Goal: Task Accomplishment & Management: Use online tool/utility

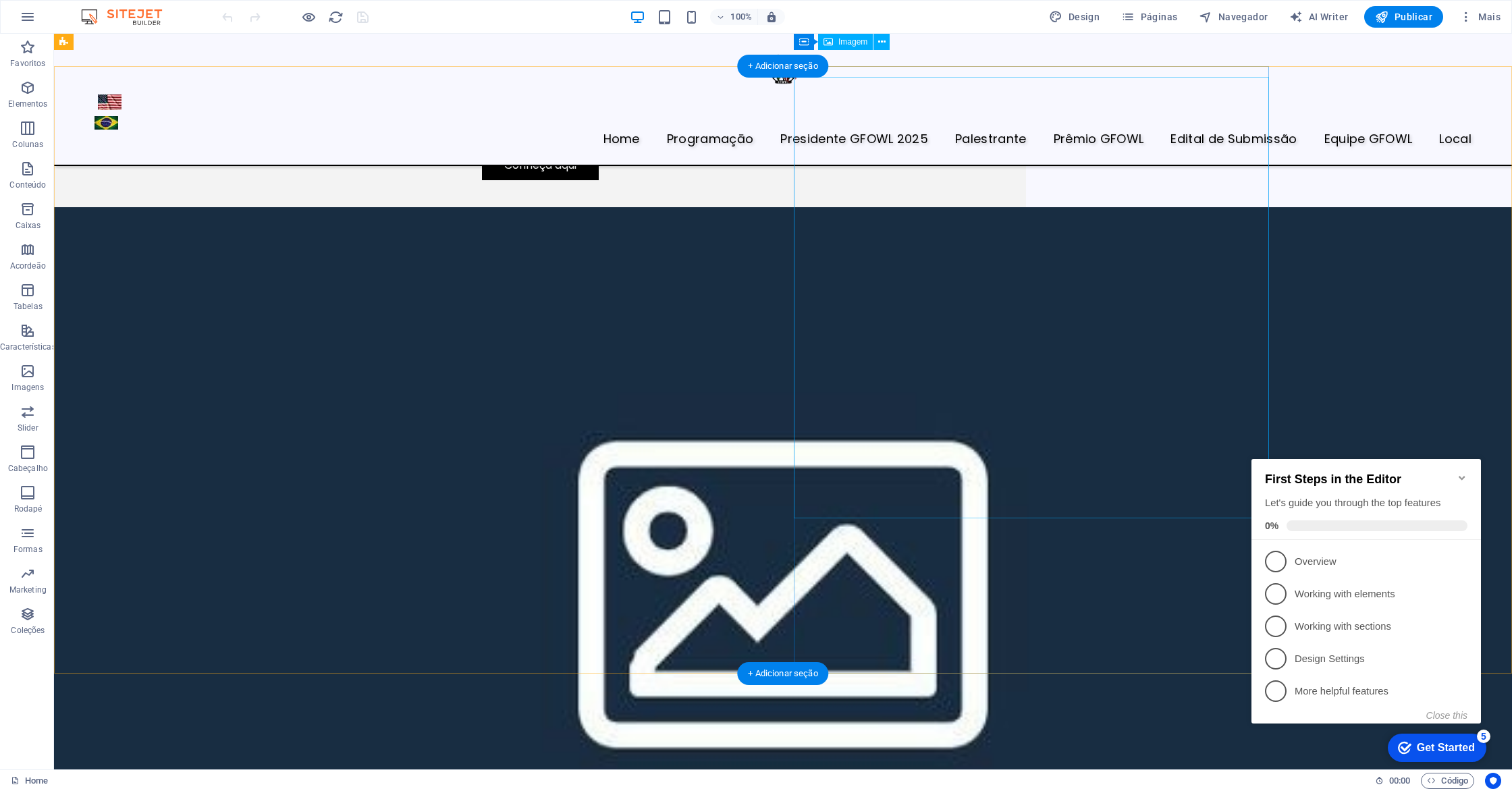
scroll to position [3901, 0]
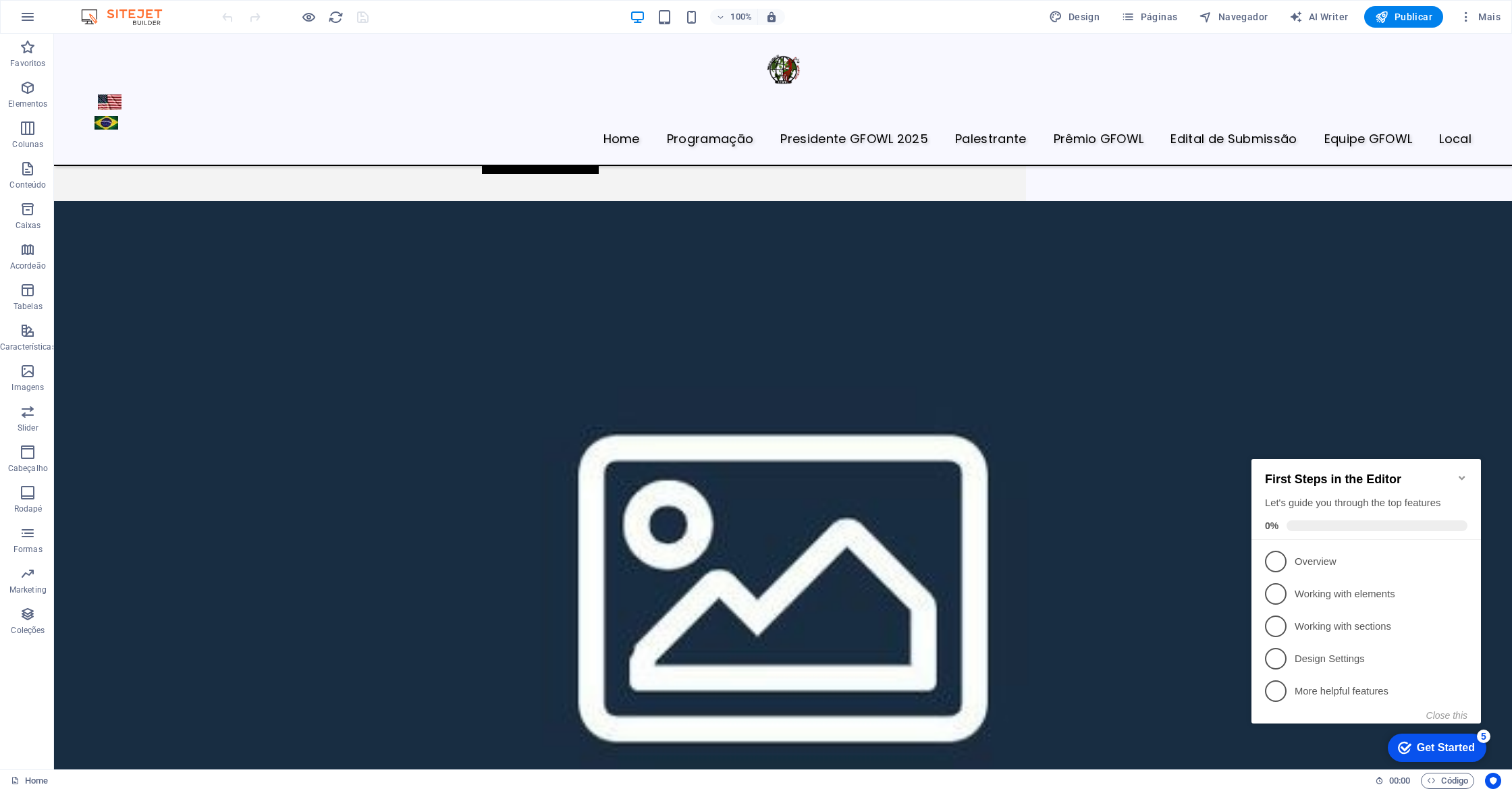
click at [1462, 476] on icon "Minimize checklist" at bounding box center [1461, 478] width 6 height 4
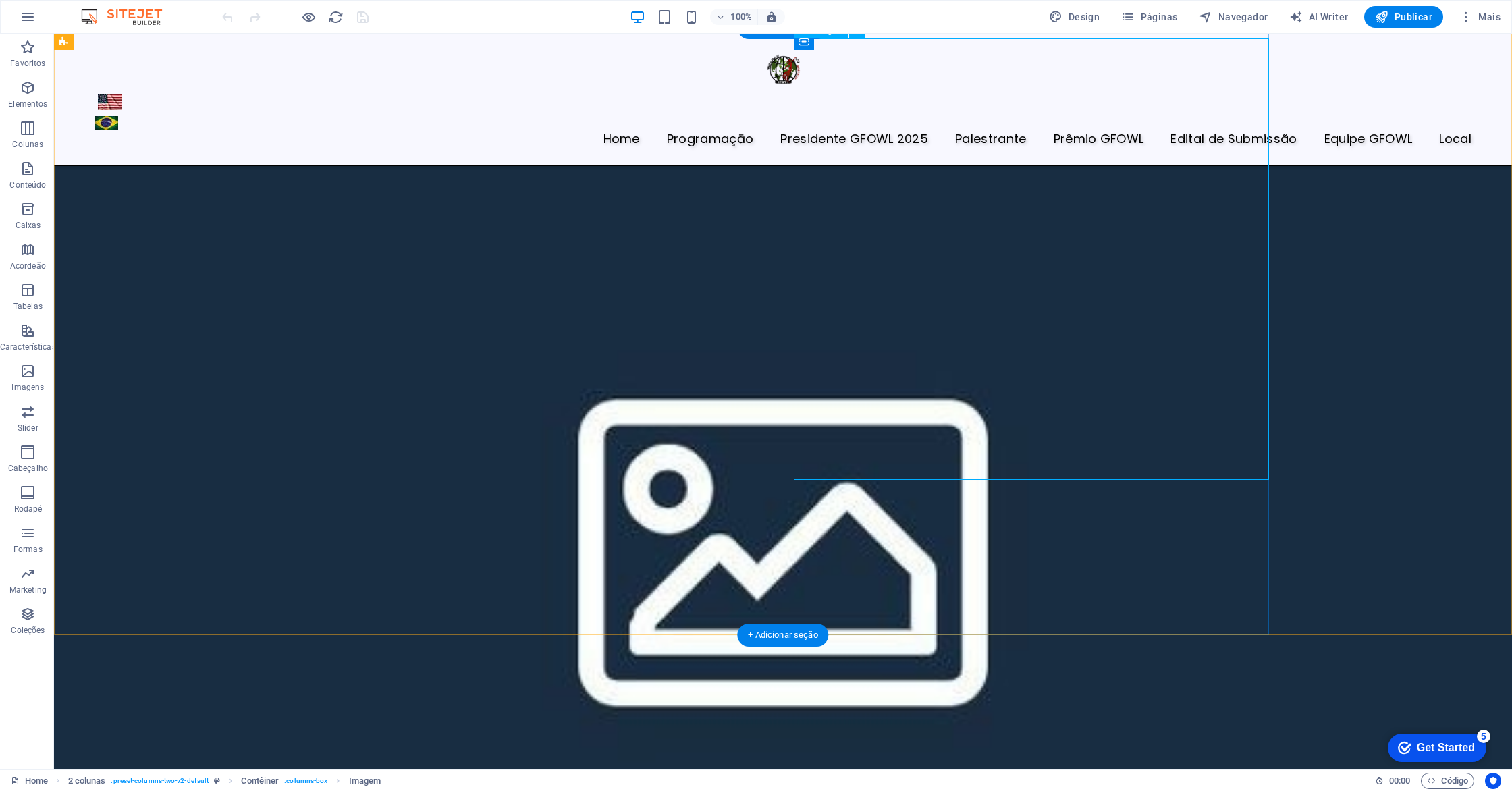
scroll to position [3941, 0]
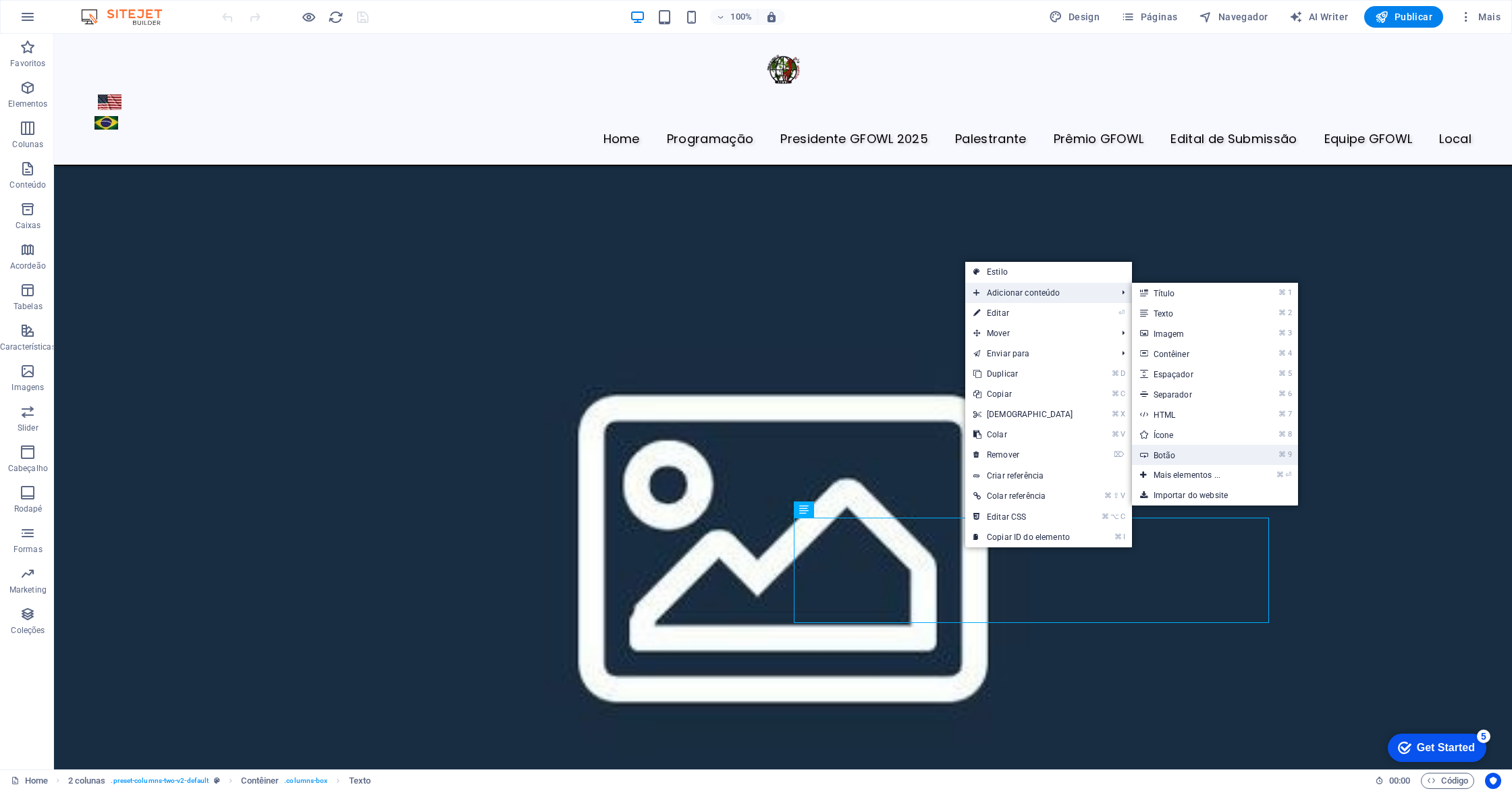
drag, startPoint x: 897, startPoint y: 416, endPoint x: 1189, endPoint y: 450, distance: 294.0
click at [1189, 450] on link "⌘ 9 Botão" at bounding box center [1190, 454] width 116 height 20
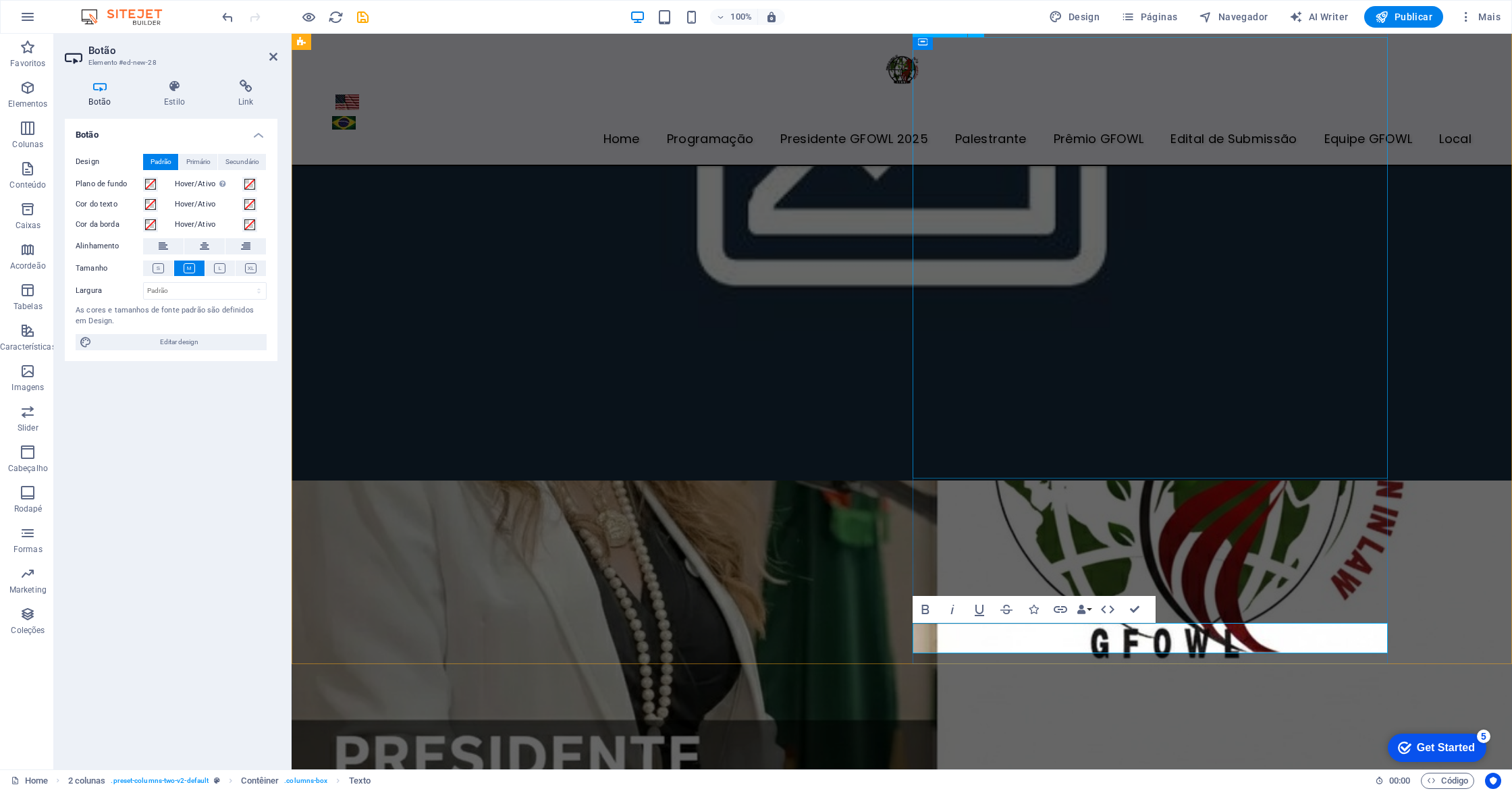
scroll to position [3566, 0]
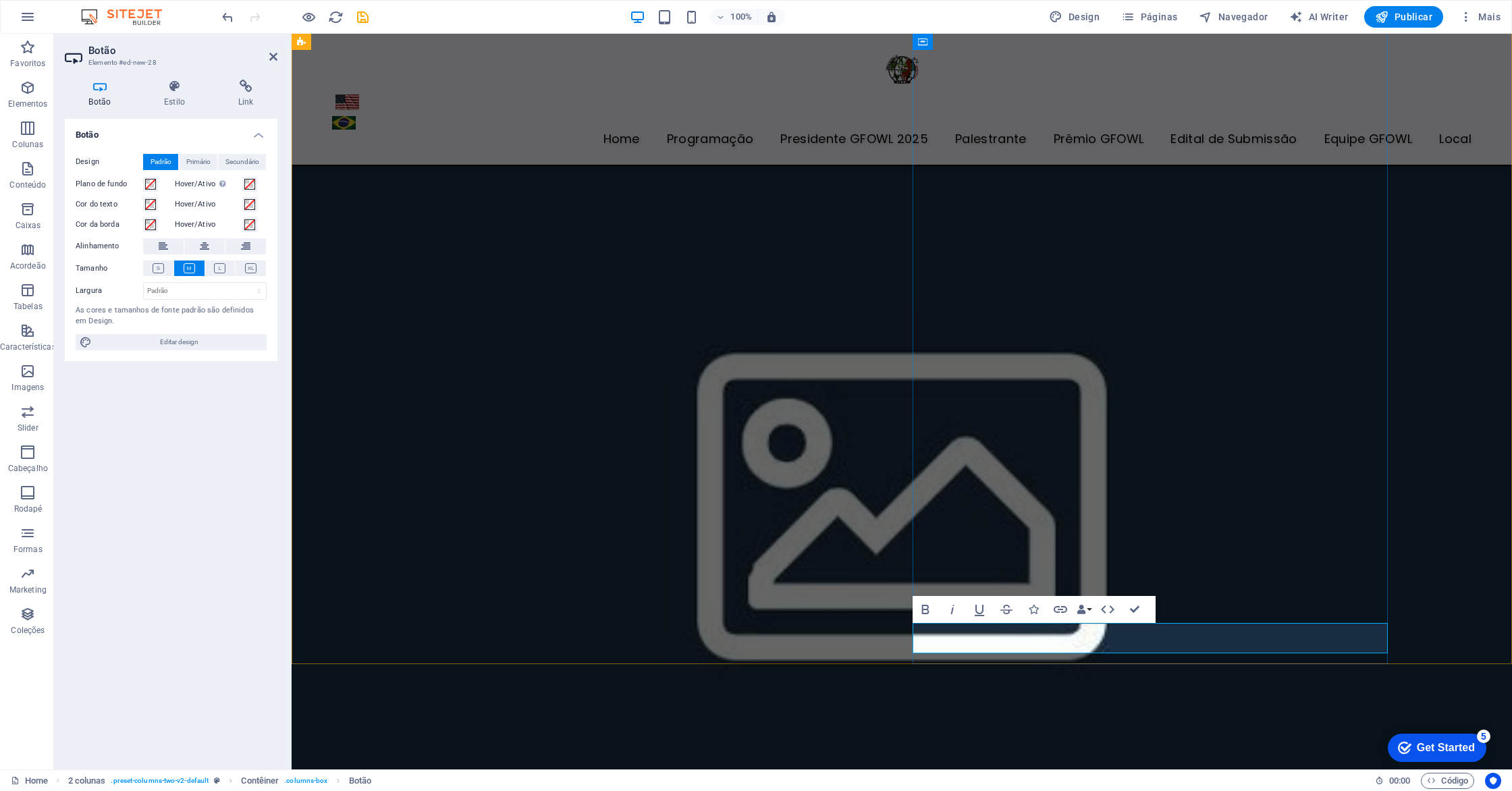
click at [1034, 610] on icon "button" at bounding box center [1033, 609] width 10 height 10
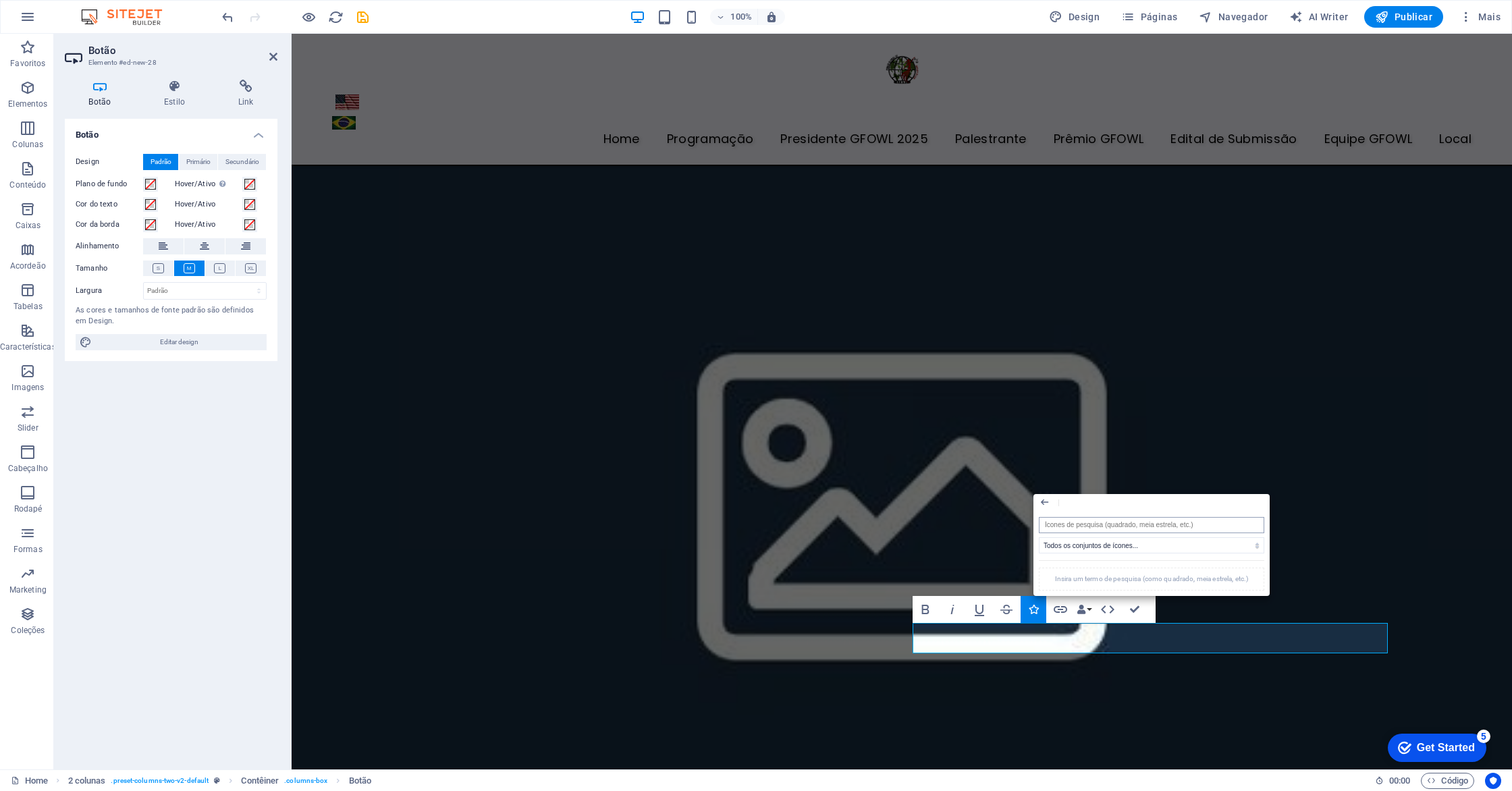
type input "a"
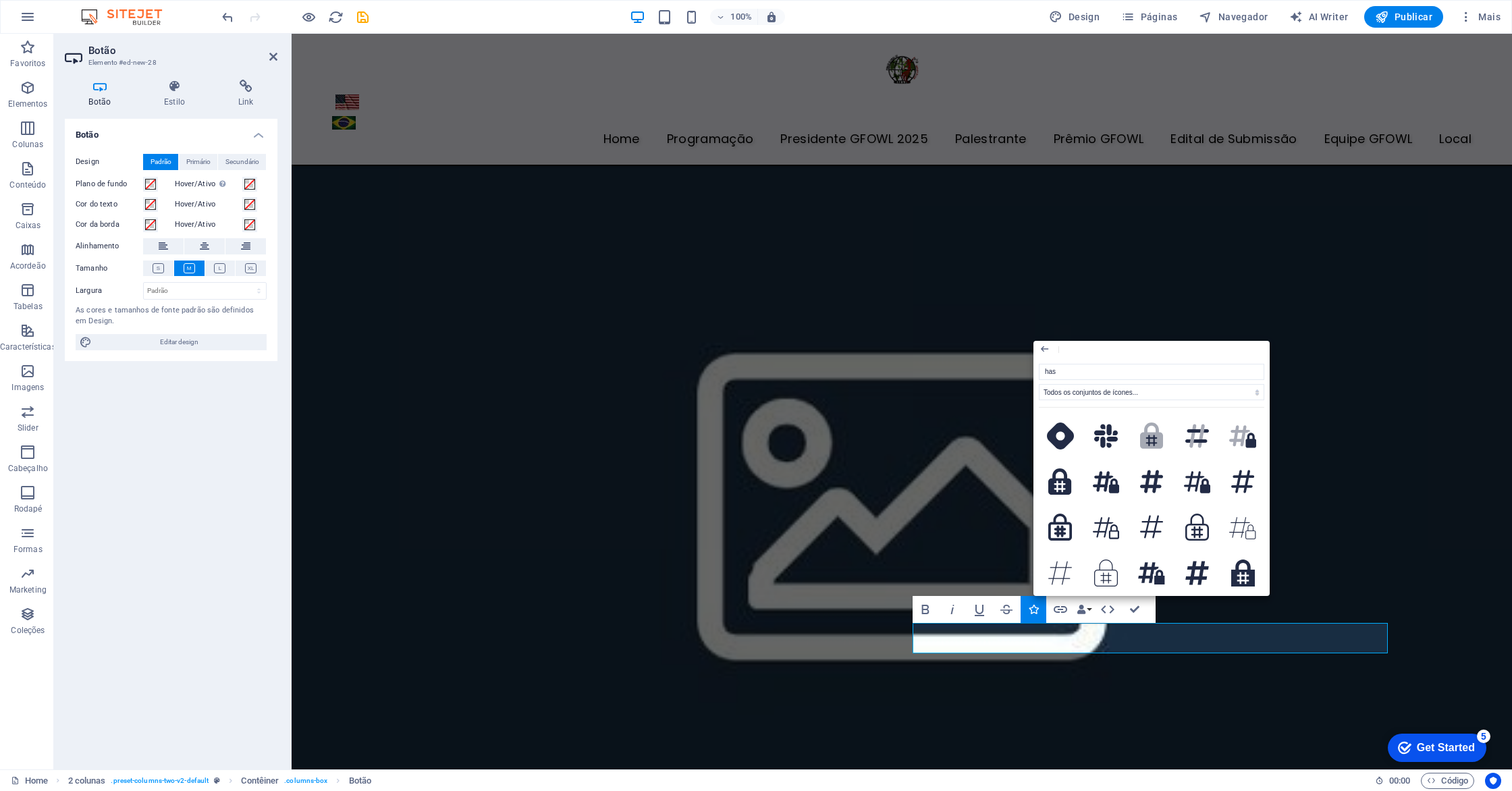
type input "ha"
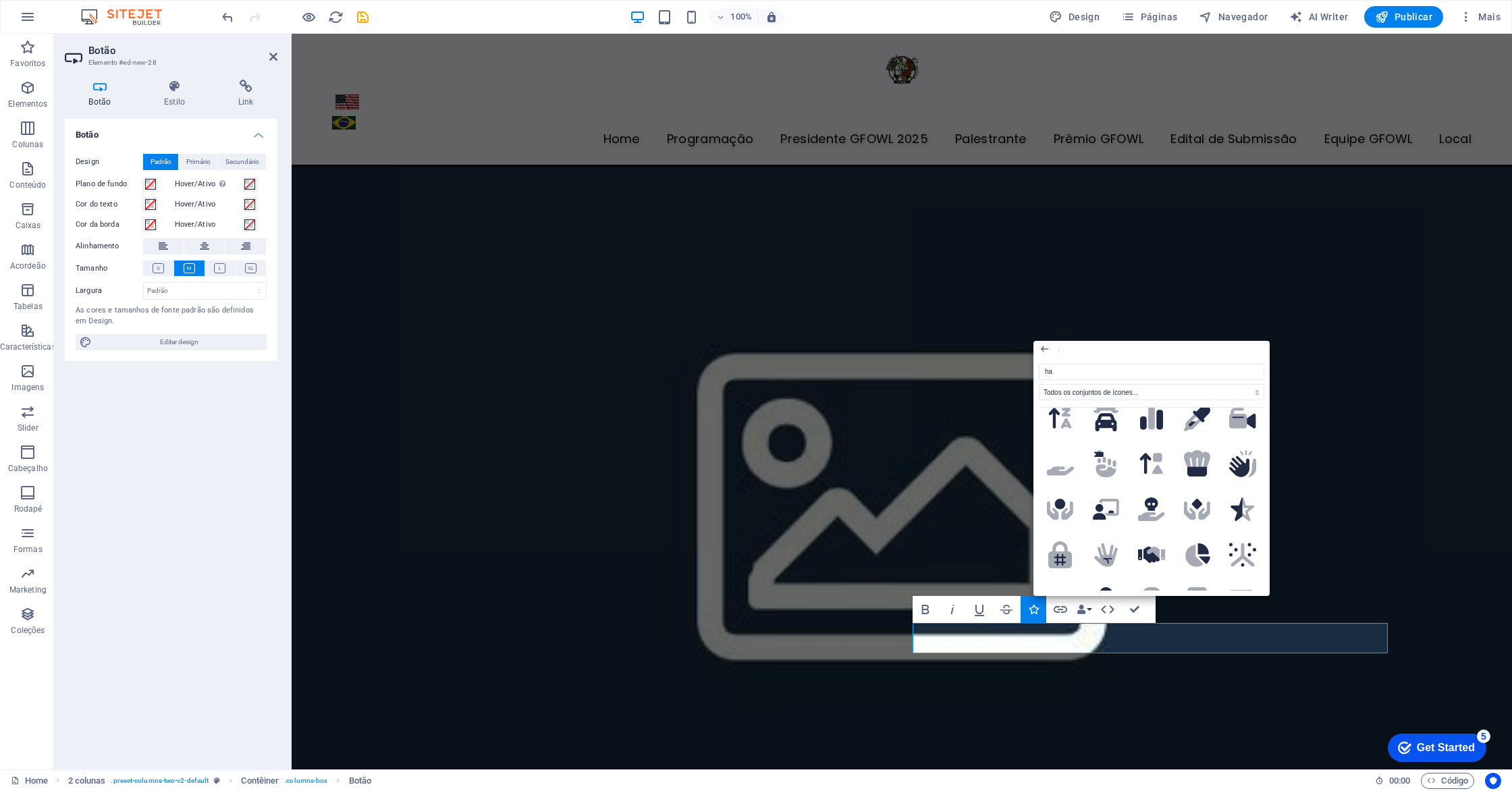
scroll to position [2073, 0]
drag, startPoint x: 1153, startPoint y: 525, endPoint x: 862, endPoint y: 492, distance: 292.9
click at [1153, 544] on icon at bounding box center [1148, 551] width 22 height 16
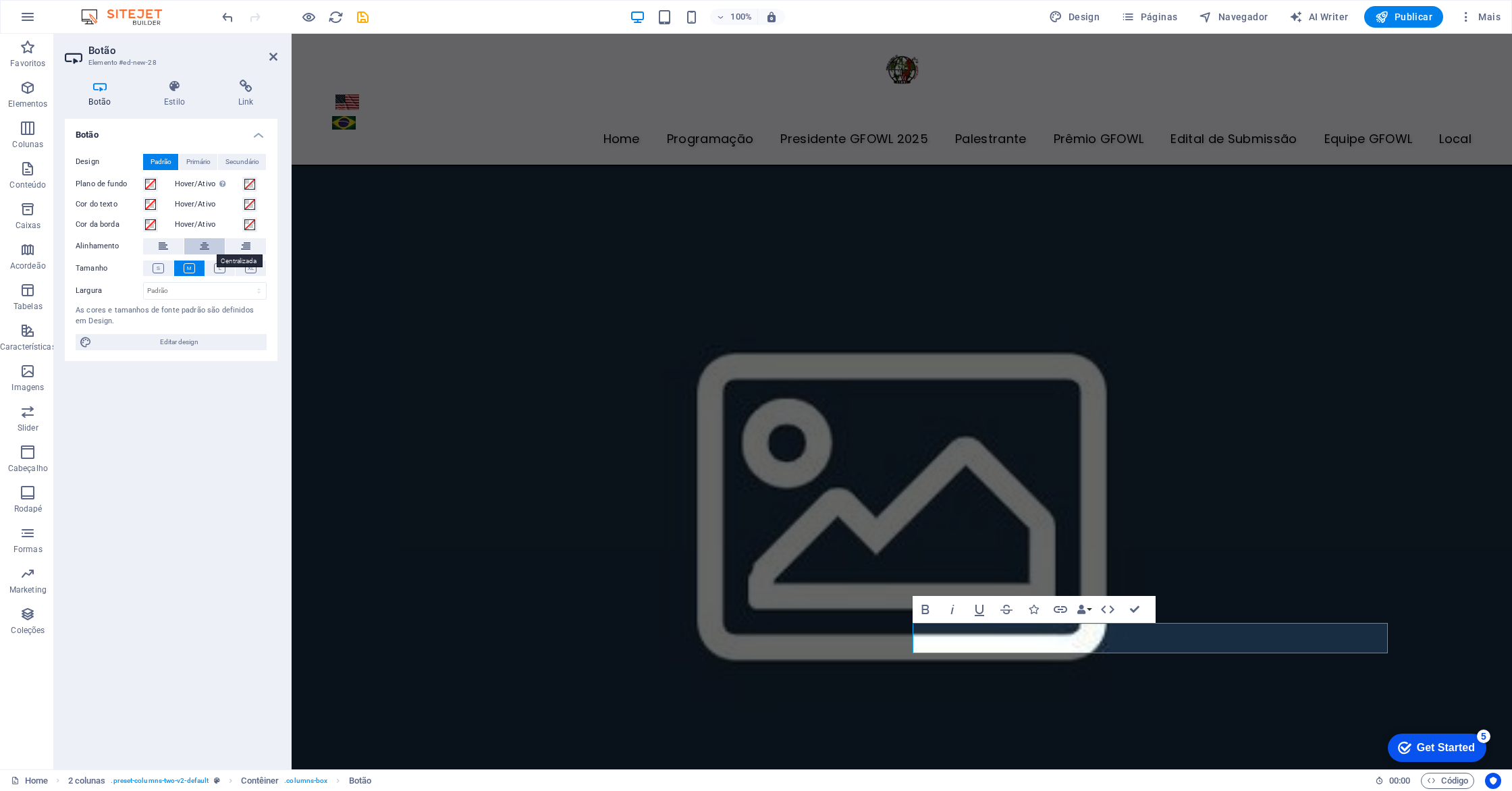
click at [205, 241] on icon at bounding box center [204, 246] width 10 height 16
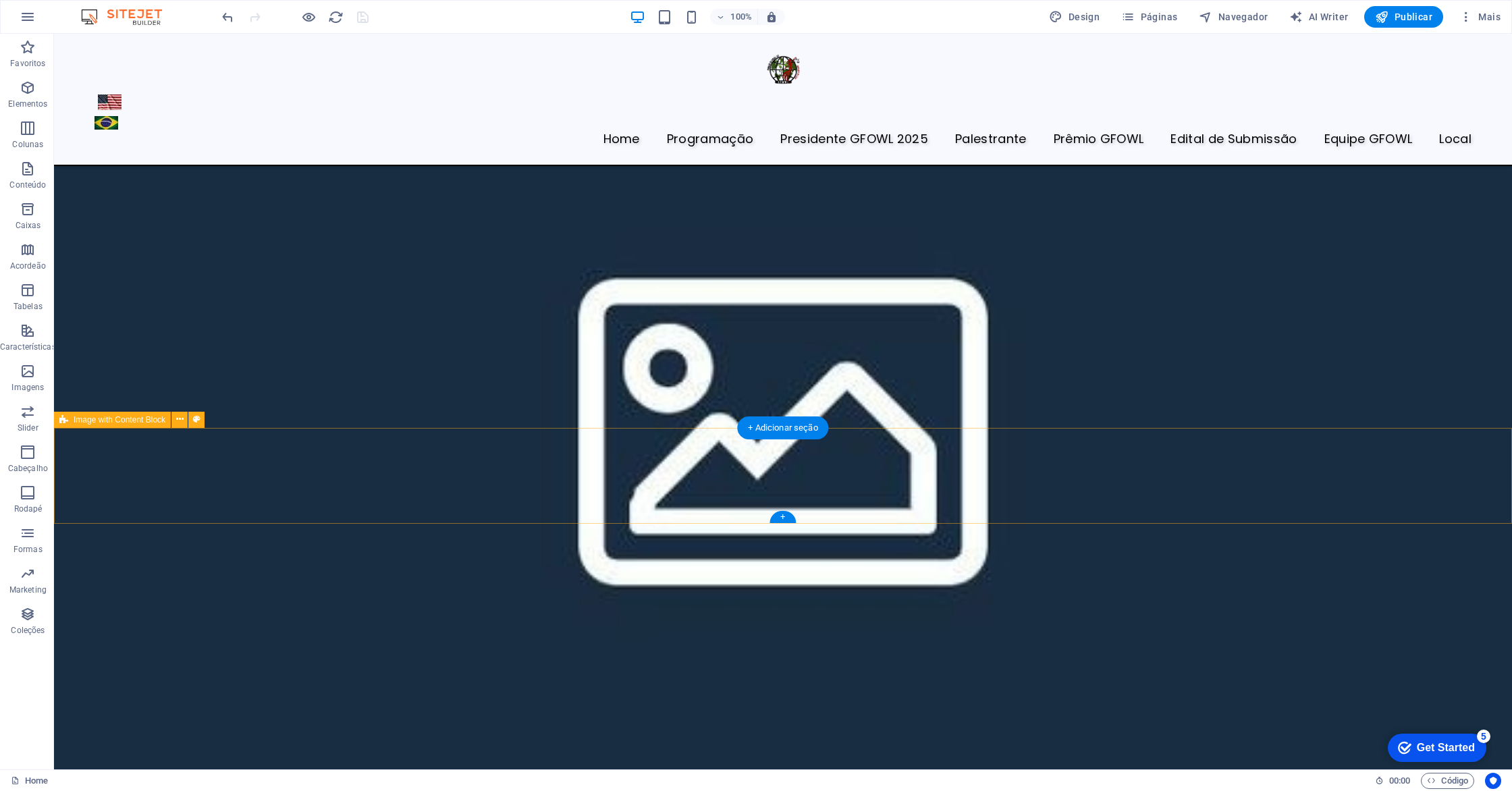
scroll to position [4197, 0]
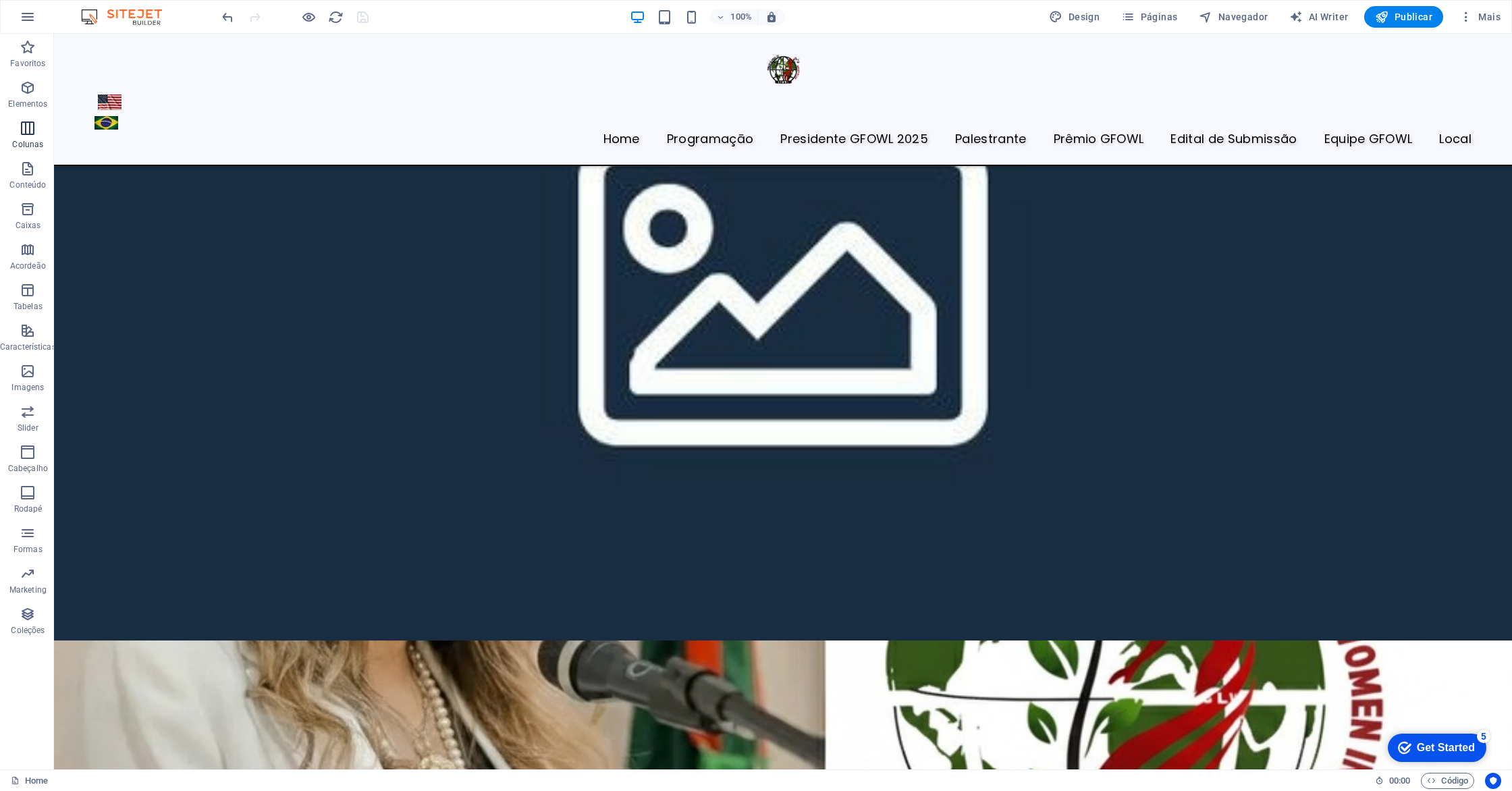
click at [24, 136] on span "Colunas" at bounding box center [28, 135] width 56 height 32
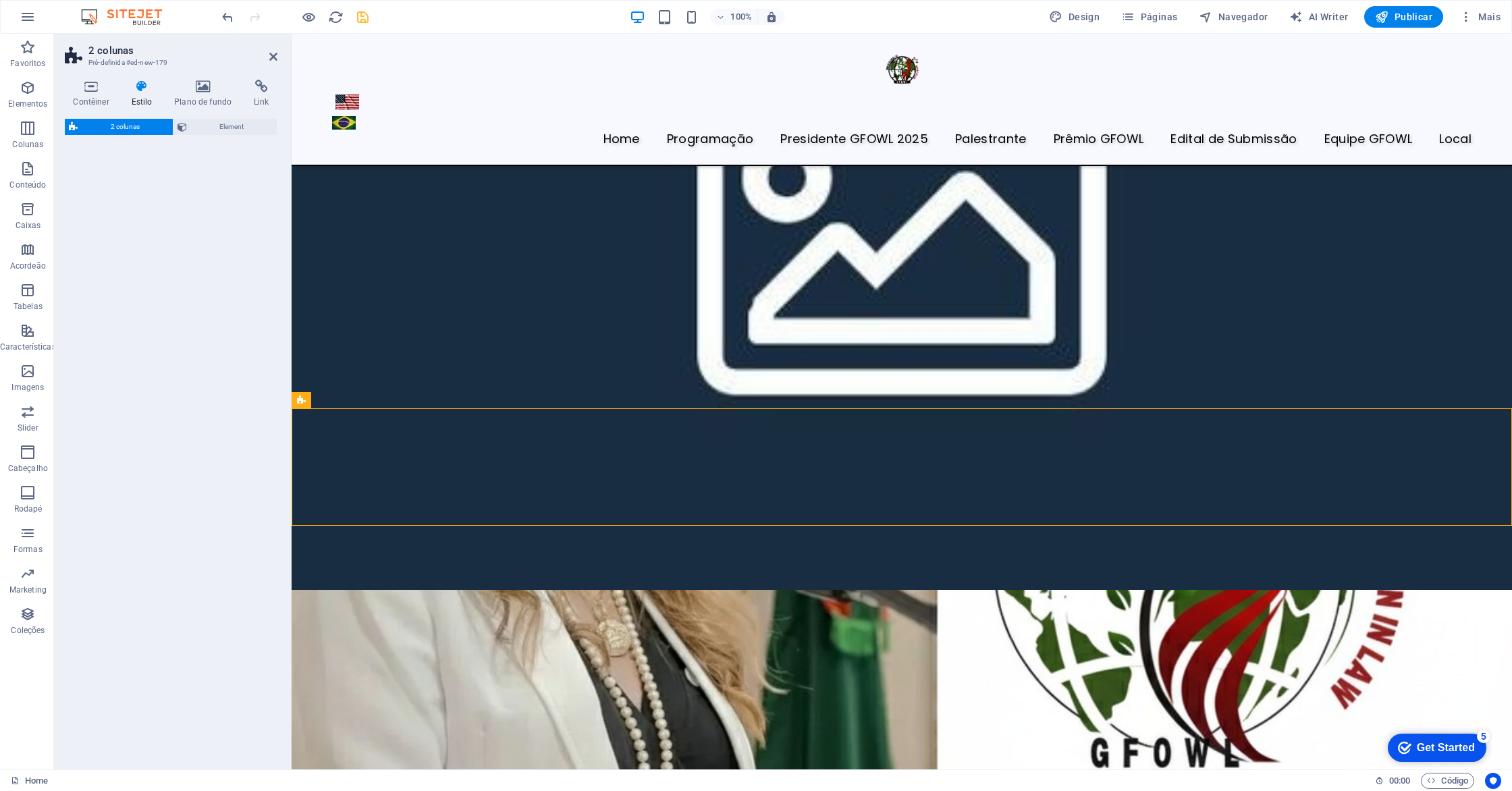
scroll to position [3823, 0]
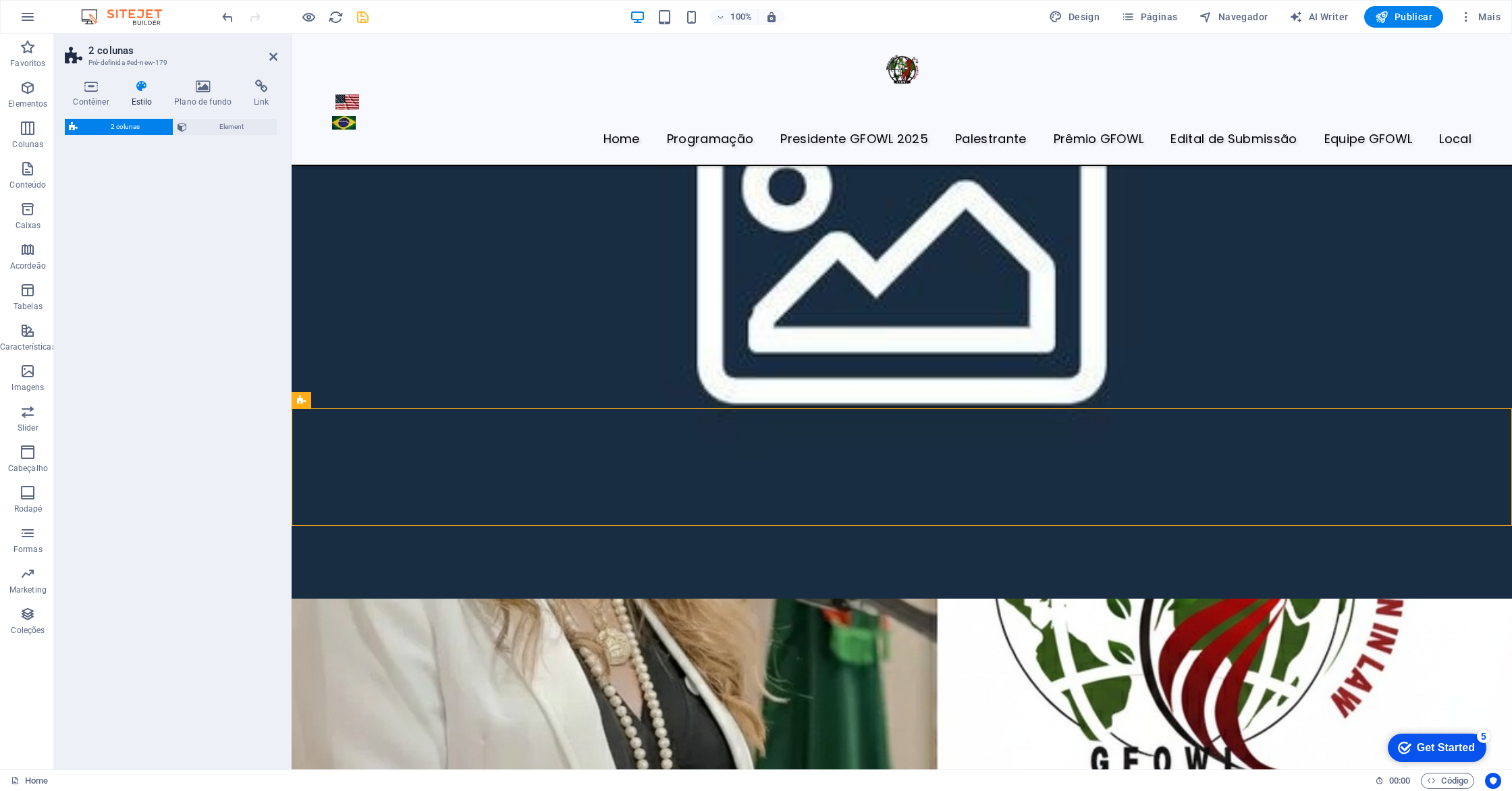
select select "rem"
select select "preset-columns-two-v2-default"
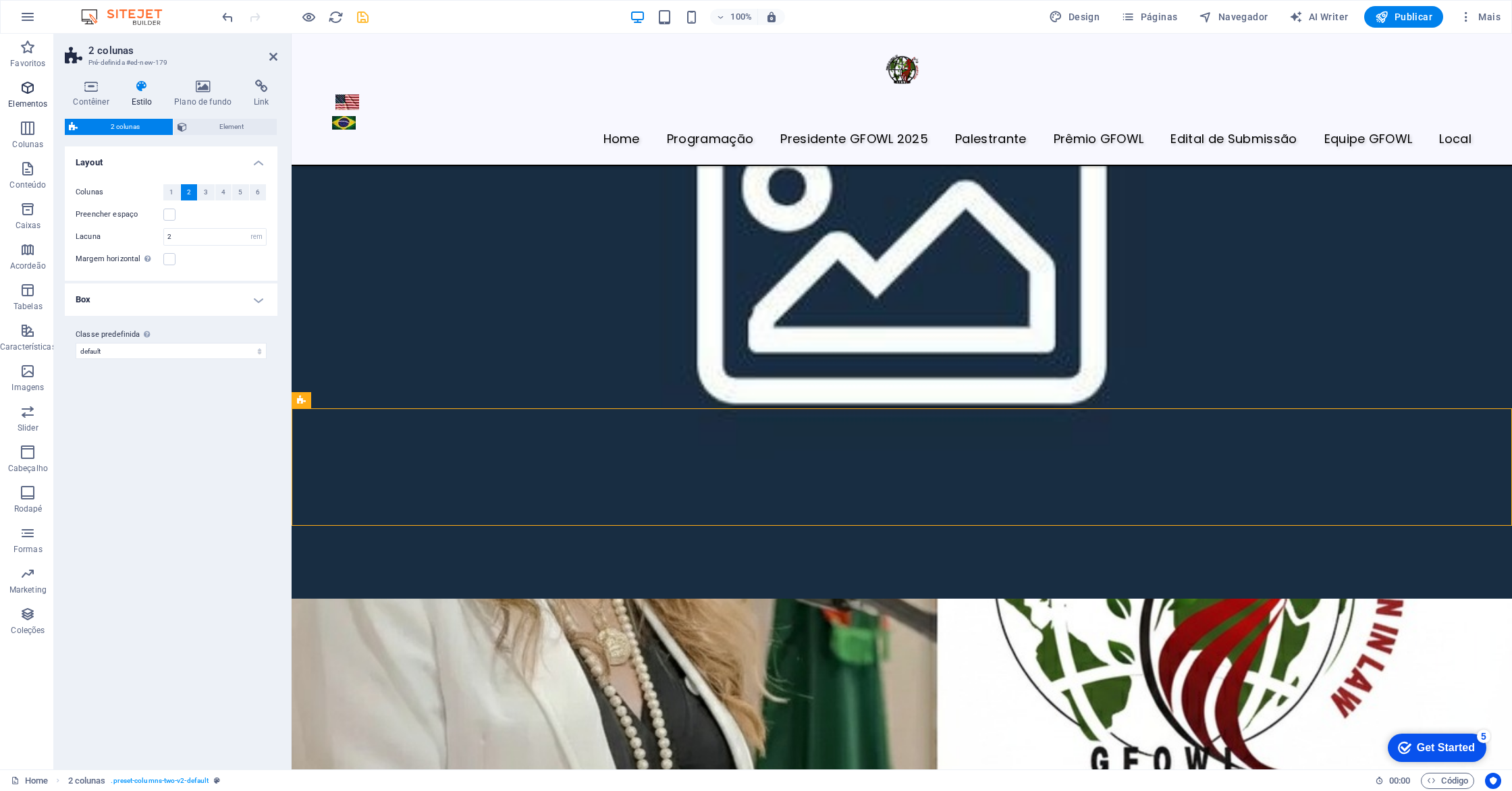
click at [33, 92] on icon "button" at bounding box center [28, 88] width 17 height 16
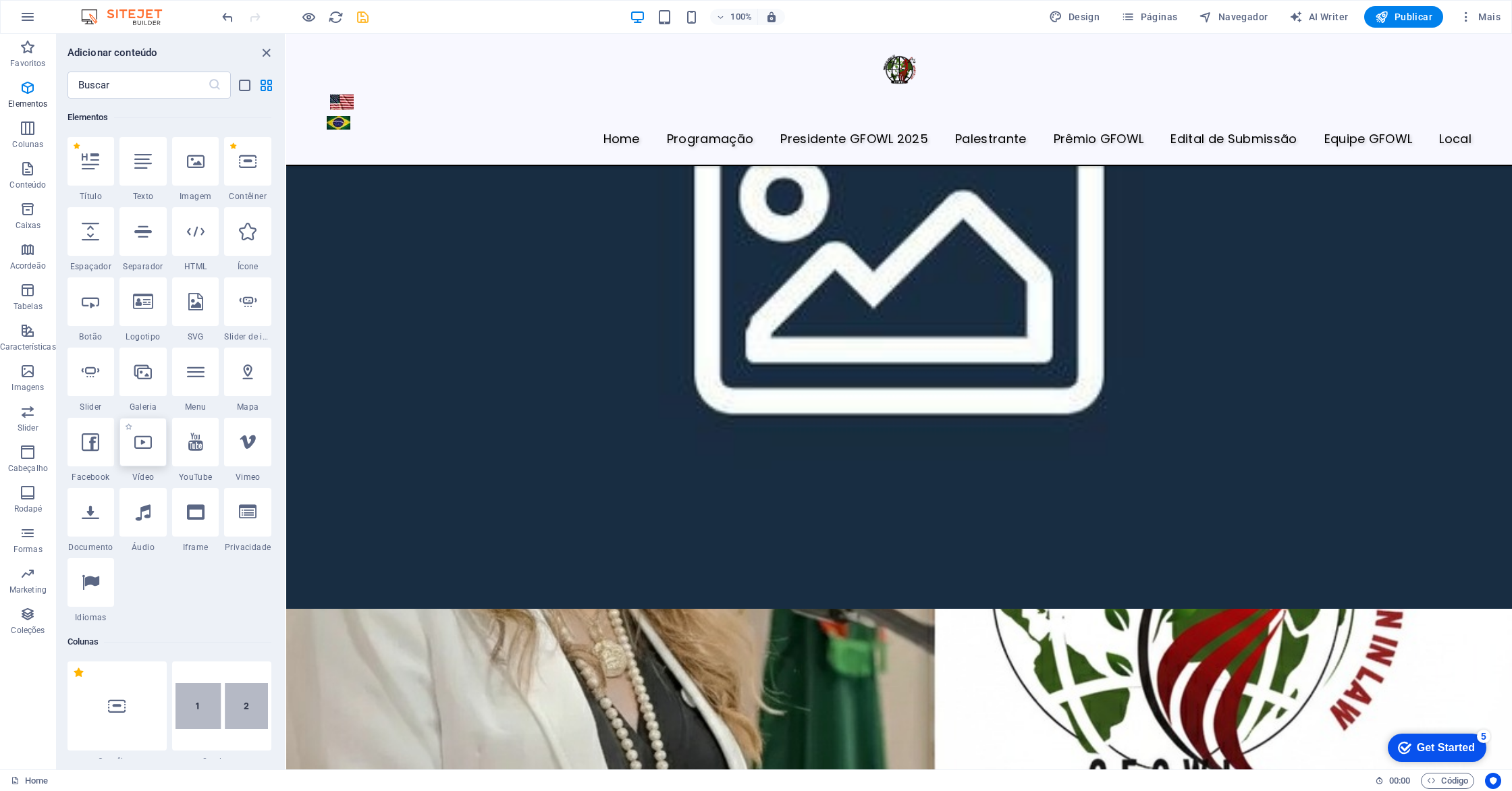
select select "%"
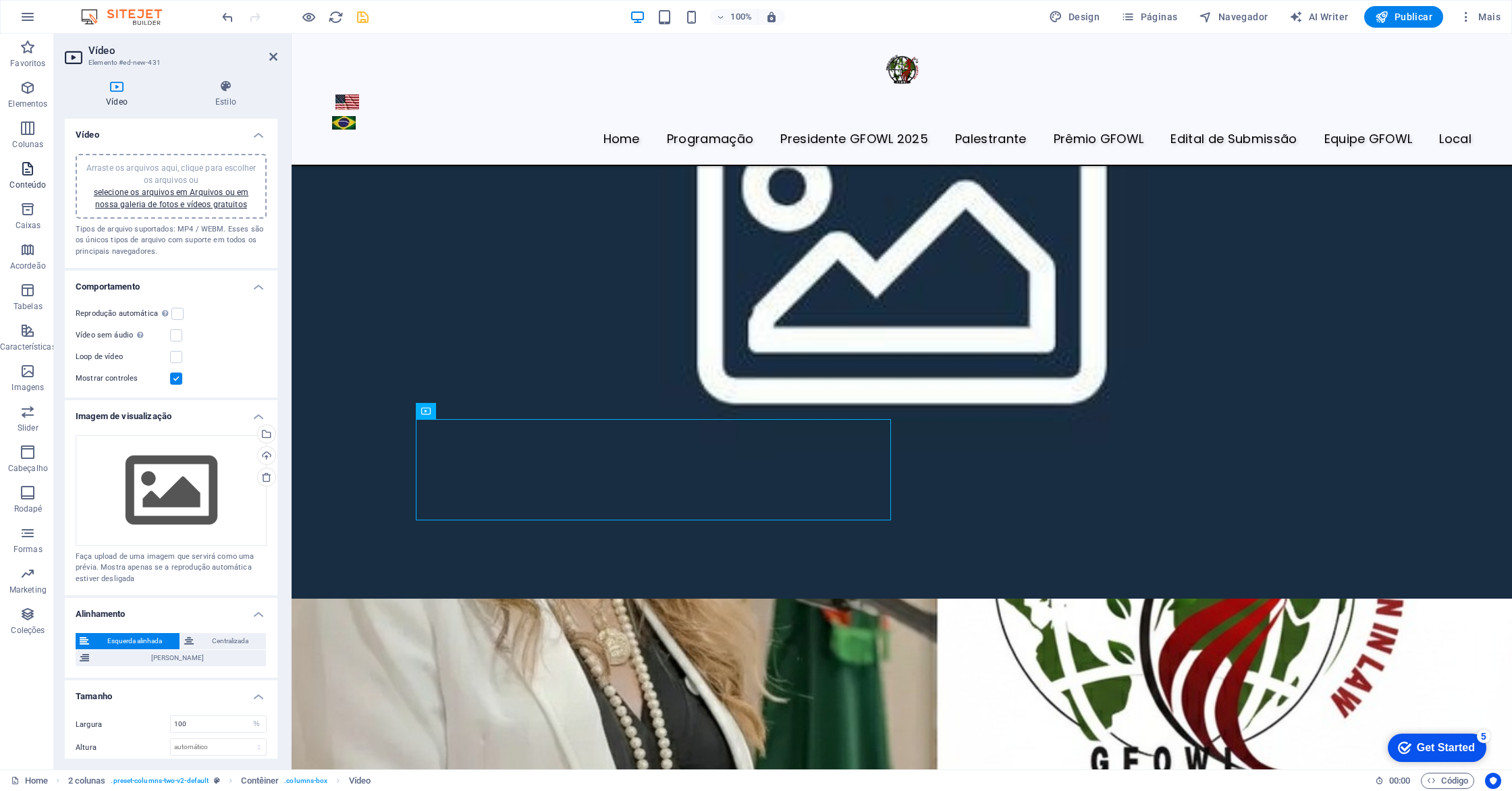
click at [23, 167] on icon "button" at bounding box center [28, 168] width 17 height 16
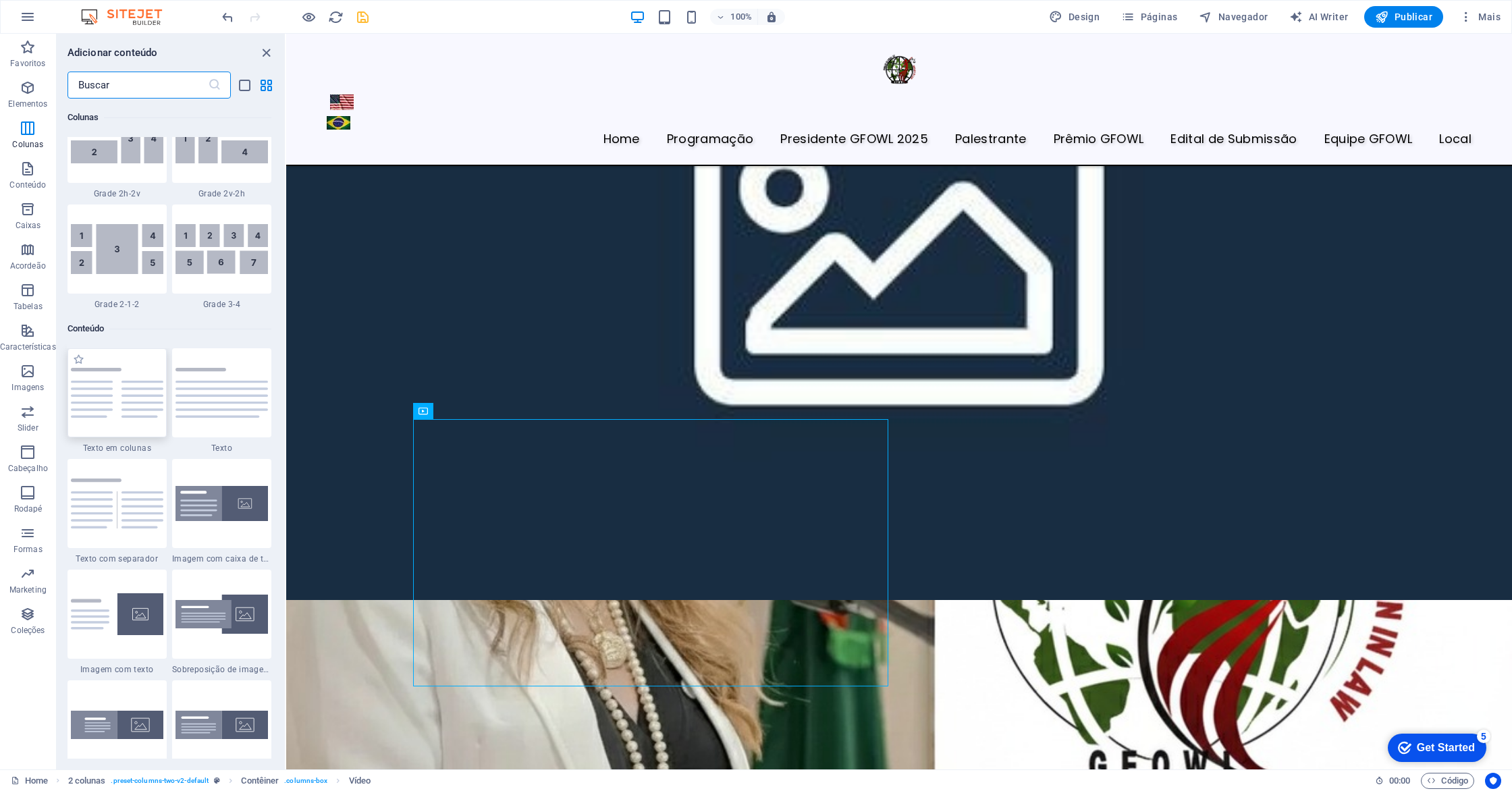
scroll to position [2176, 0]
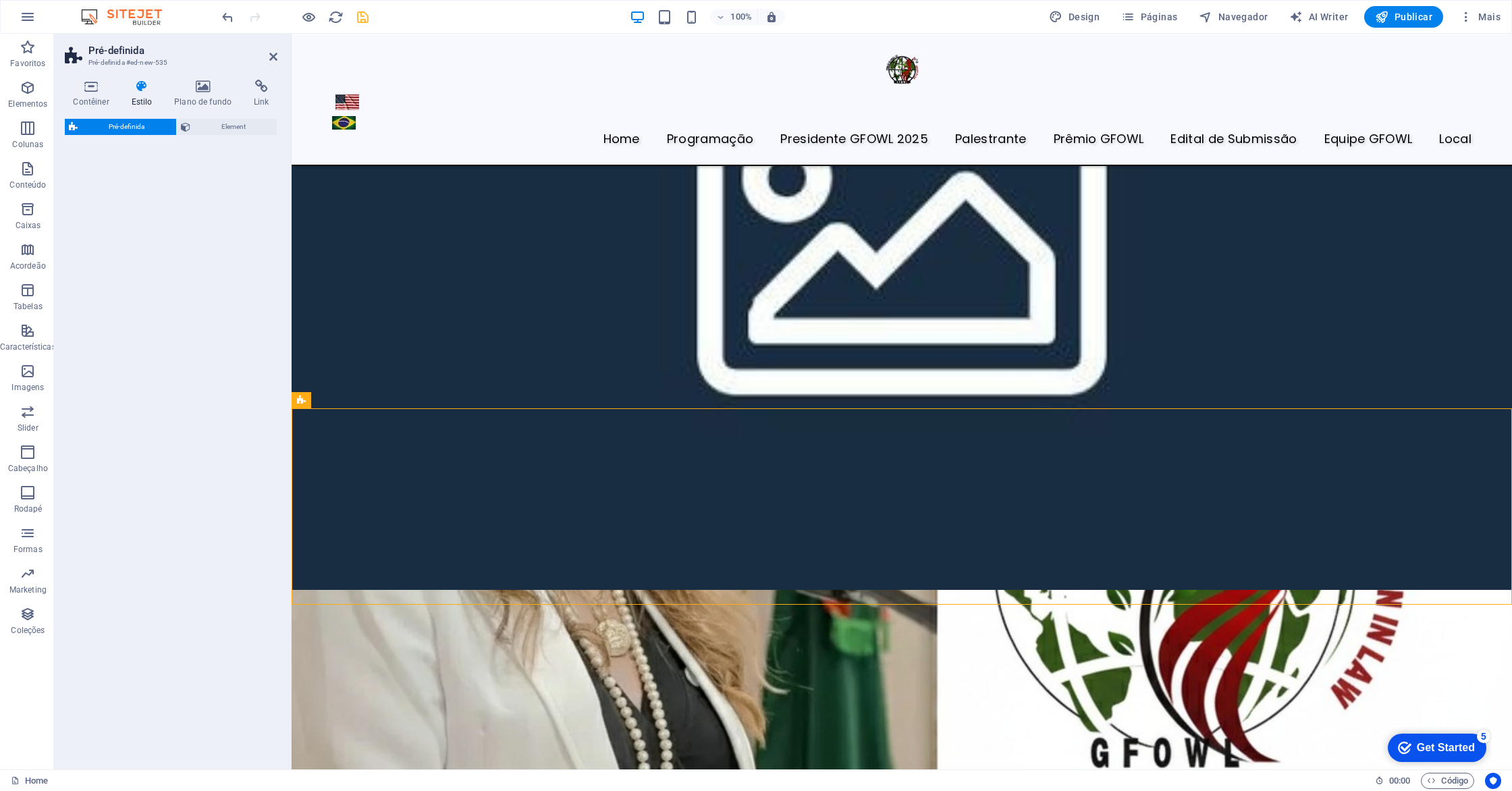
select select "rem"
select select "px"
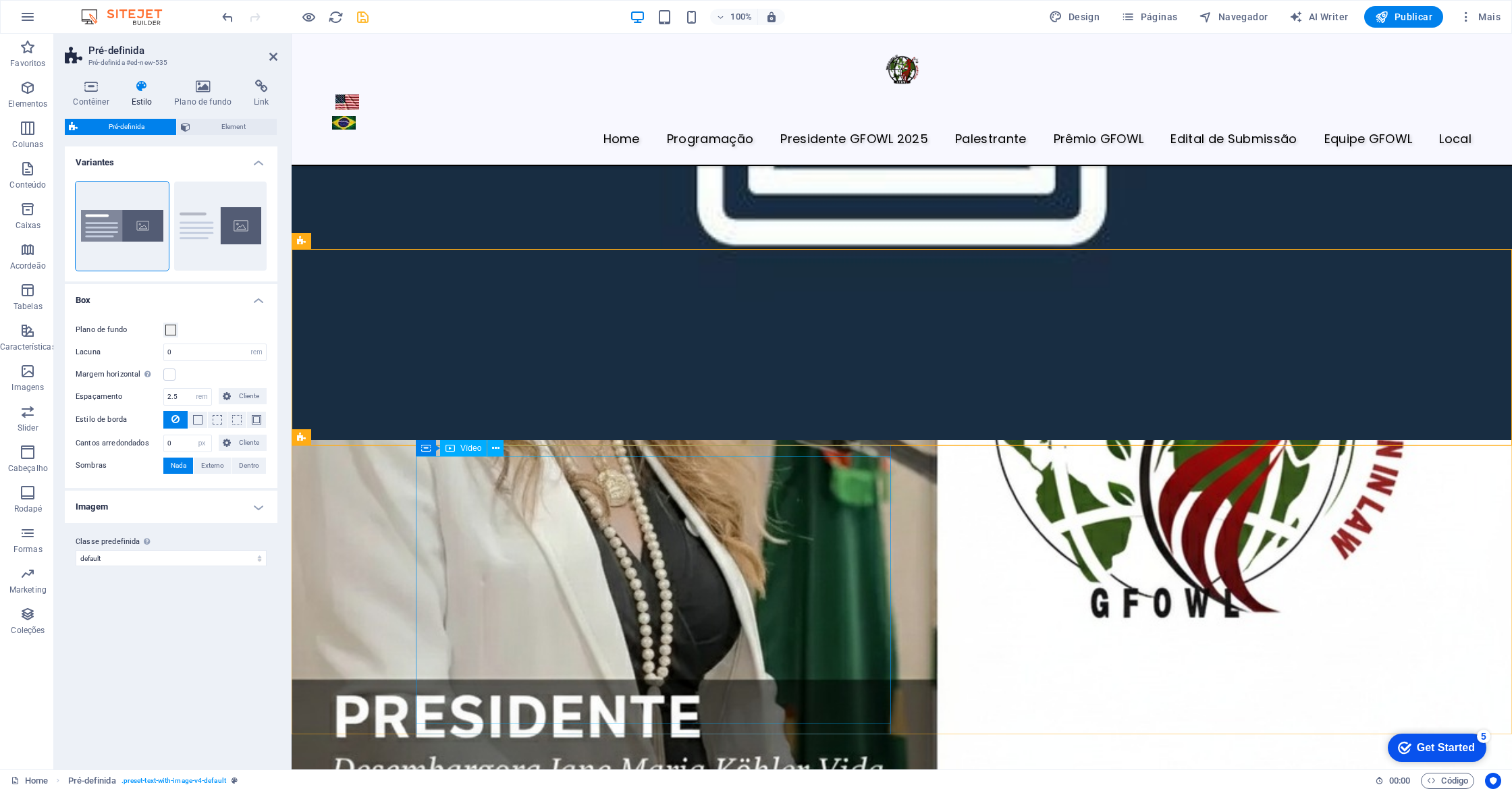
scroll to position [3982, 0]
click at [30, 186] on p "Conteúdo" at bounding box center [28, 185] width 36 height 10
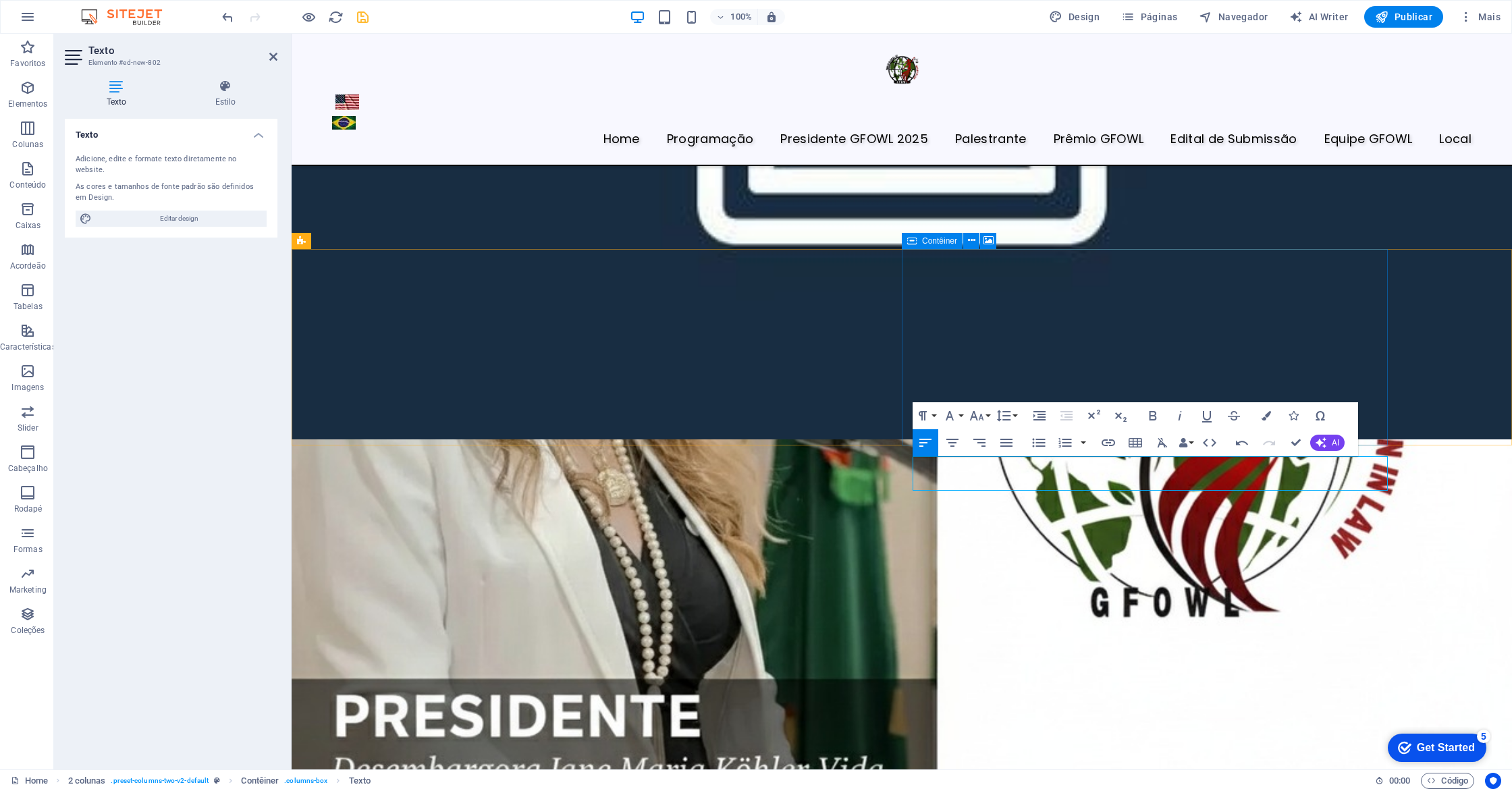
scroll to position [473, 4]
drag, startPoint x: 1146, startPoint y: 465, endPoint x: 1128, endPoint y: 465, distance: 18.0
drag, startPoint x: 1018, startPoint y: 465, endPoint x: 1158, endPoint y: 468, distance: 140.0
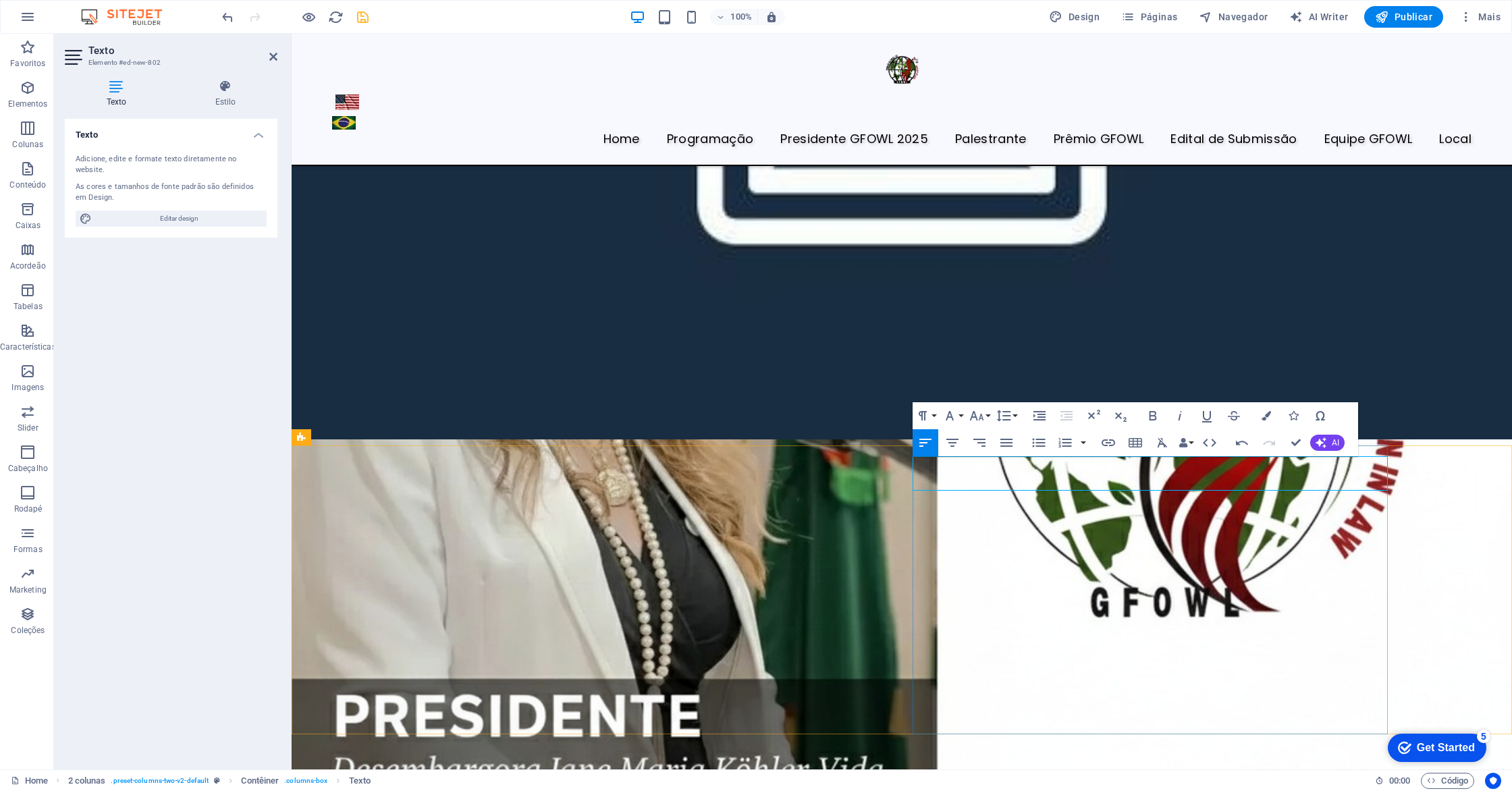
scroll to position [3981, 0]
drag, startPoint x: 1337, startPoint y: 465, endPoint x: 1205, endPoint y: 468, distance: 132.0
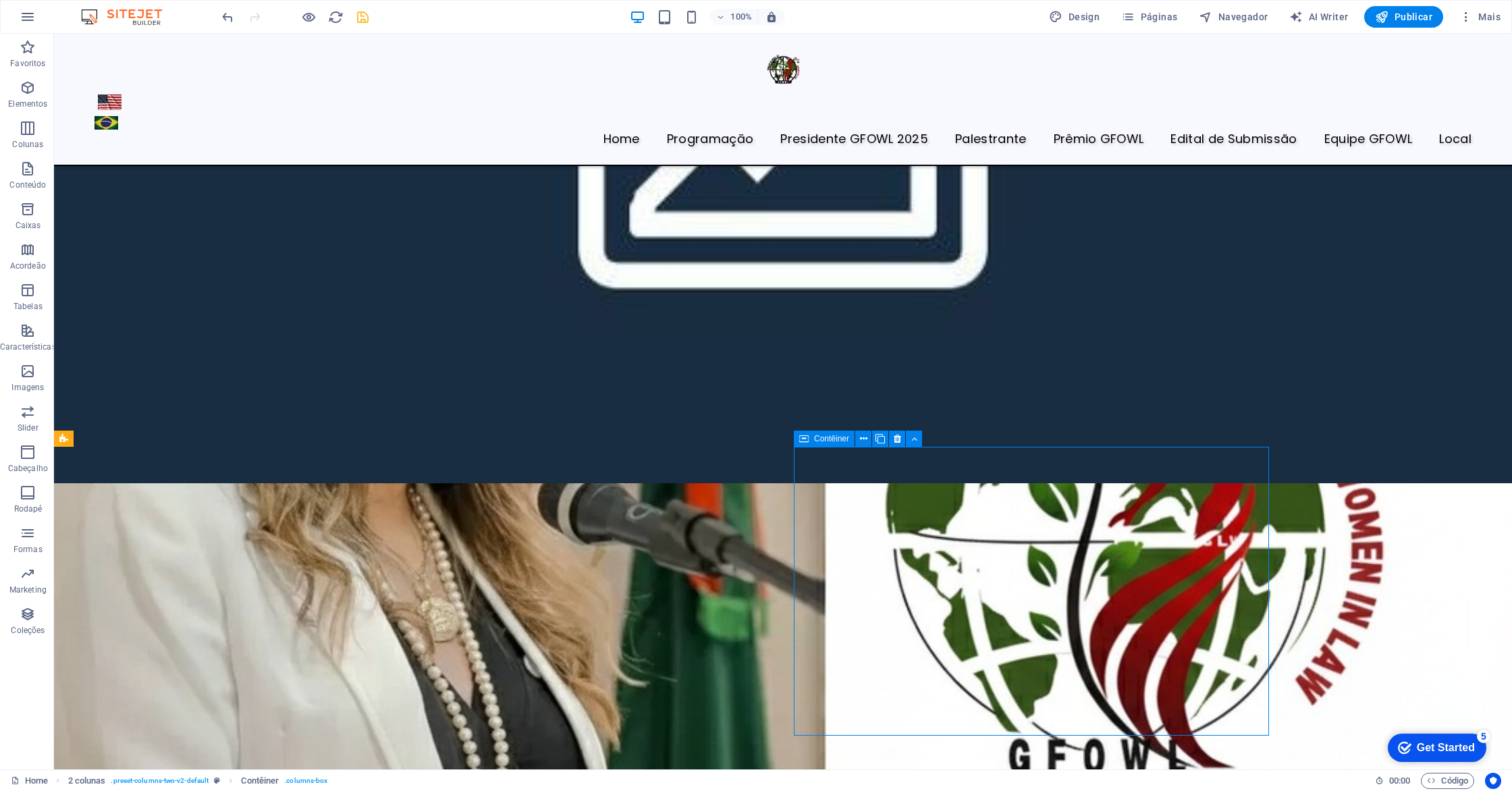
scroll to position [4362, 0]
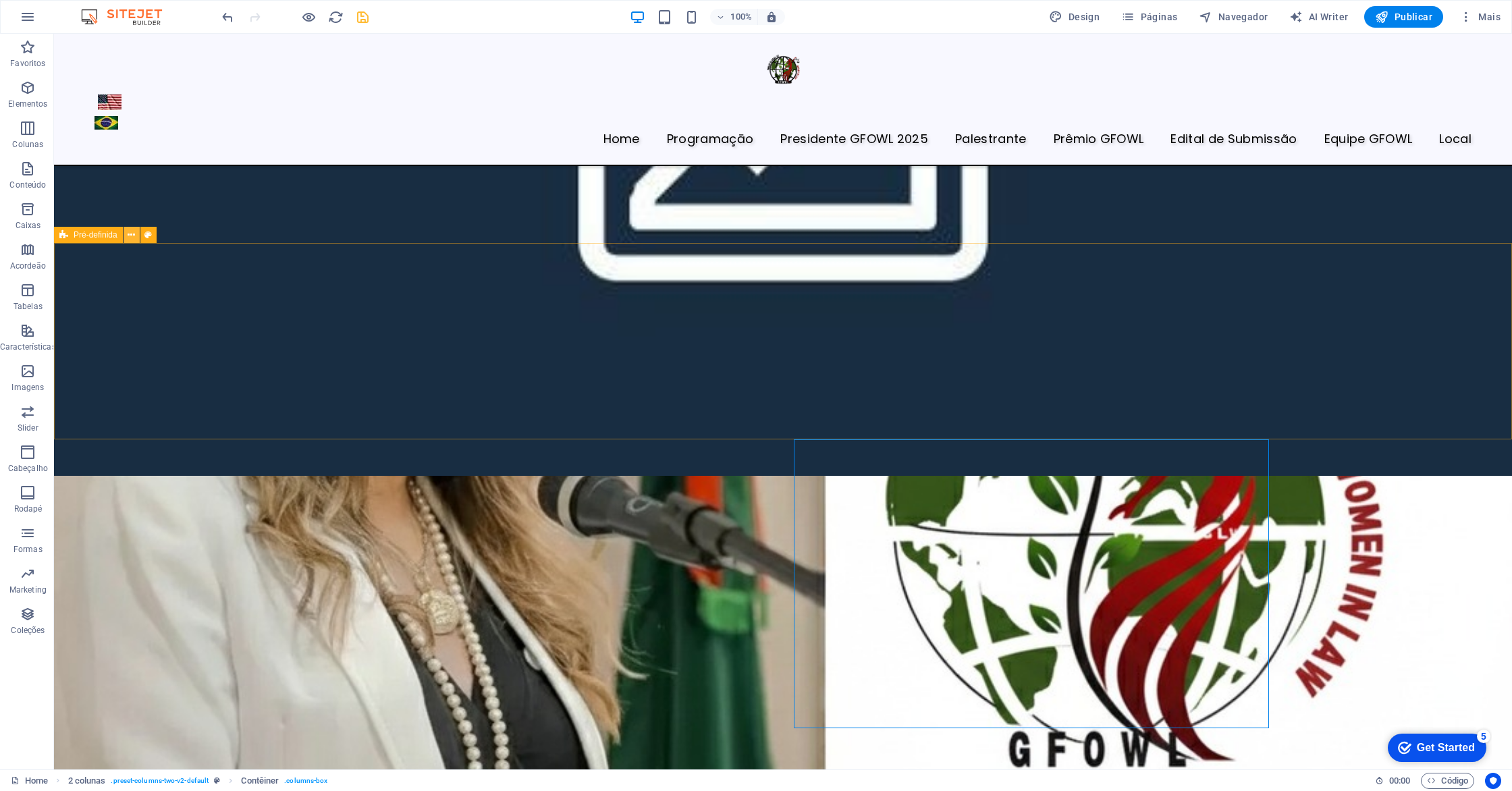
click at [129, 234] on icon at bounding box center [131, 235] width 8 height 14
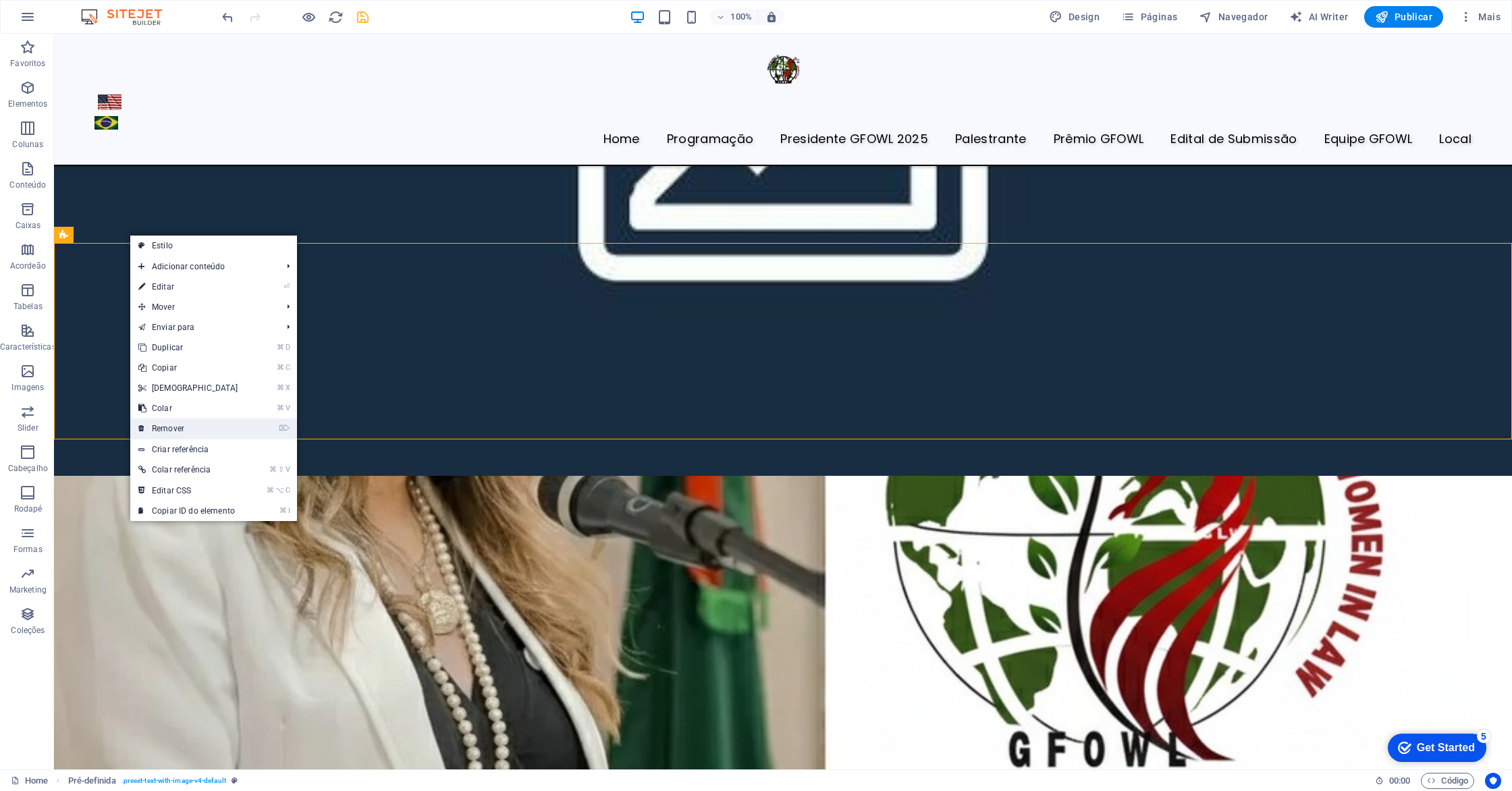
click at [187, 429] on link "⌦ Remover" at bounding box center [188, 428] width 116 height 20
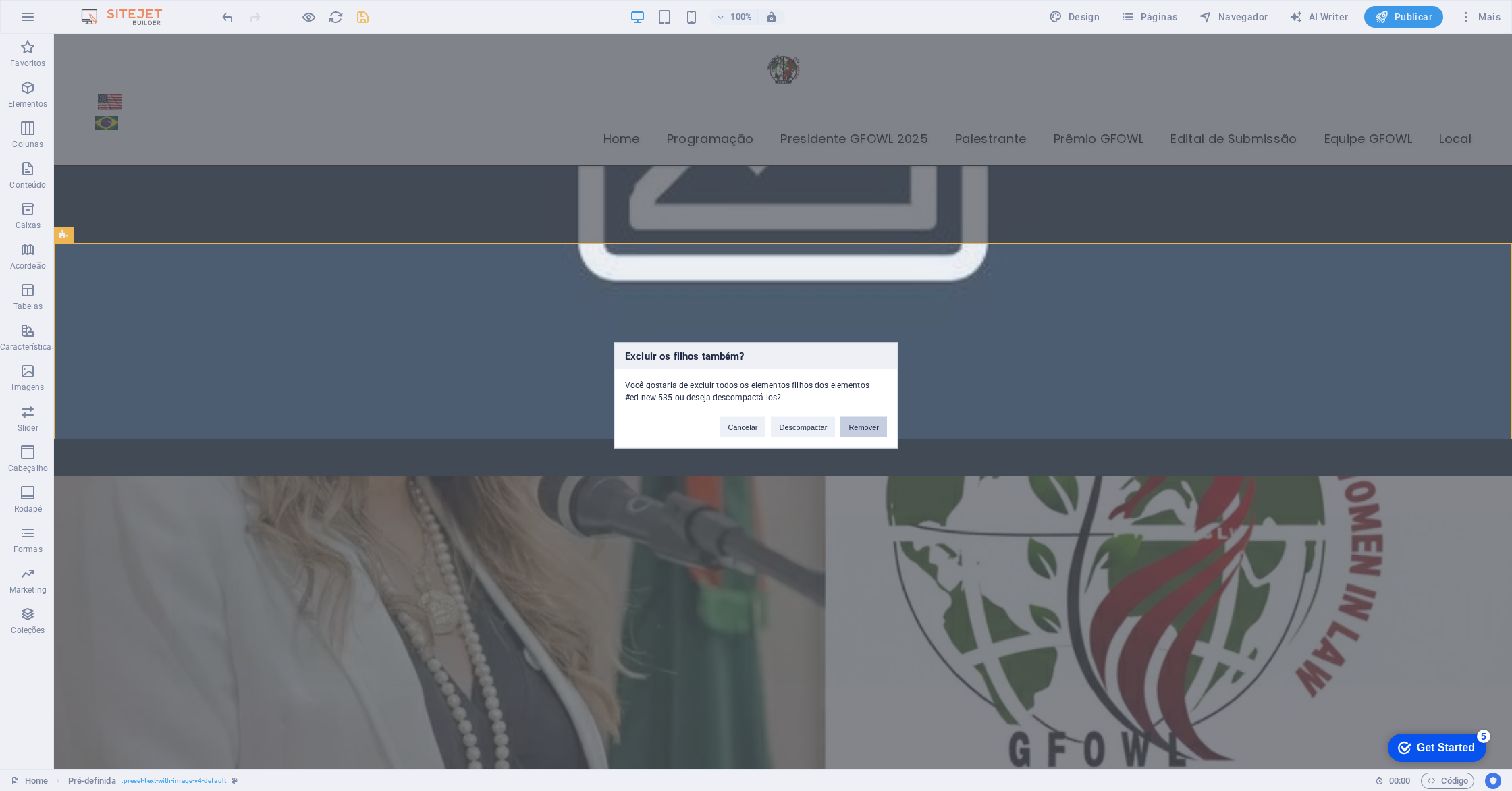
click at [869, 432] on button "Remover" at bounding box center [864, 426] width 47 height 20
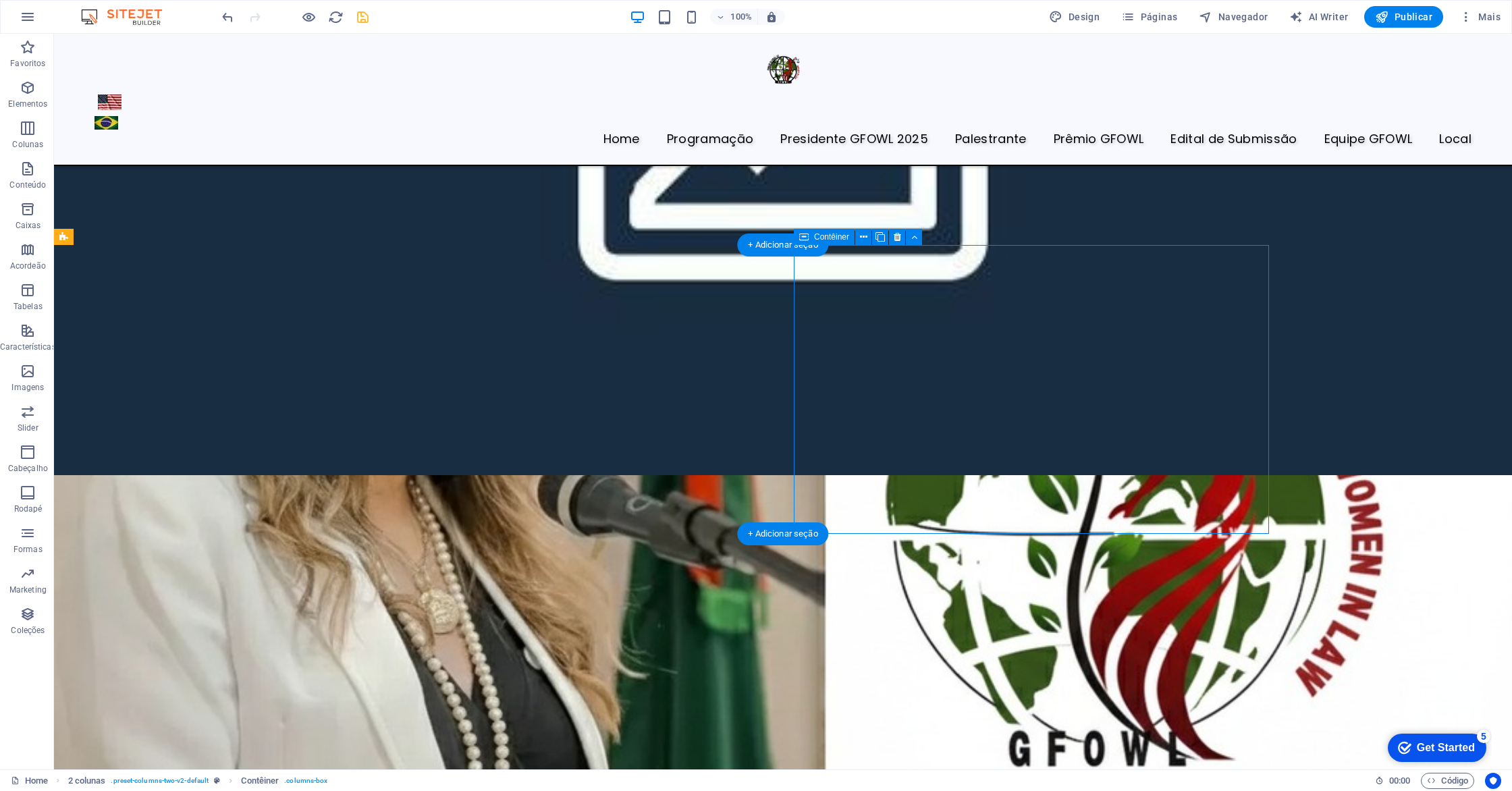
scroll to position [4357, 0]
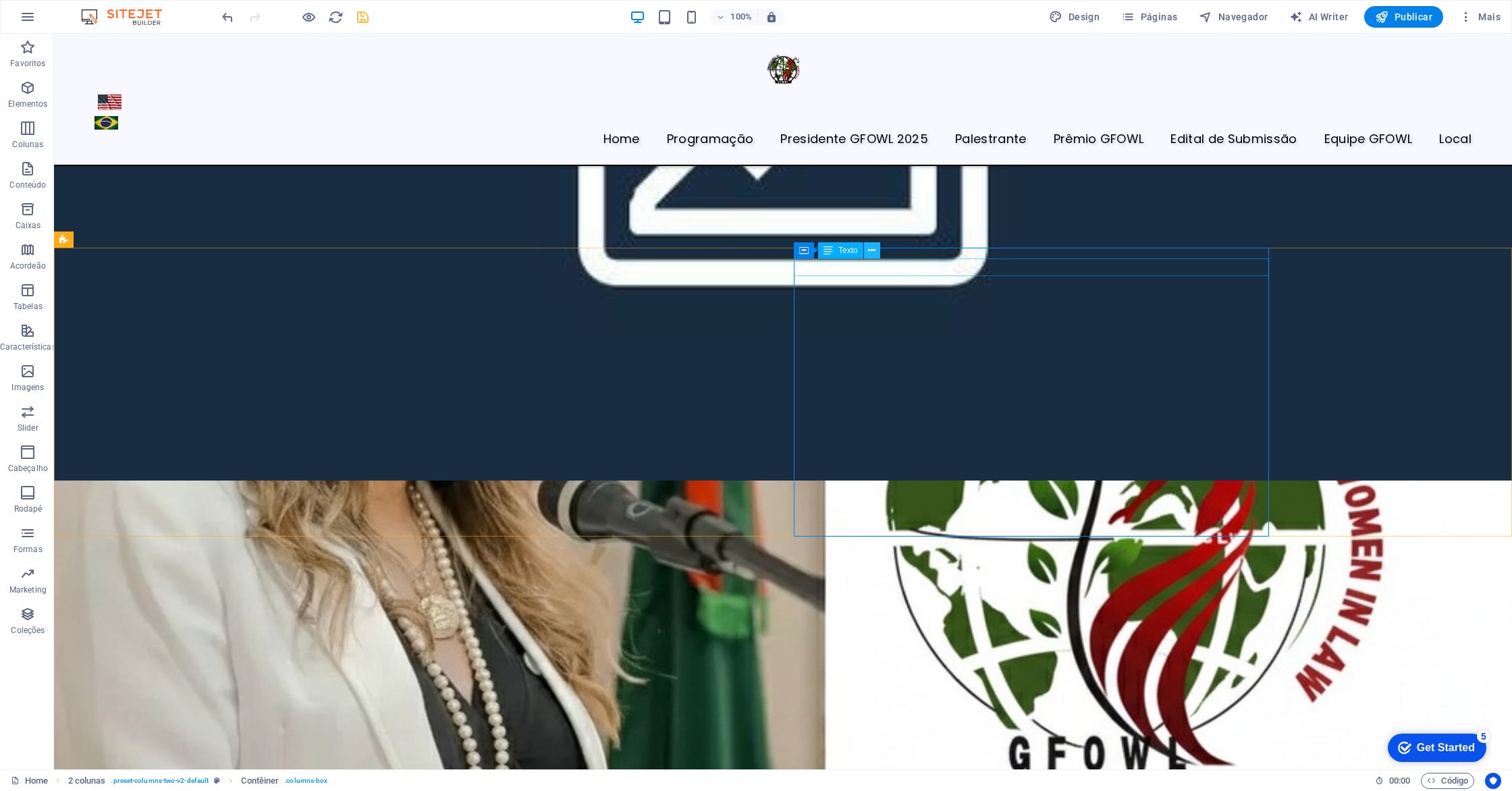
click at [873, 247] on icon at bounding box center [871, 251] width 8 height 14
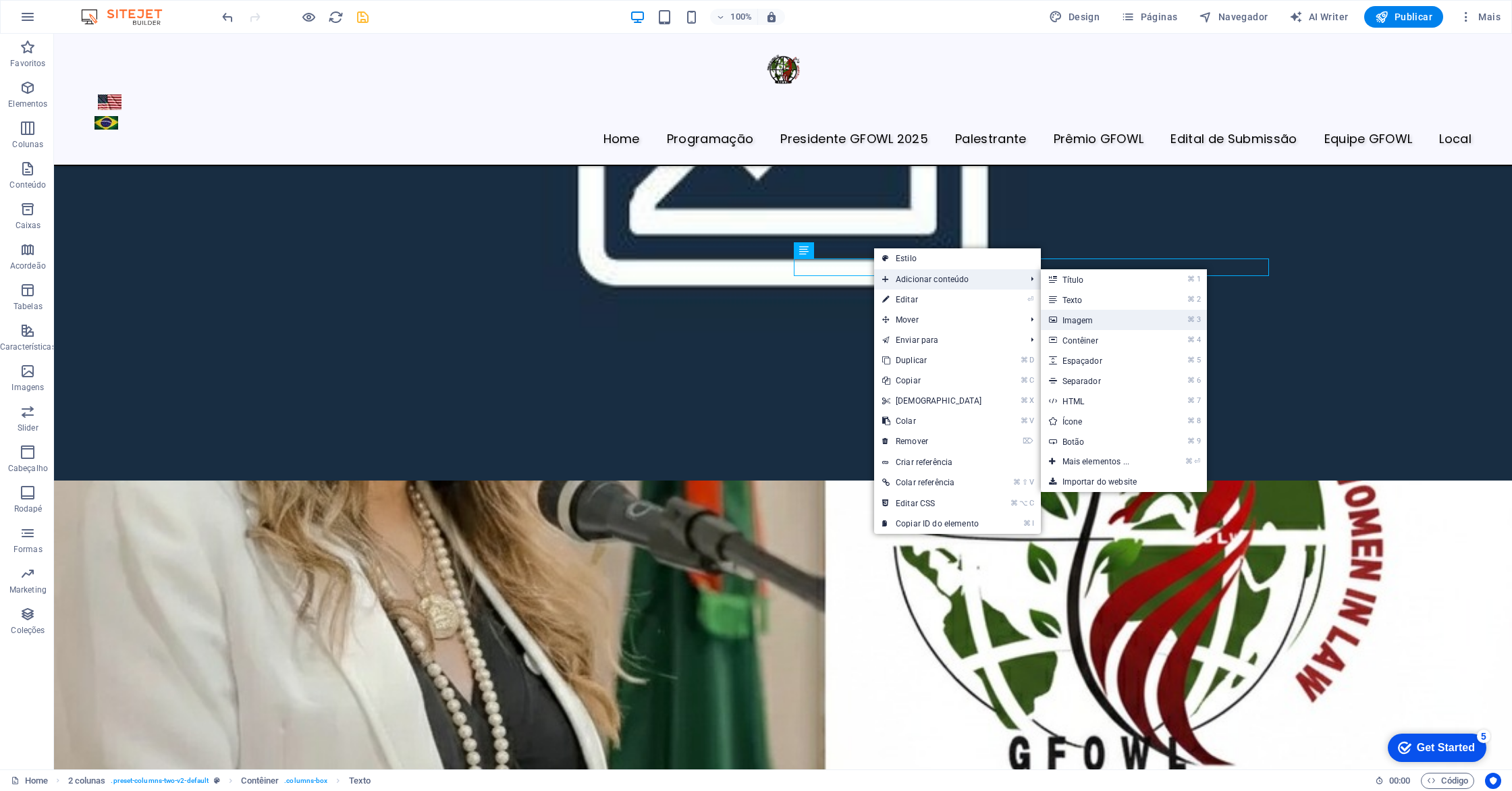
click at [1082, 315] on link "⌘ 3 Imagem" at bounding box center [1099, 320] width 116 height 20
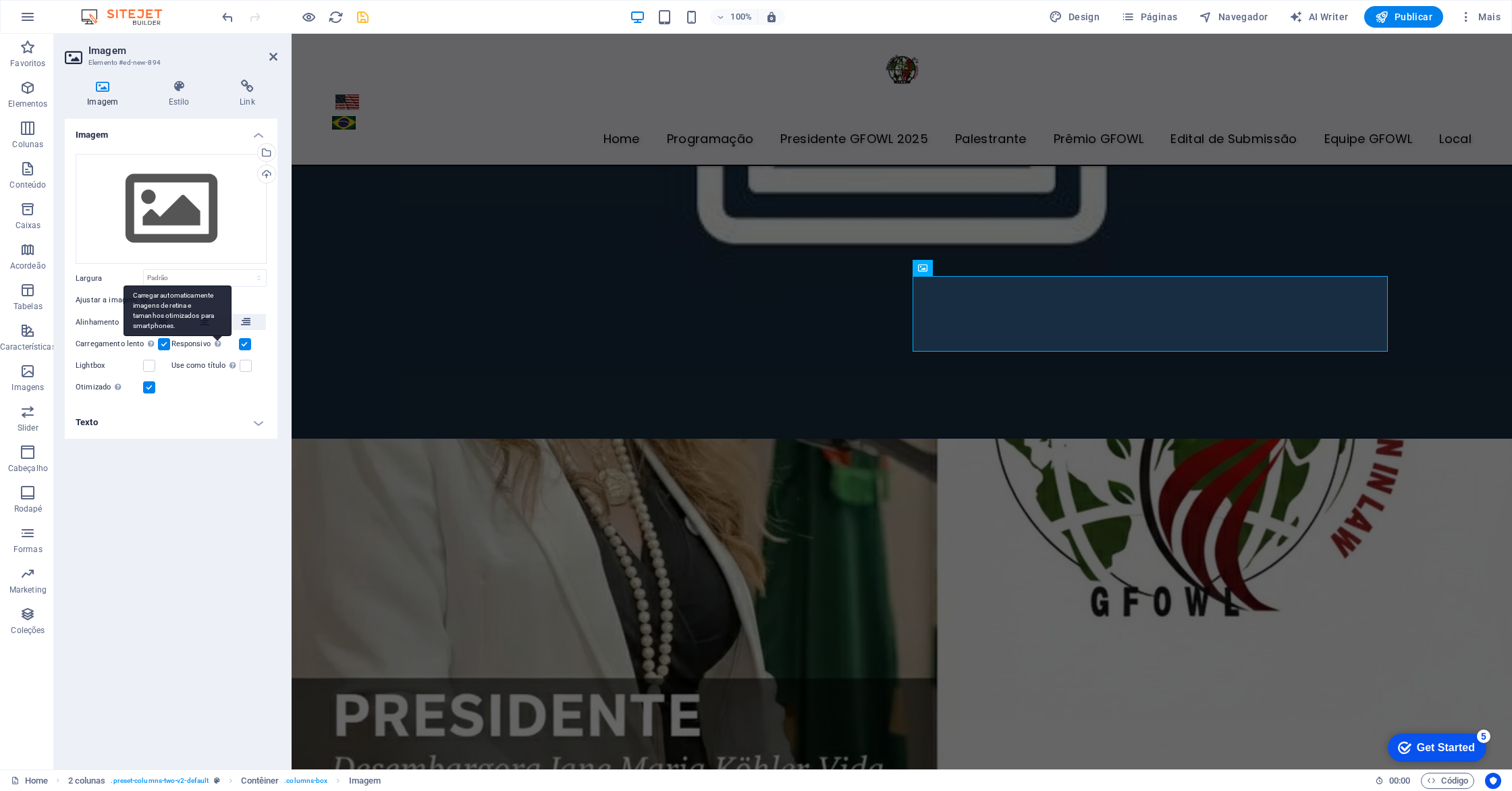
click at [212, 322] on div "Carregar automaticamente imagens de retina e tamanhos otimizados para smartphon…" at bounding box center [177, 311] width 108 height 50
click at [0, 0] on input "Responsivo Carregar automaticamente imagens de retina e tamanhos otimizados par…" at bounding box center [0, 0] width 0 height 0
click at [204, 317] on icon at bounding box center [204, 321] width 10 height 16
click at [186, 232] on div "Arraste os arquivos aqui, clique para escolher os arquivos ou selecione os arqu…" at bounding box center [171, 208] width 191 height 110
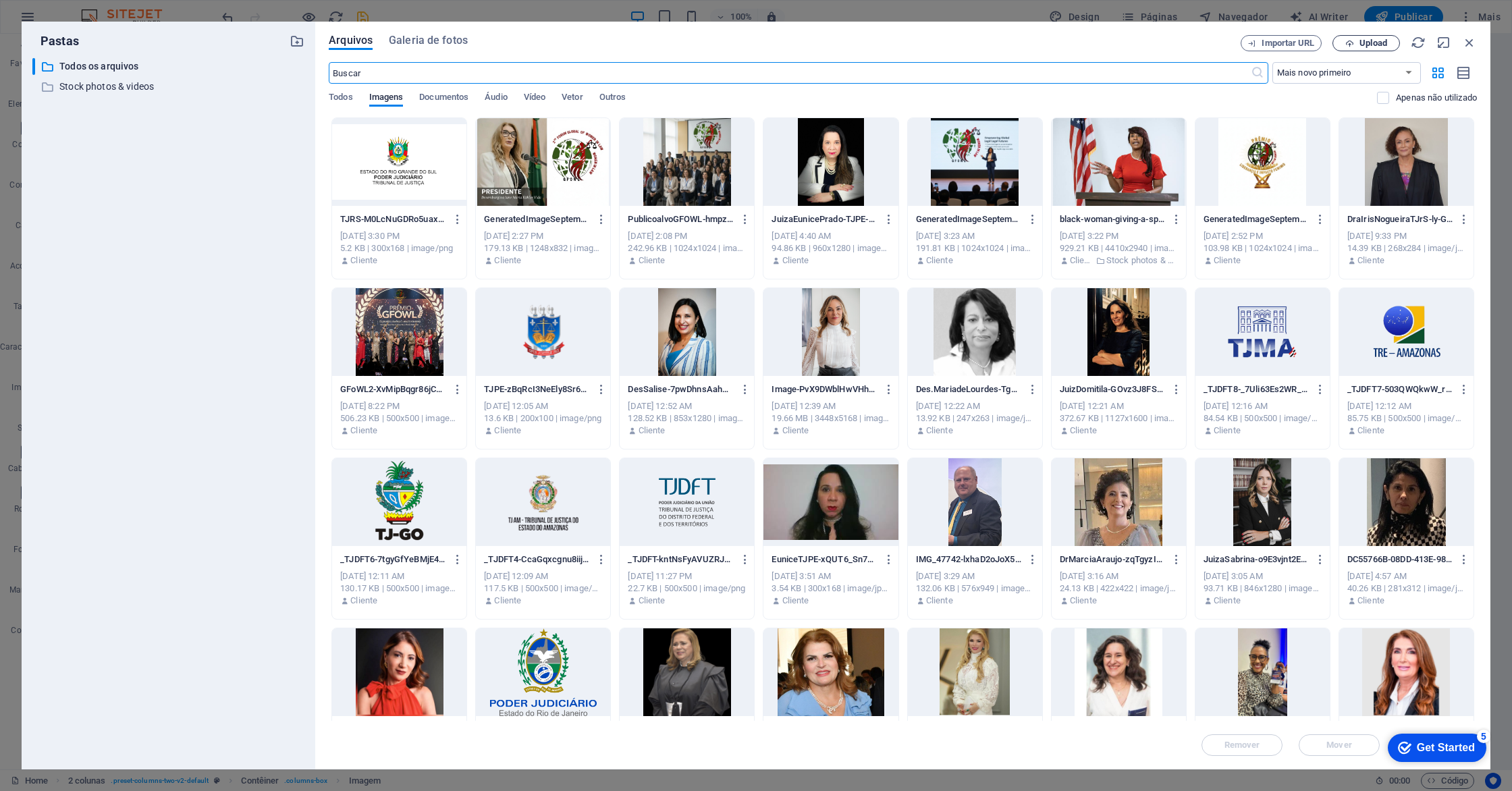
click at [1365, 42] on span "Upload" at bounding box center [1373, 43] width 28 height 8
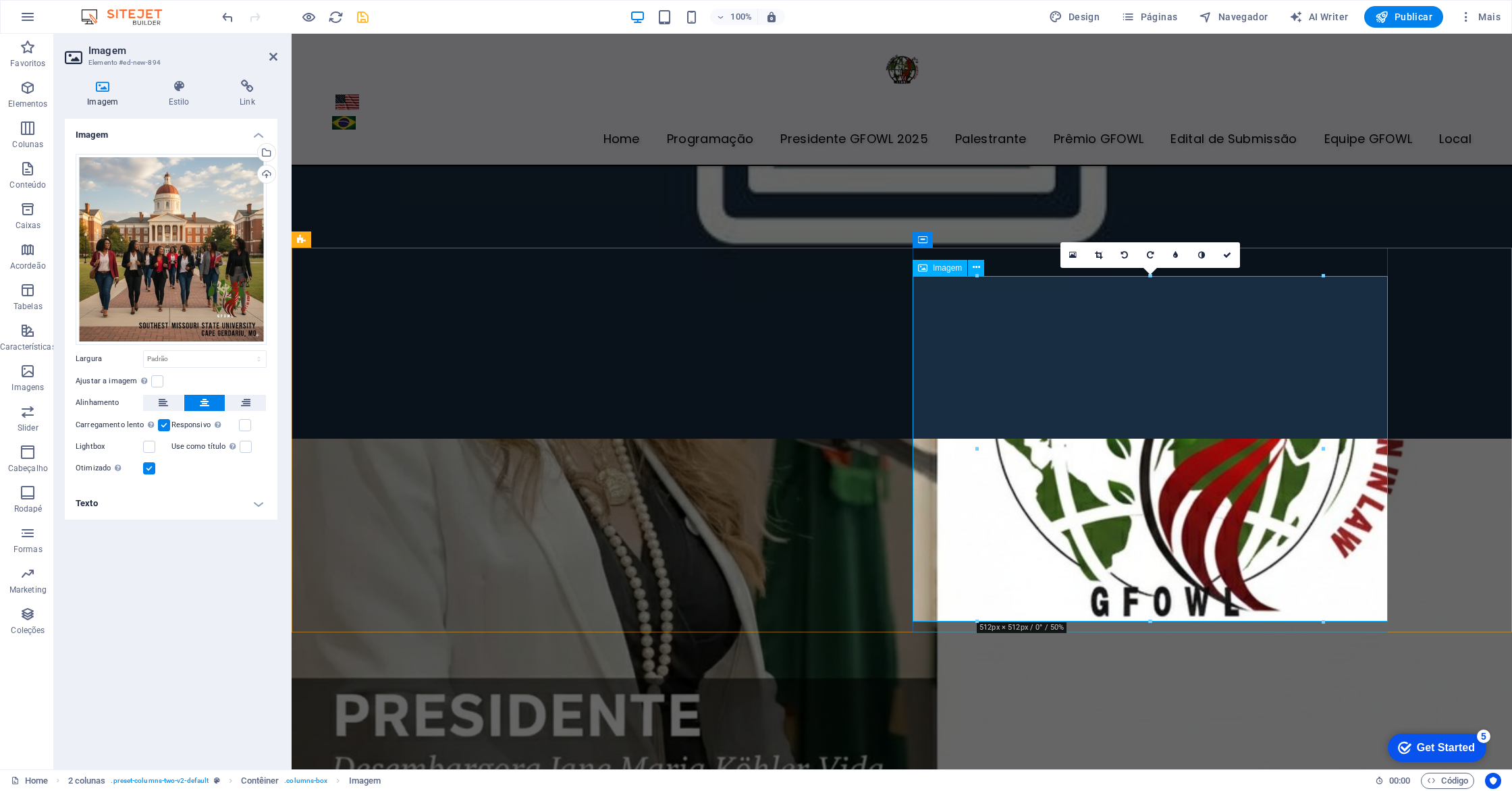
scroll to position [3985, 0]
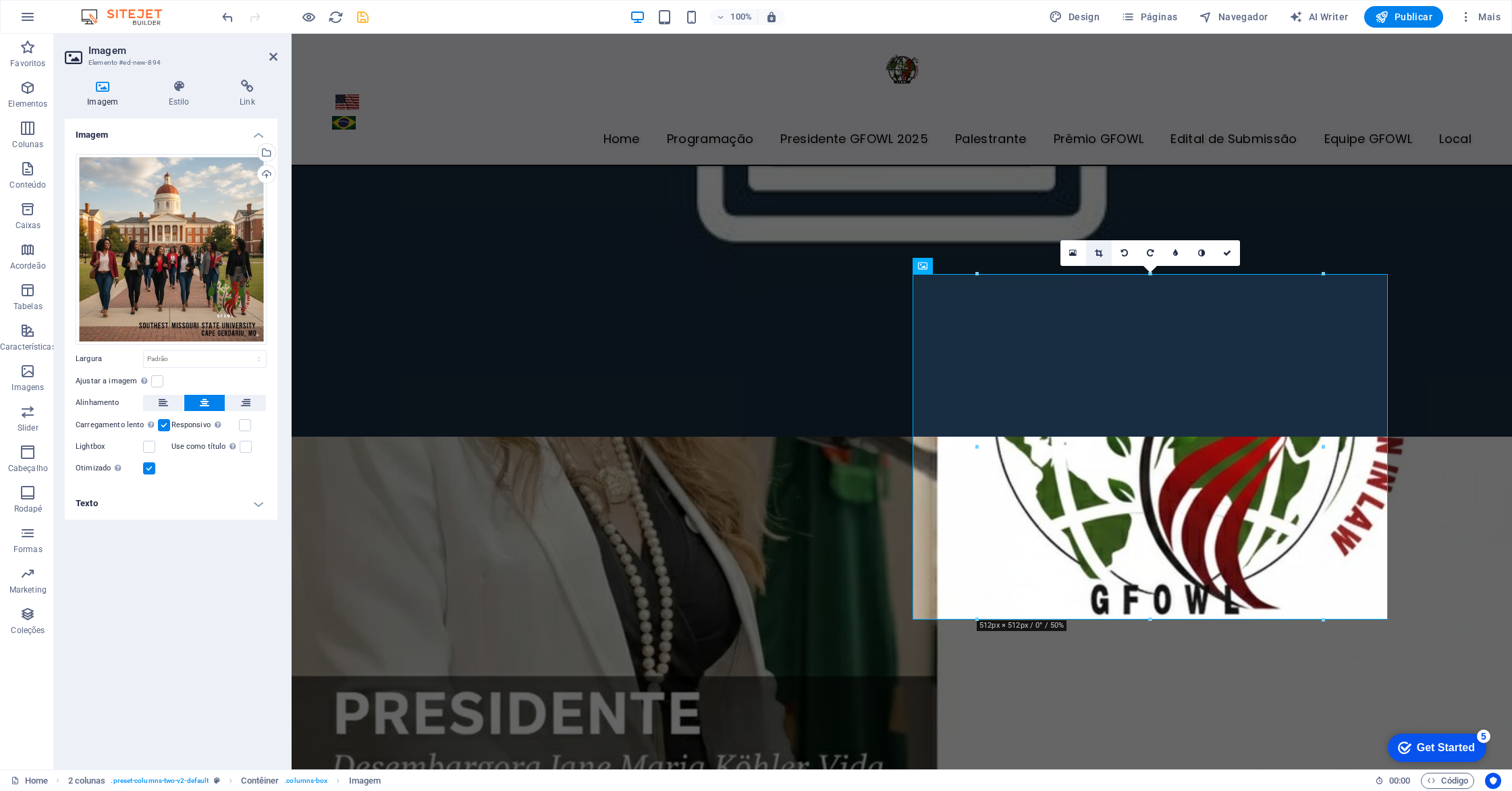
click at [1099, 252] on icon at bounding box center [1099, 253] width 8 height 8
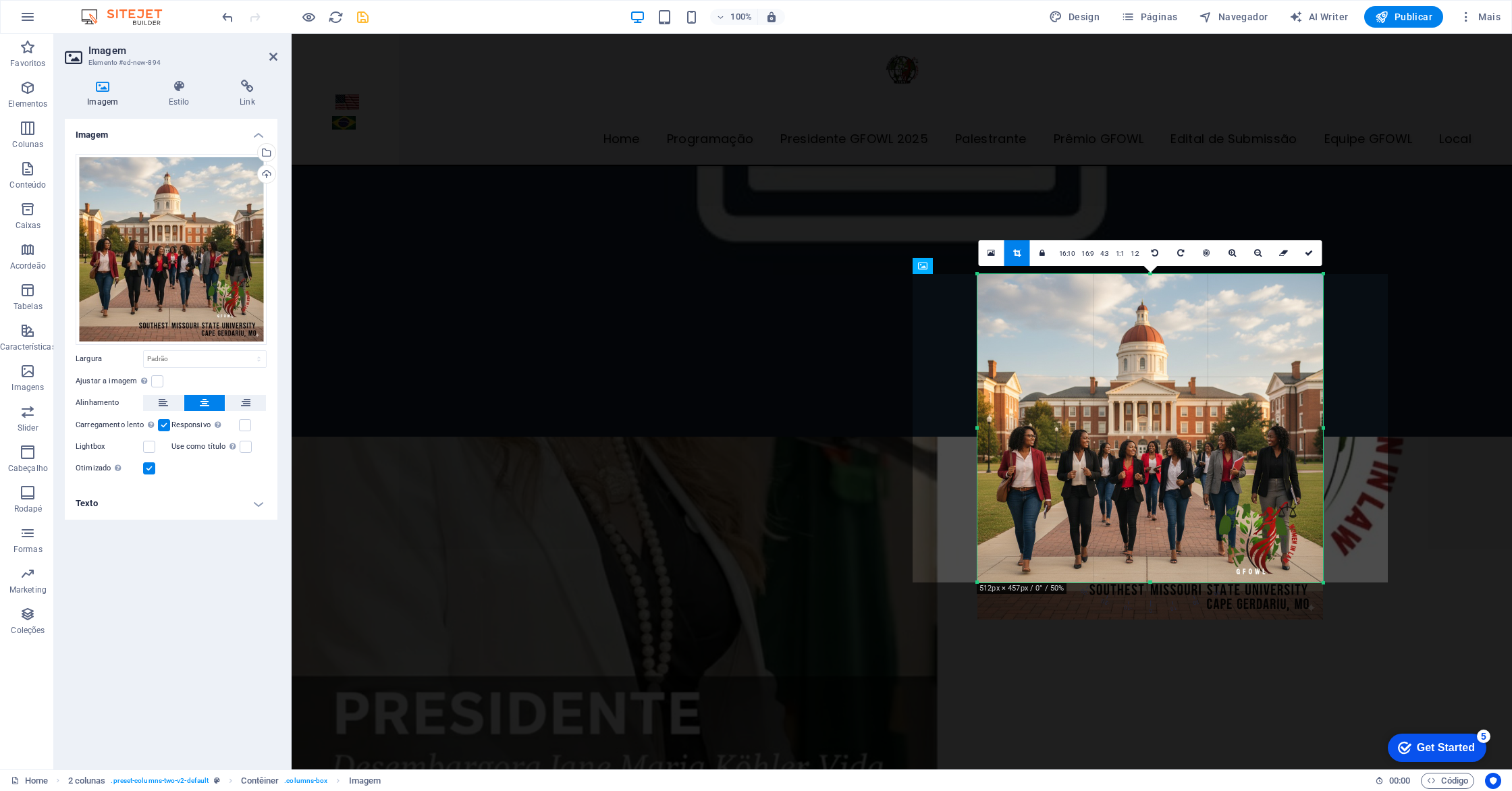
drag, startPoint x: 1148, startPoint y: 616, endPoint x: 1146, endPoint y: 583, distance: 33.1
click at [1146, 583] on div at bounding box center [1150, 582] width 346 height 4
click at [1309, 256] on link at bounding box center [1310, 254] width 26 height 26
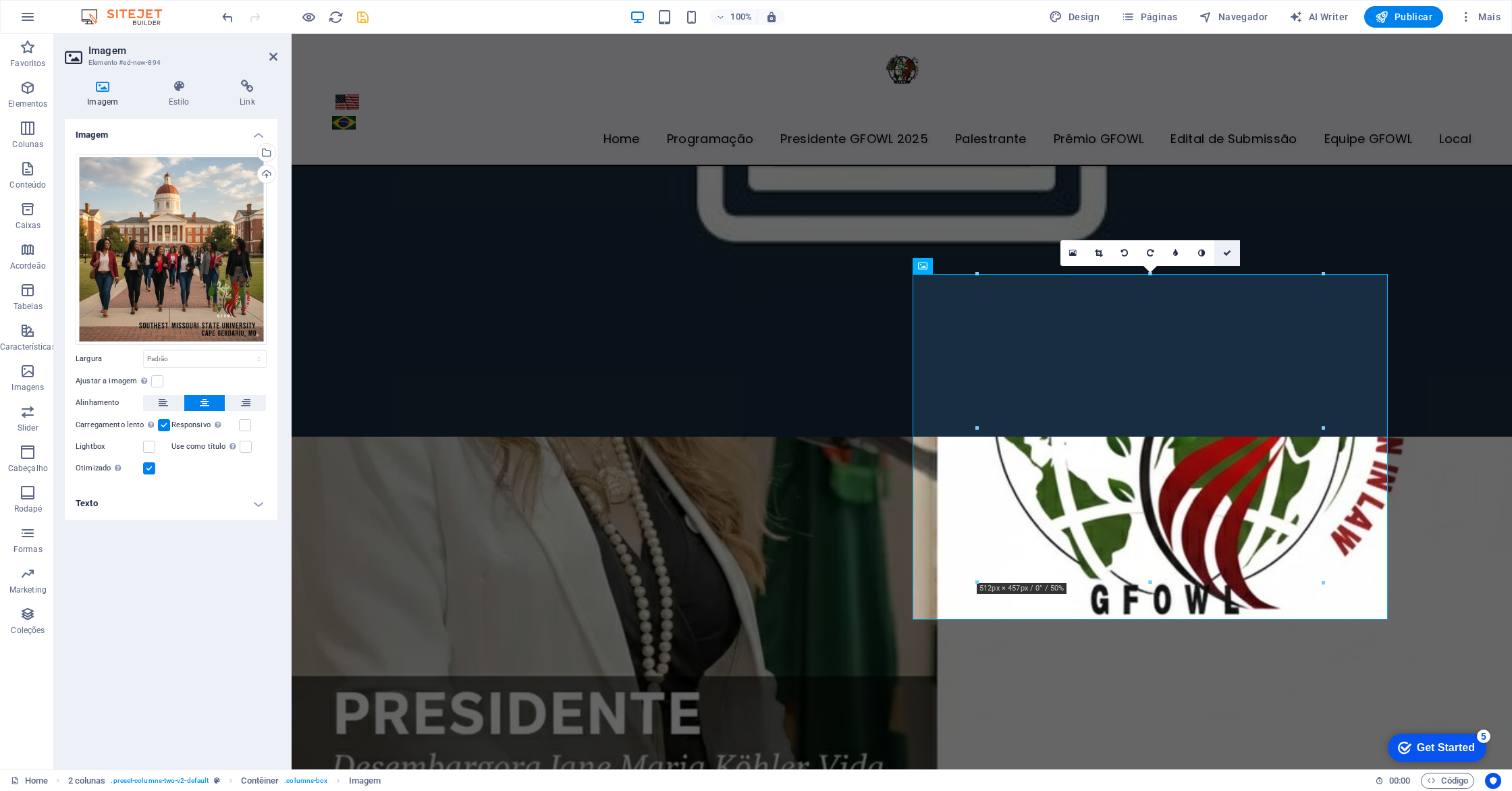
click at [1225, 252] on icon at bounding box center [1226, 253] width 8 height 8
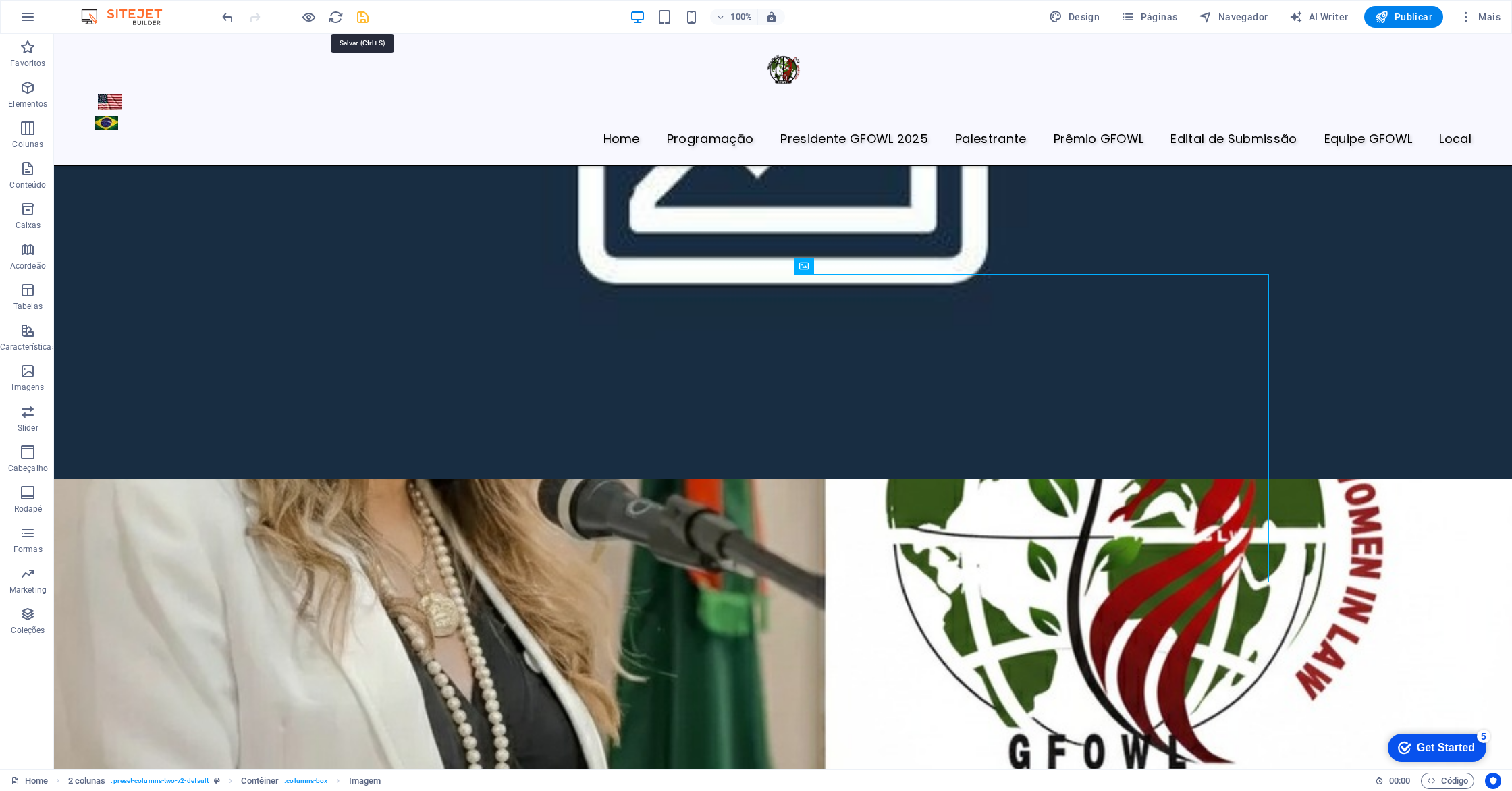
click at [360, 16] on icon "save" at bounding box center [363, 17] width 16 height 16
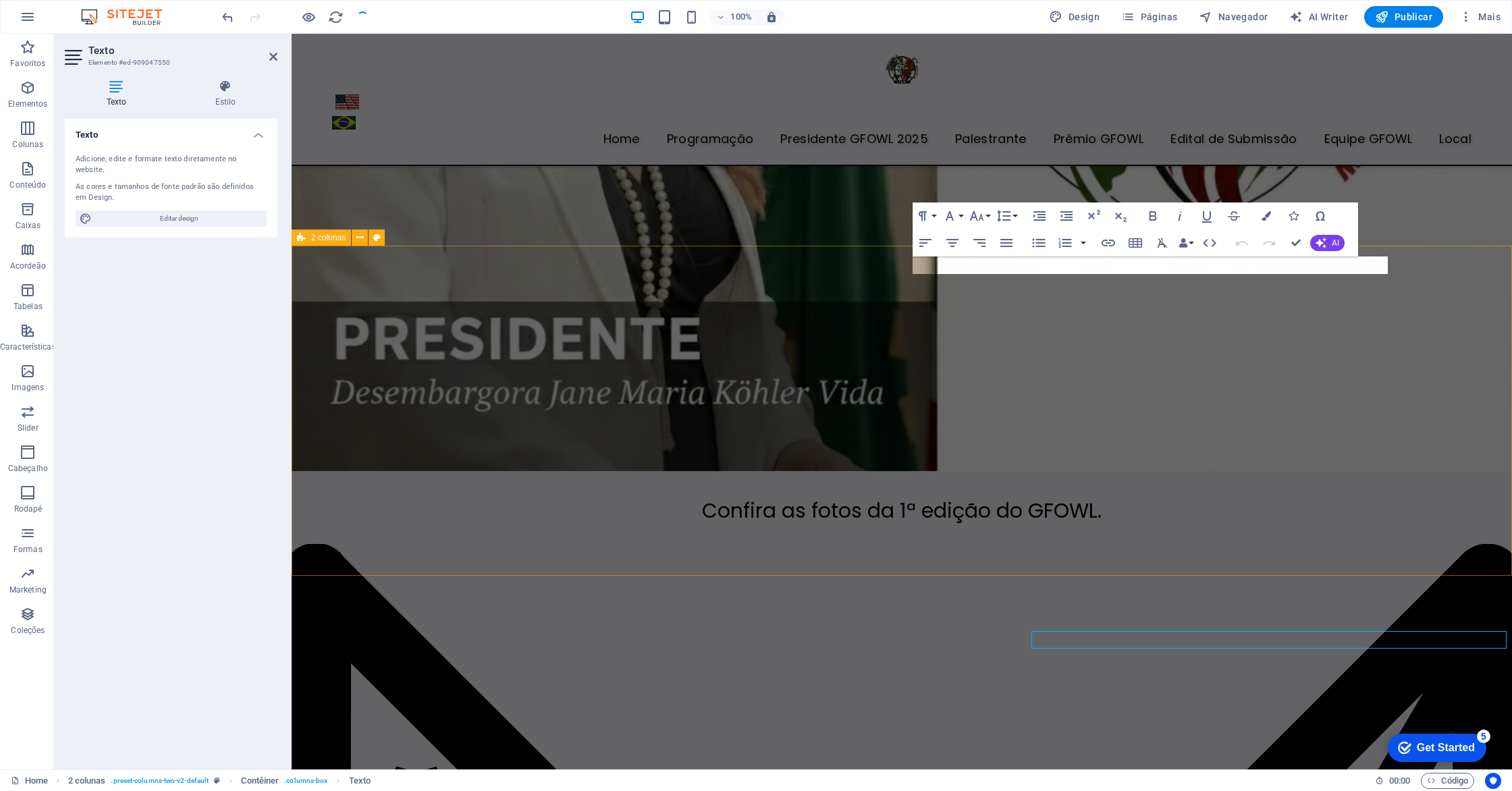
scroll to position [3985, 0]
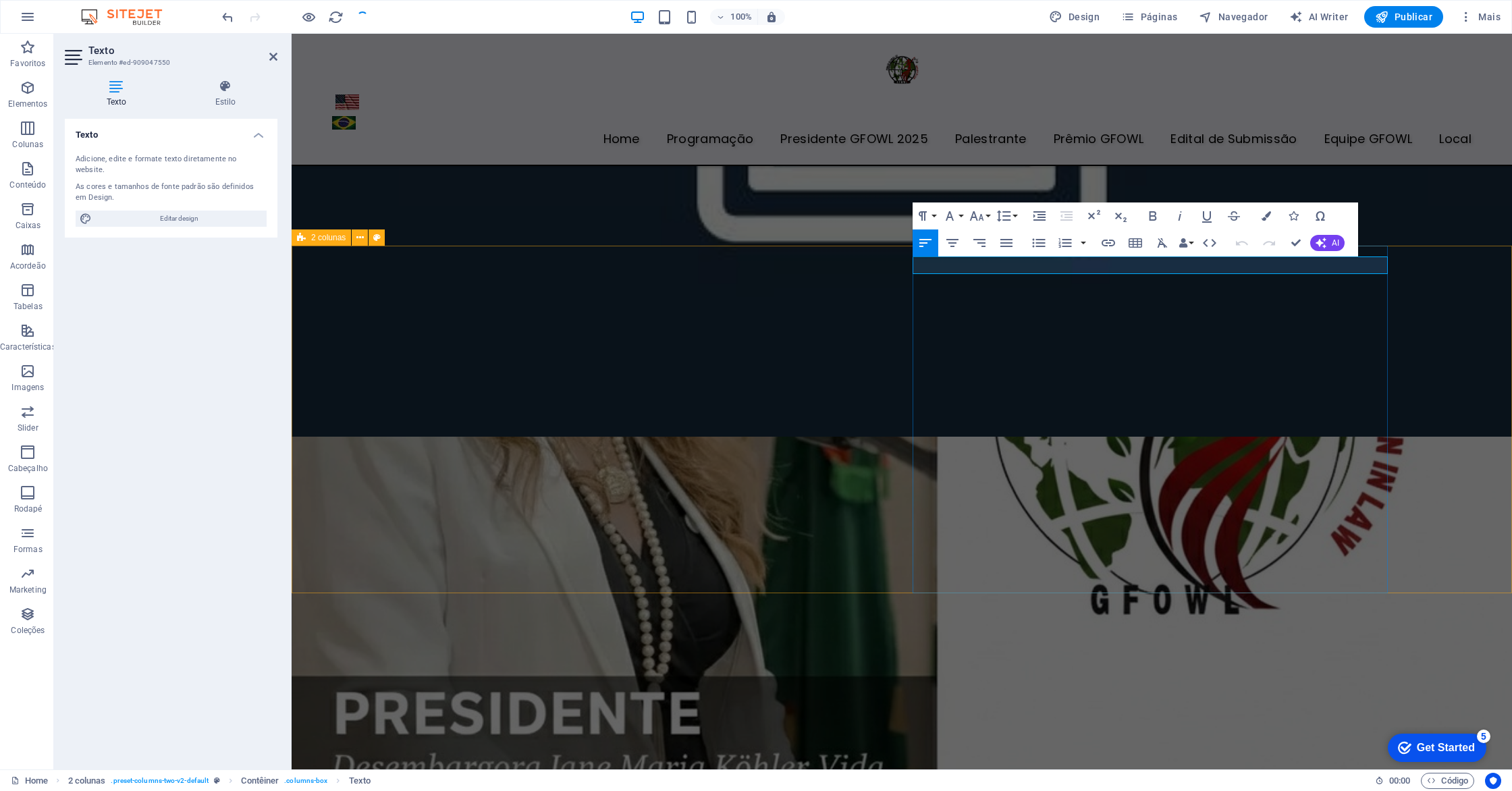
drag, startPoint x: 1196, startPoint y: 269, endPoint x: 904, endPoint y: 271, distance: 292.0
click at [1324, 247] on icon "button" at bounding box center [1321, 243] width 10 height 10
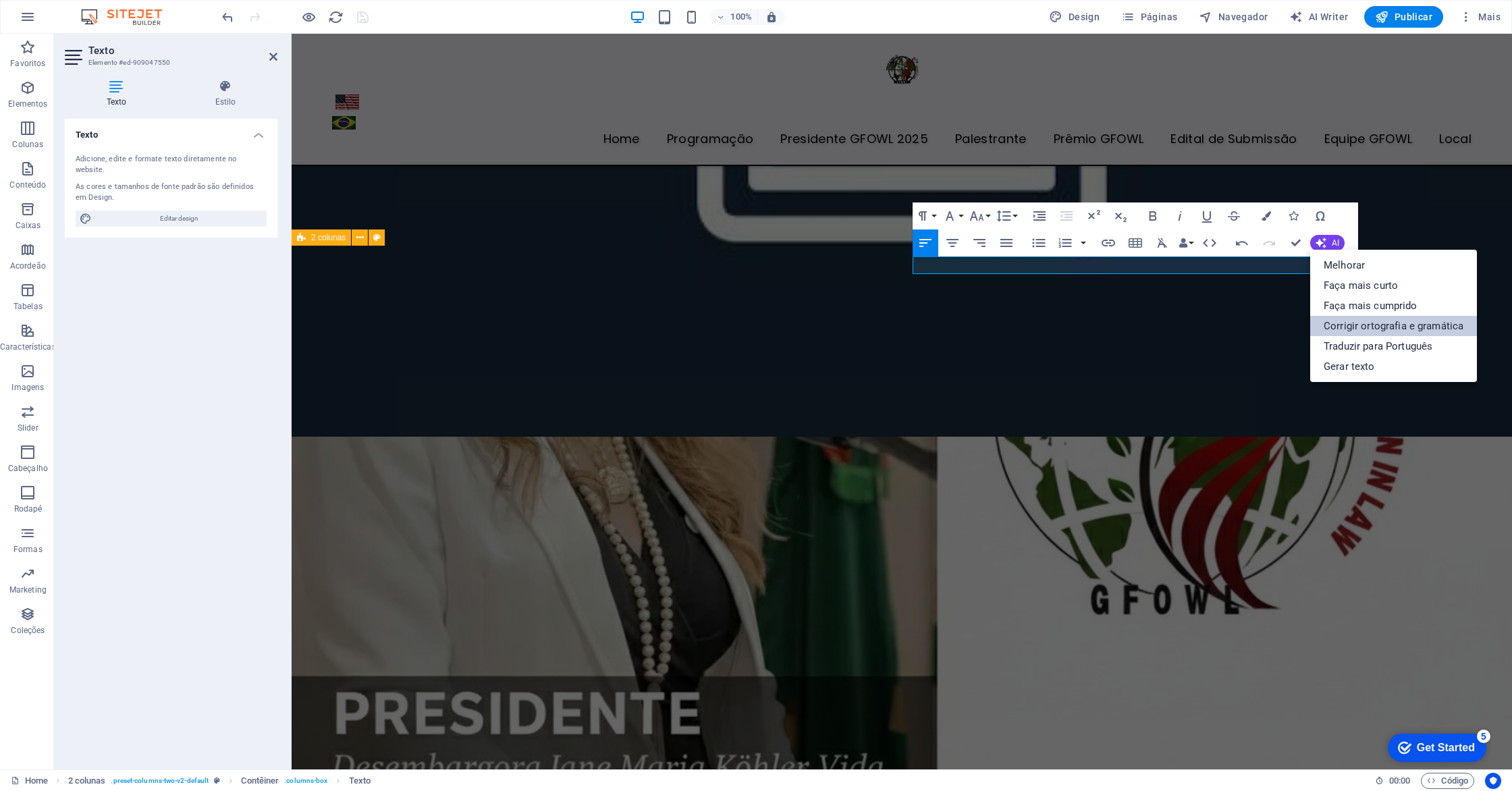
click at [1348, 326] on link "Corrigir ortografia e gramática" at bounding box center [1393, 326] width 167 height 20
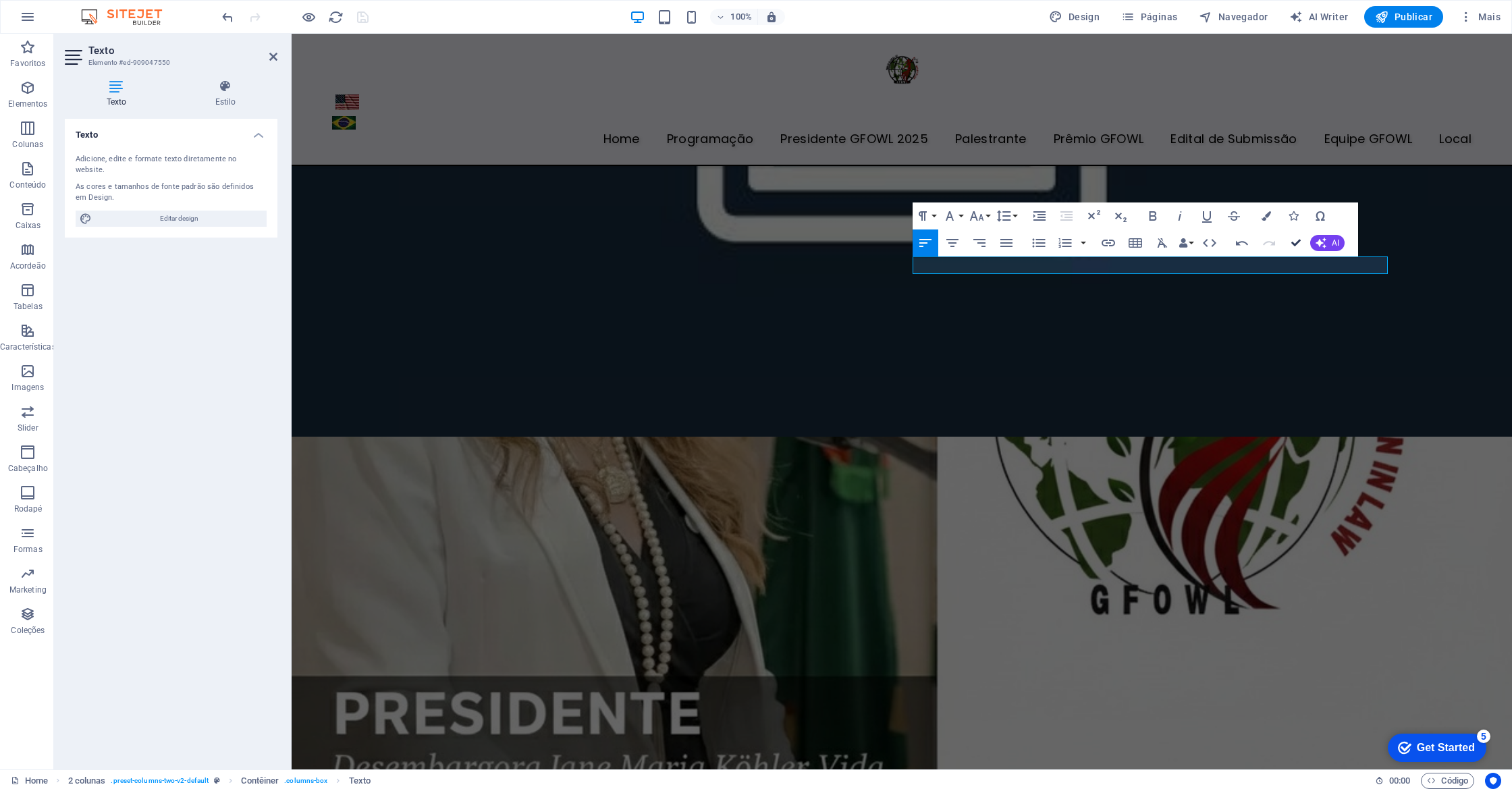
scroll to position [4360, 0]
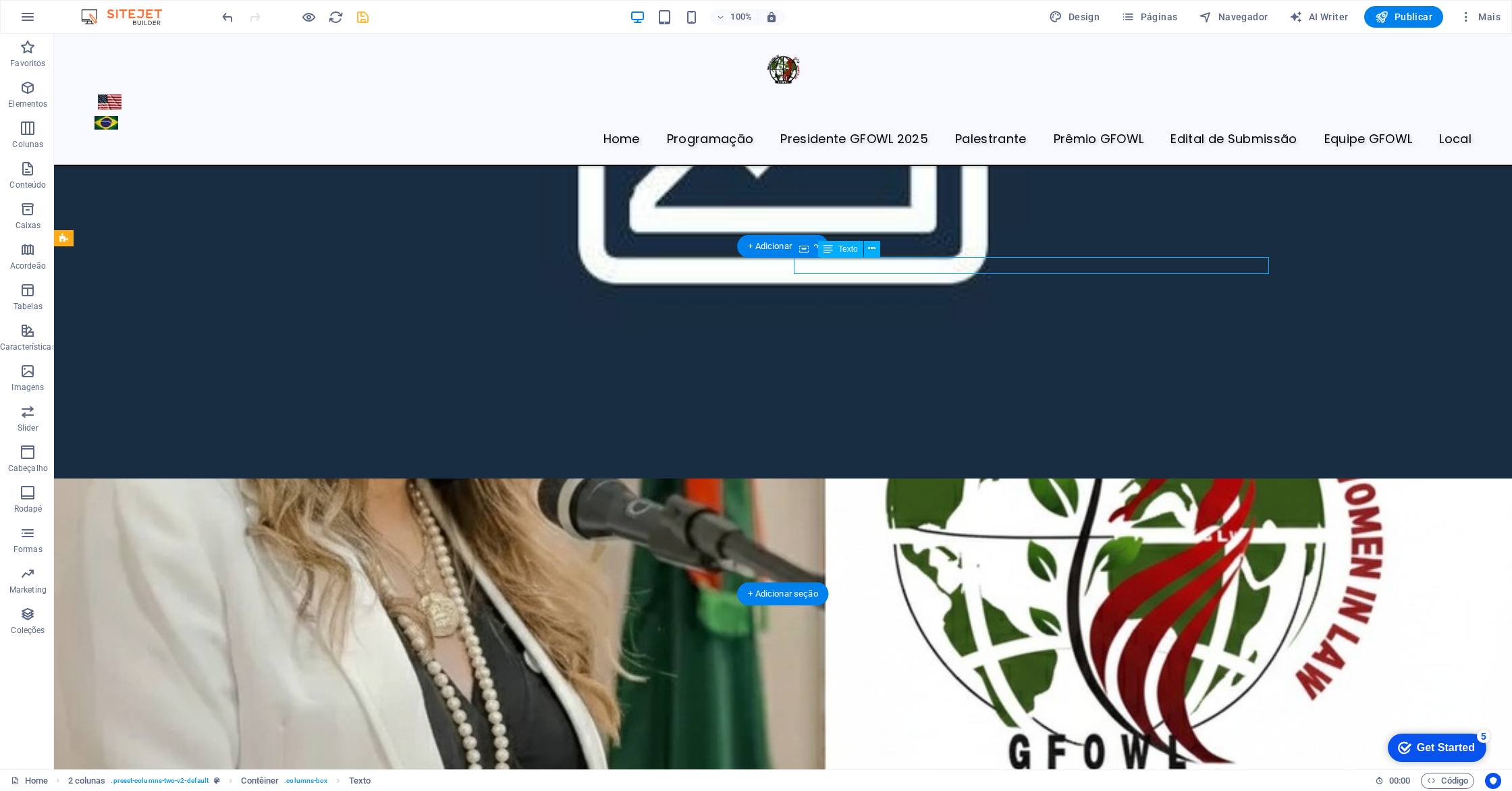
drag, startPoint x: 1067, startPoint y: 265, endPoint x: 881, endPoint y: 267, distance: 186.0
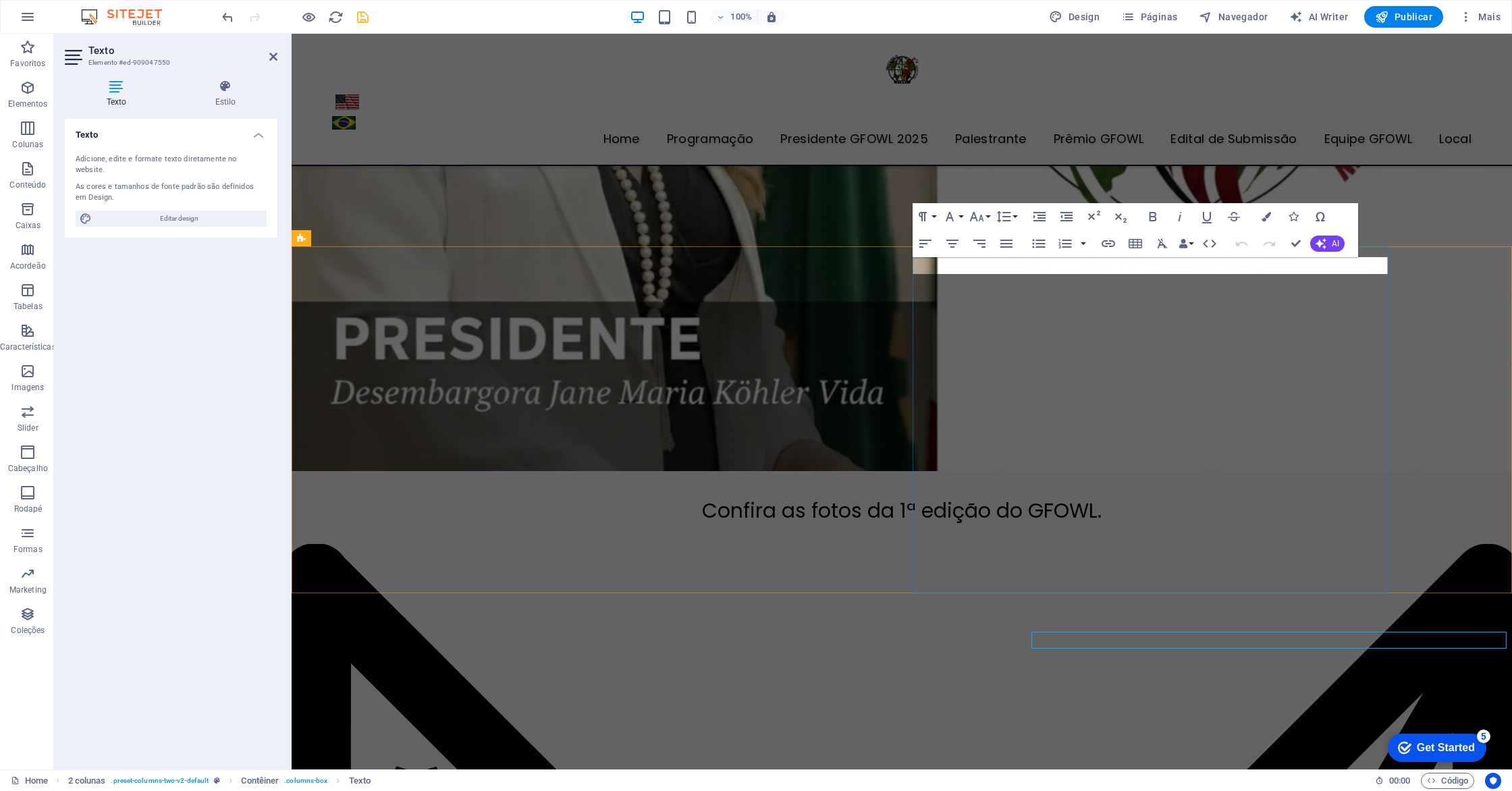
scroll to position [3985, 0]
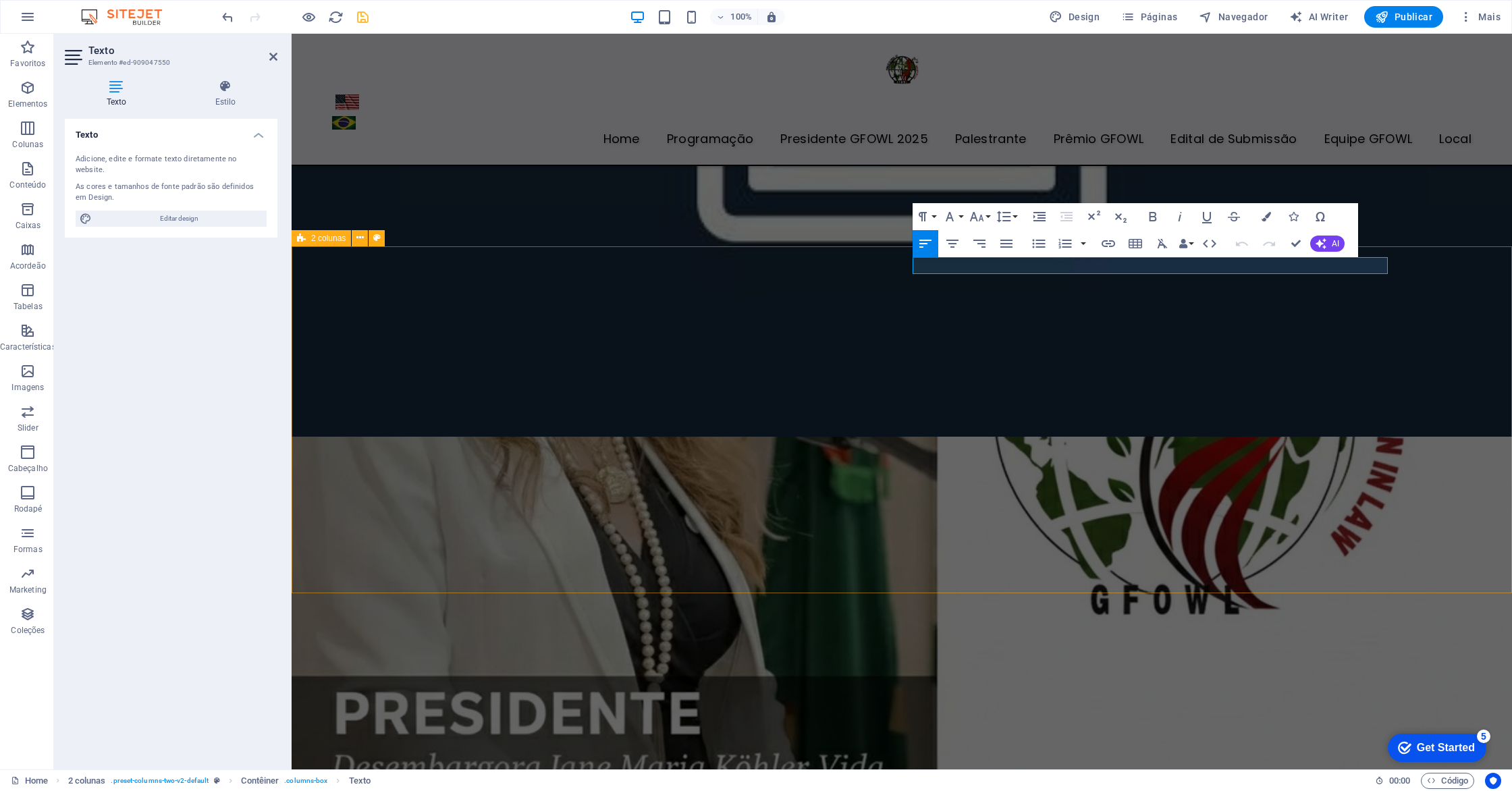
drag, startPoint x: 1165, startPoint y: 269, endPoint x: 905, endPoint y: 265, distance: 260.0
click at [1080, 244] on button "button" at bounding box center [1083, 243] width 10 height 27
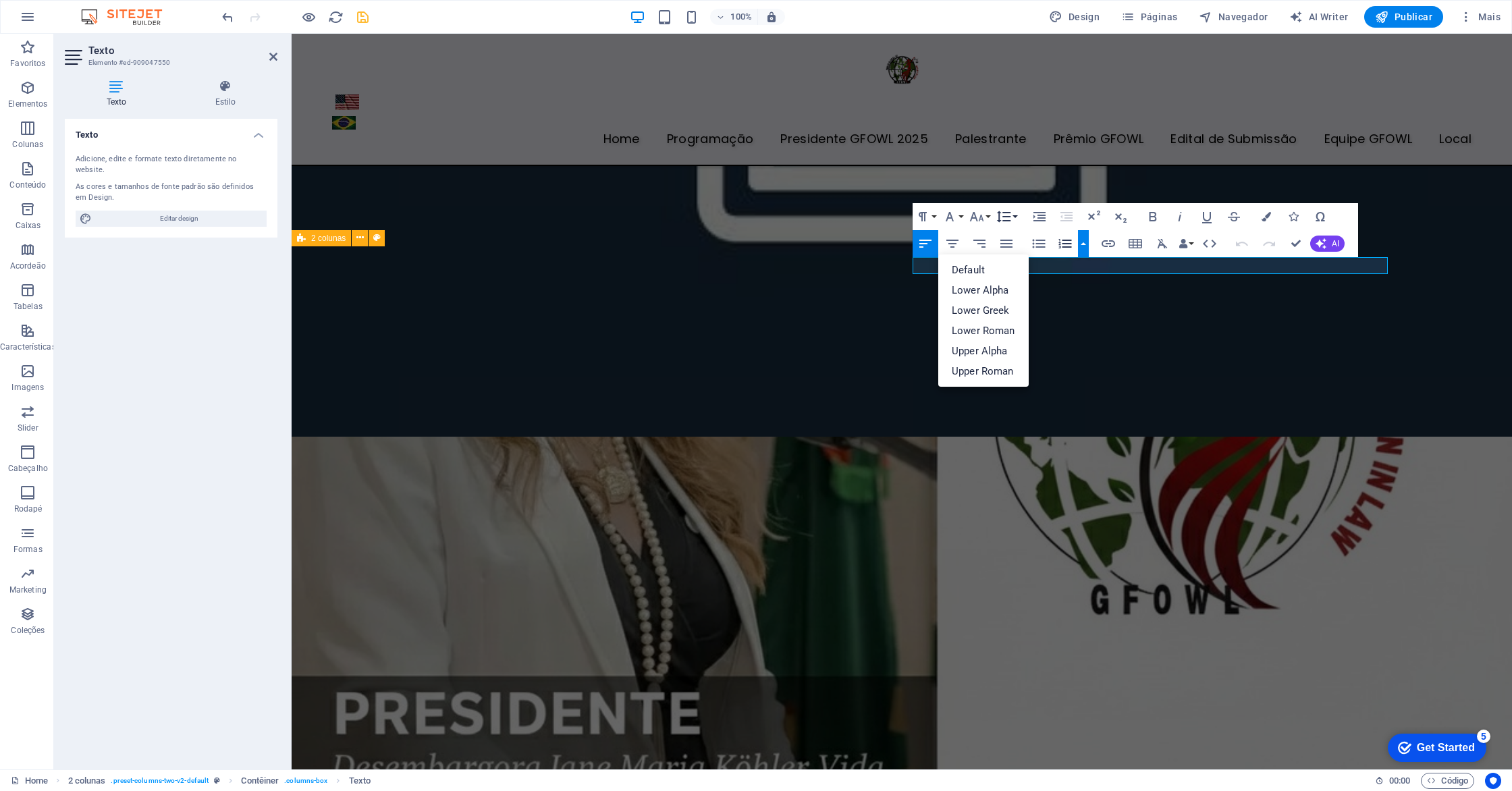
click at [1019, 214] on button "Line Height" at bounding box center [1007, 216] width 26 height 27
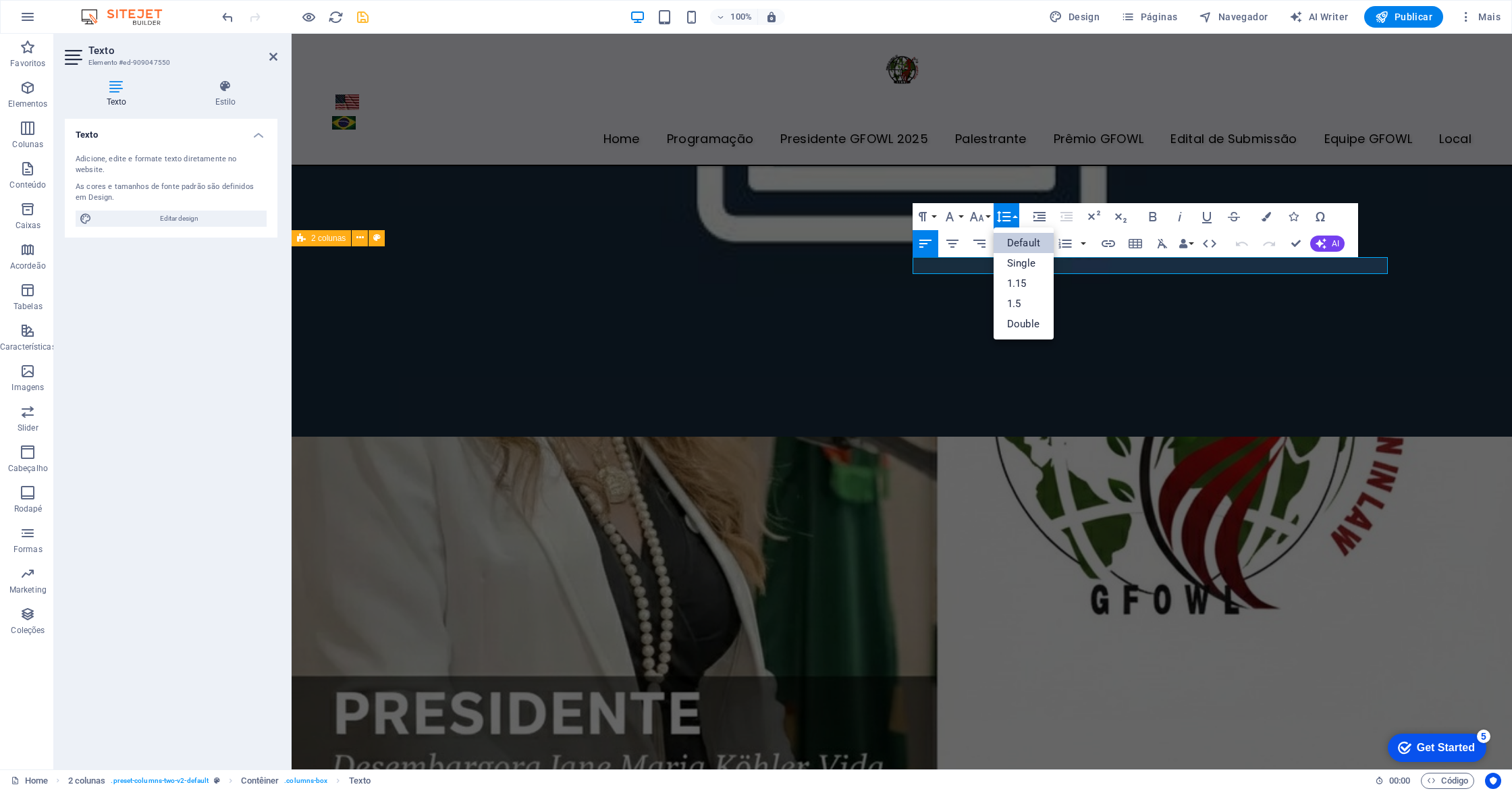
scroll to position [0, 0]
click at [987, 214] on button "Font Size" at bounding box center [980, 216] width 26 height 27
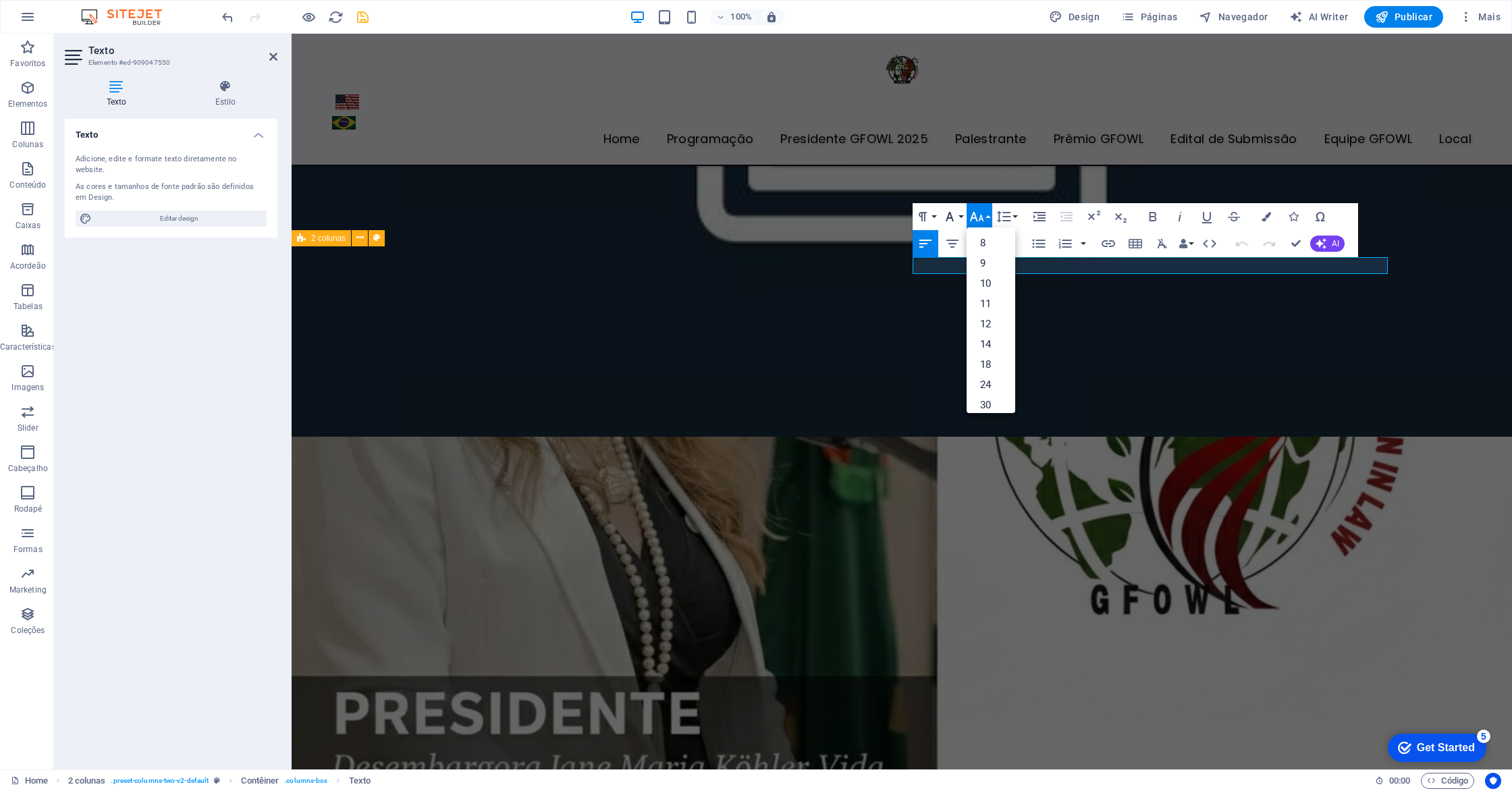
click at [965, 214] on button "Font Family" at bounding box center [953, 216] width 26 height 27
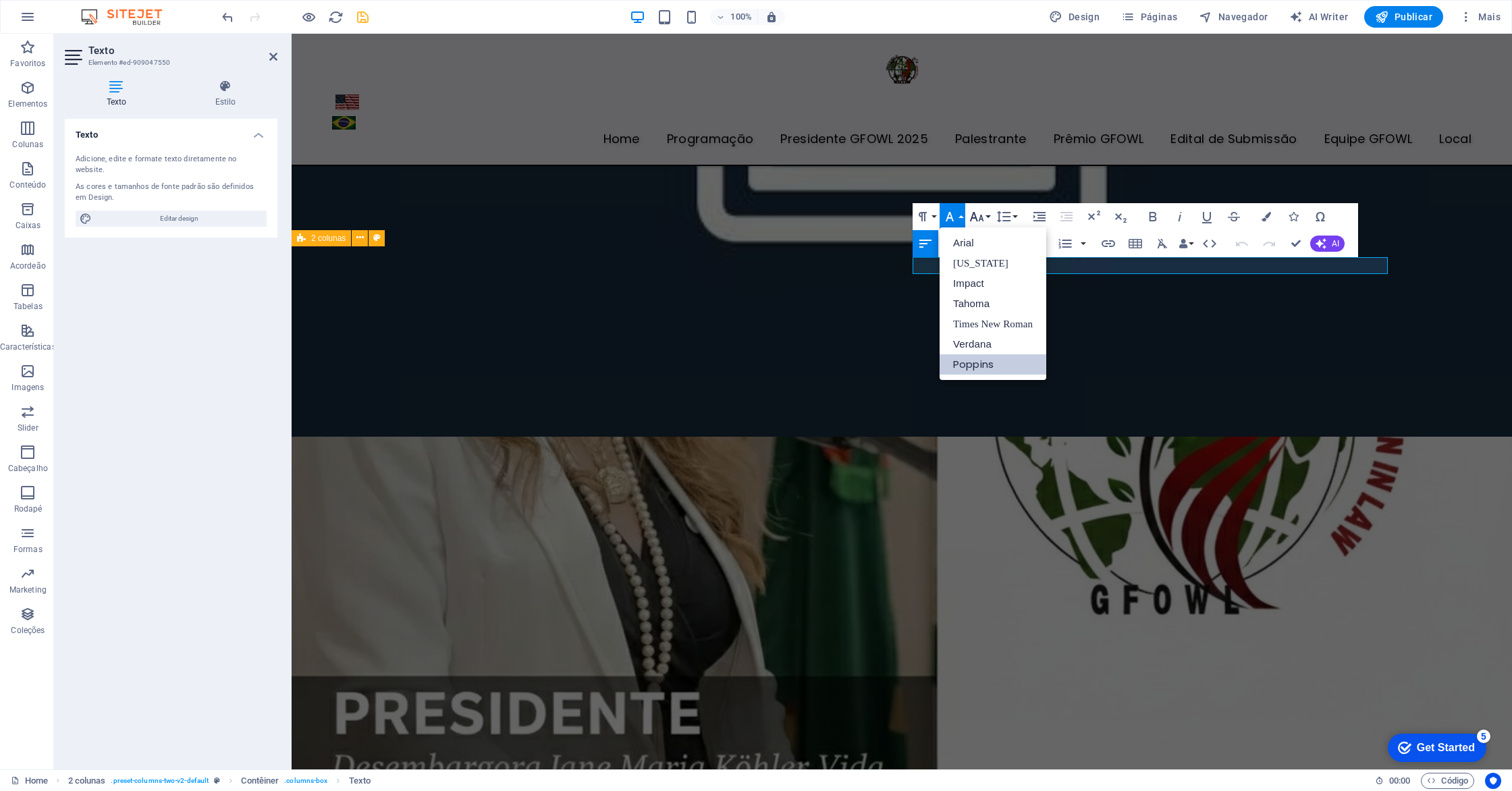
click at [992, 214] on button "Font Size" at bounding box center [980, 216] width 26 height 27
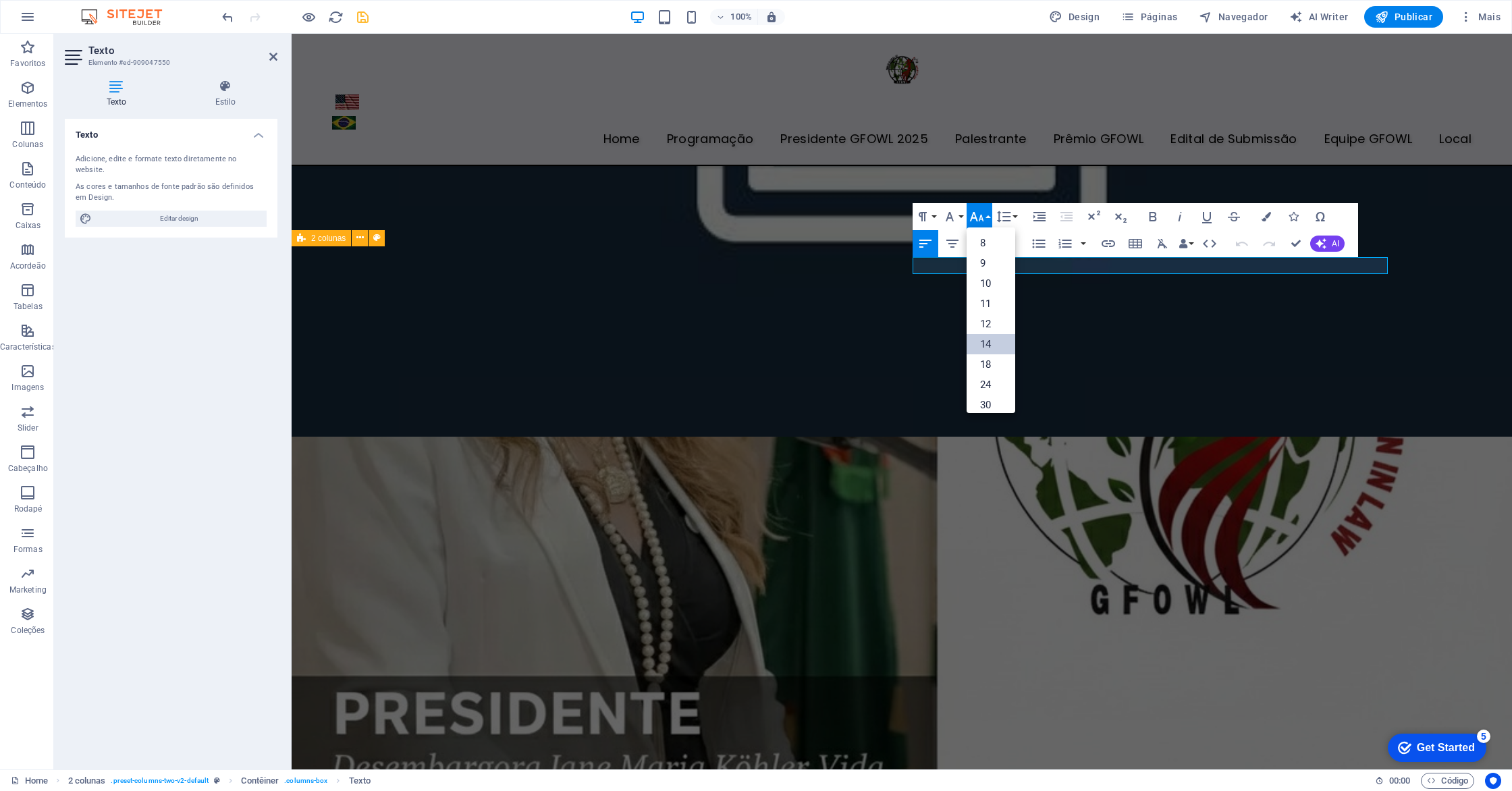
click at [998, 346] on link "14" at bounding box center [991, 344] width 49 height 20
click at [985, 214] on button "Font Size" at bounding box center [980, 216] width 26 height 27
click at [987, 311] on link "36" at bounding box center [991, 316] width 49 height 20
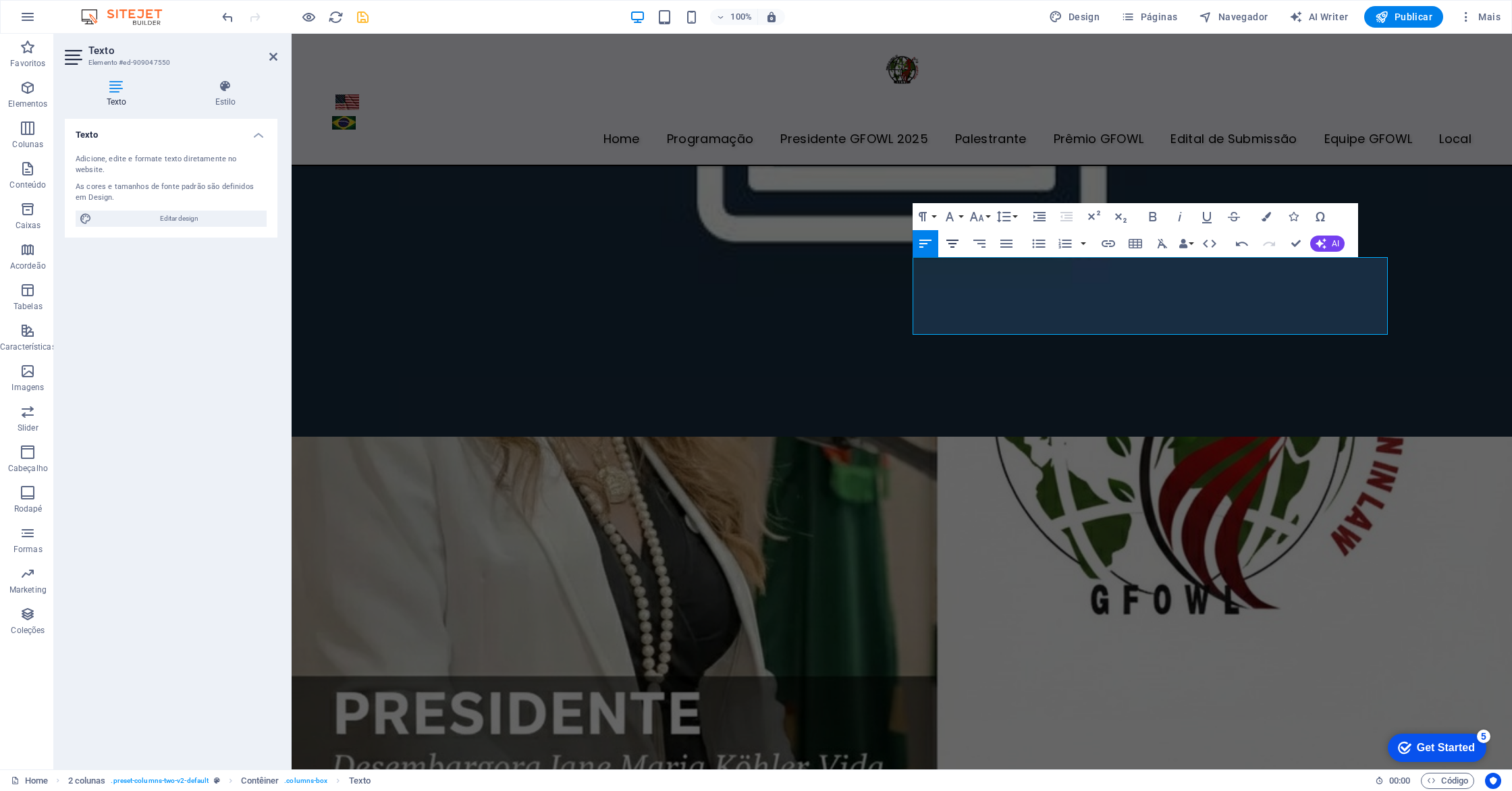
click at [949, 246] on icon "button" at bounding box center [952, 243] width 17 height 16
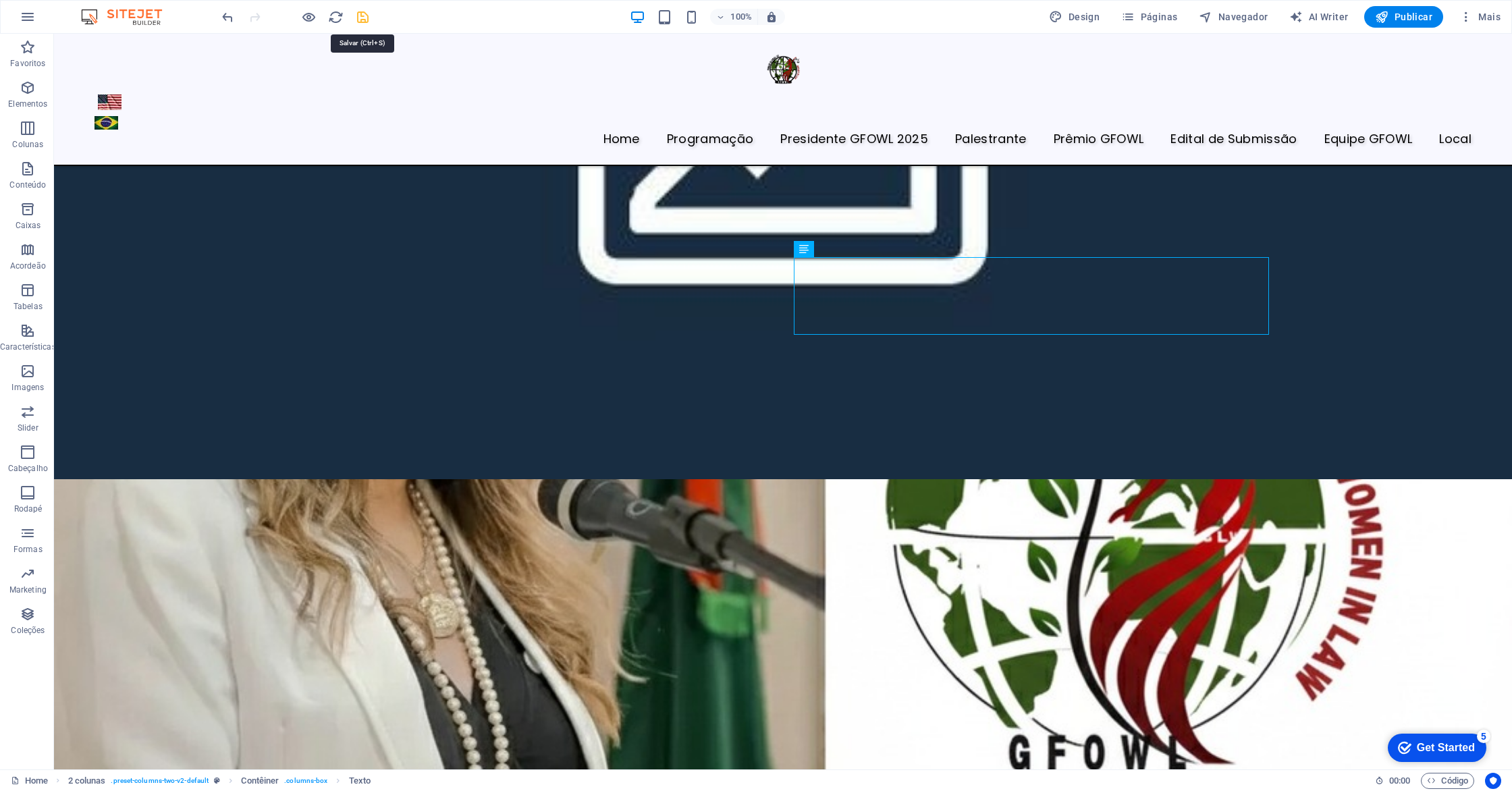
click at [366, 16] on icon "save" at bounding box center [363, 17] width 16 height 16
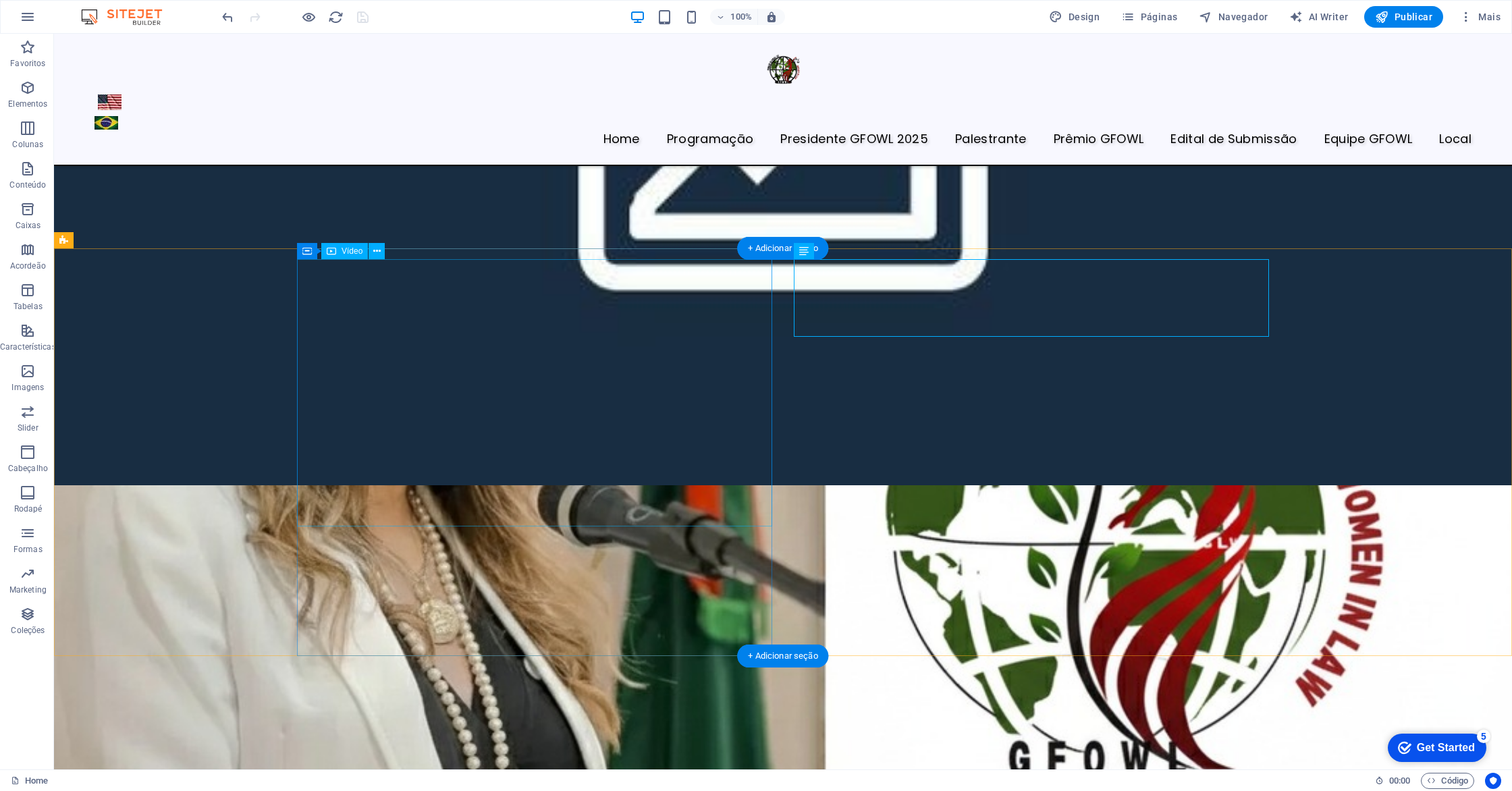
scroll to position [4356, 0]
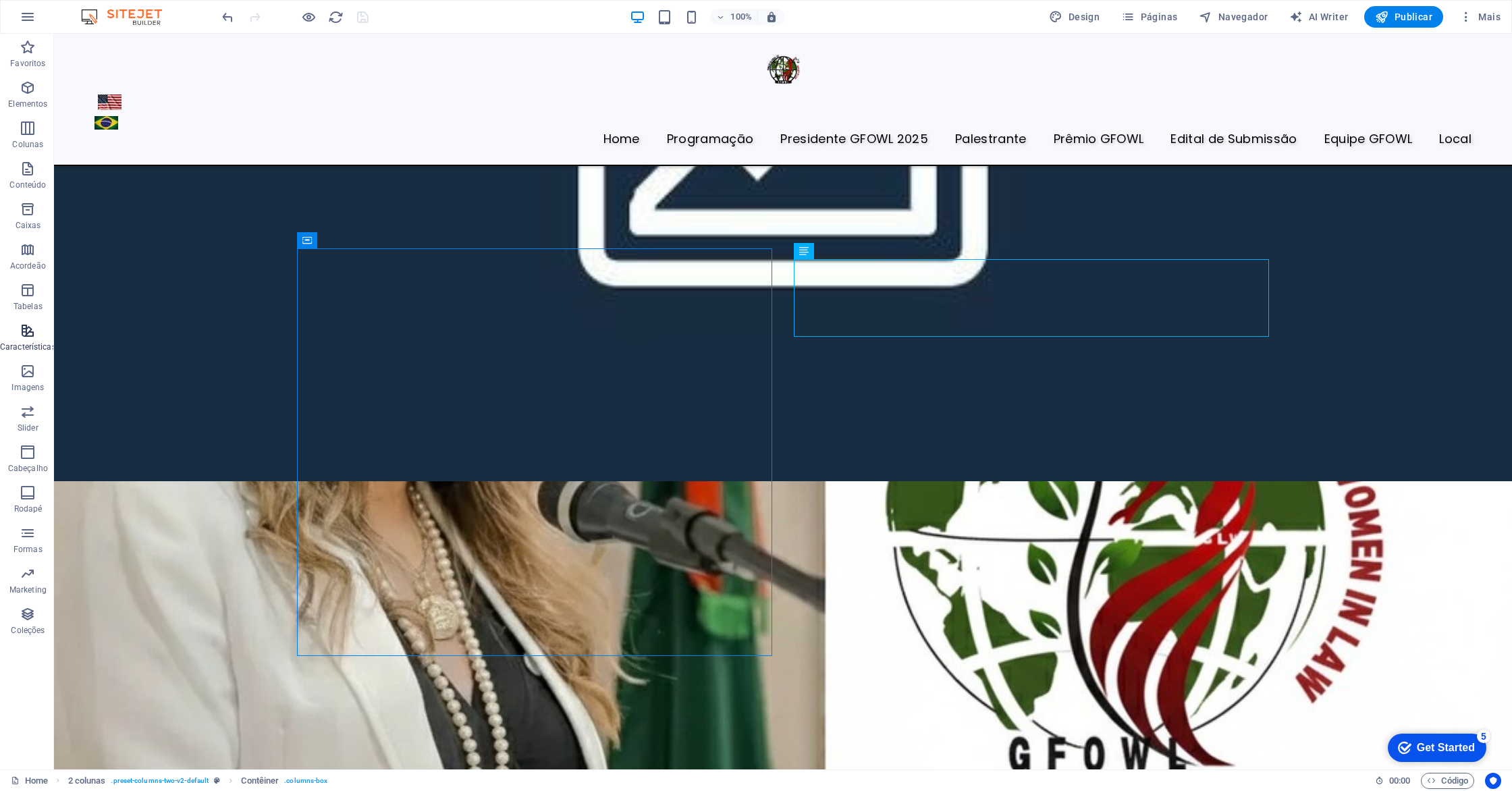
click at [29, 347] on p "Características" at bounding box center [28, 346] width 56 height 10
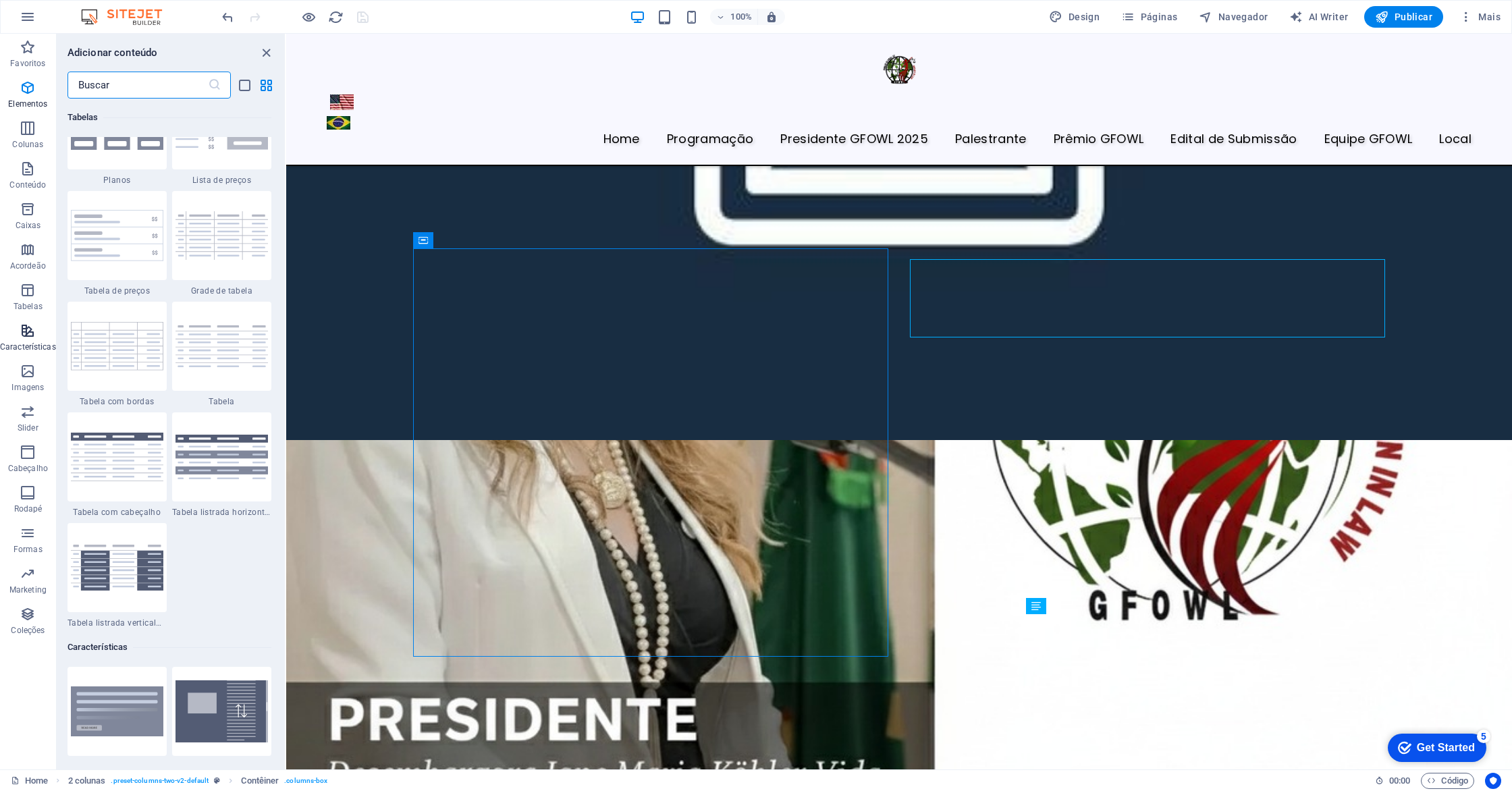
scroll to position [5260, 0]
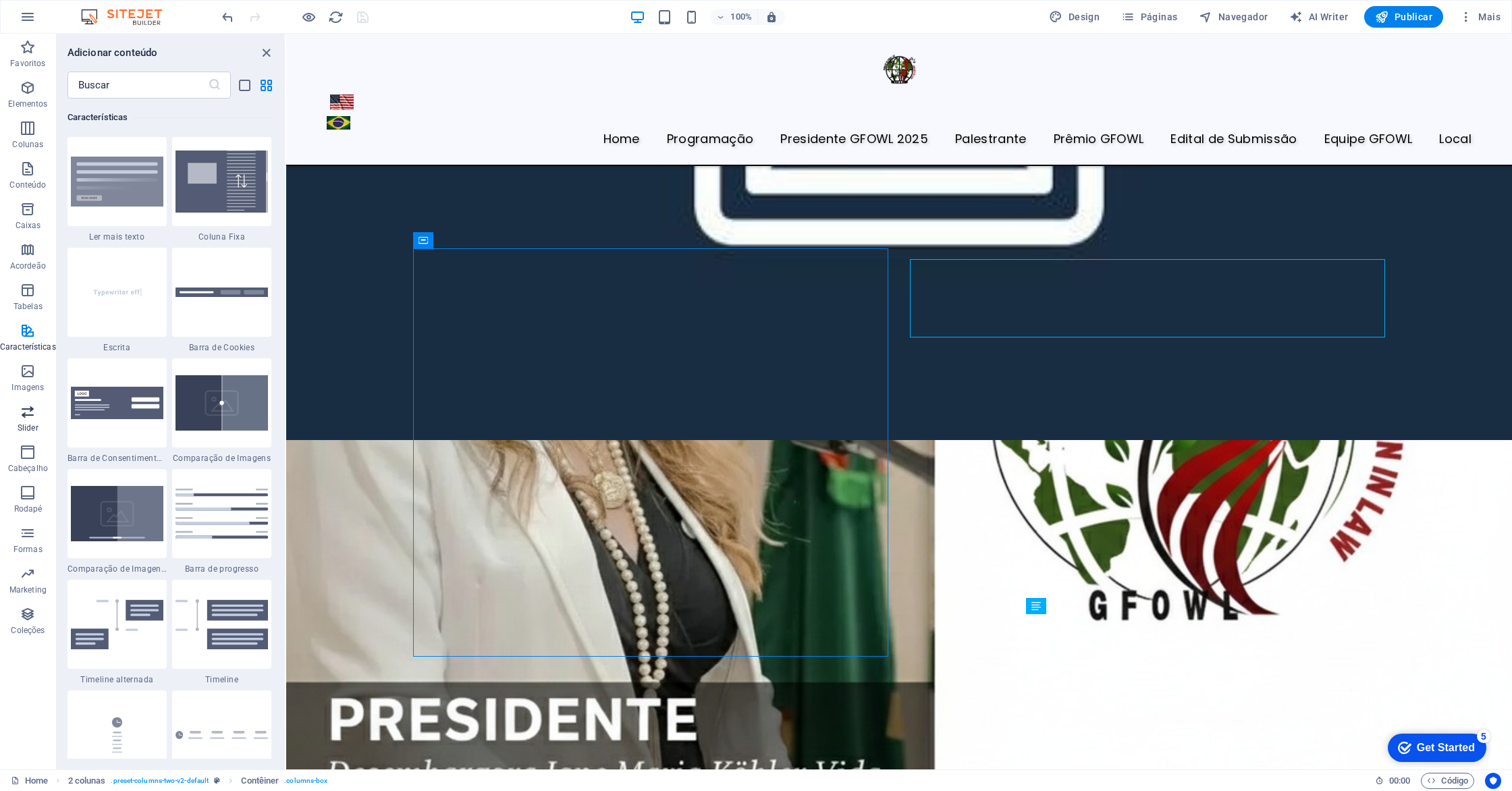
click at [29, 407] on icon "button" at bounding box center [28, 412] width 17 height 16
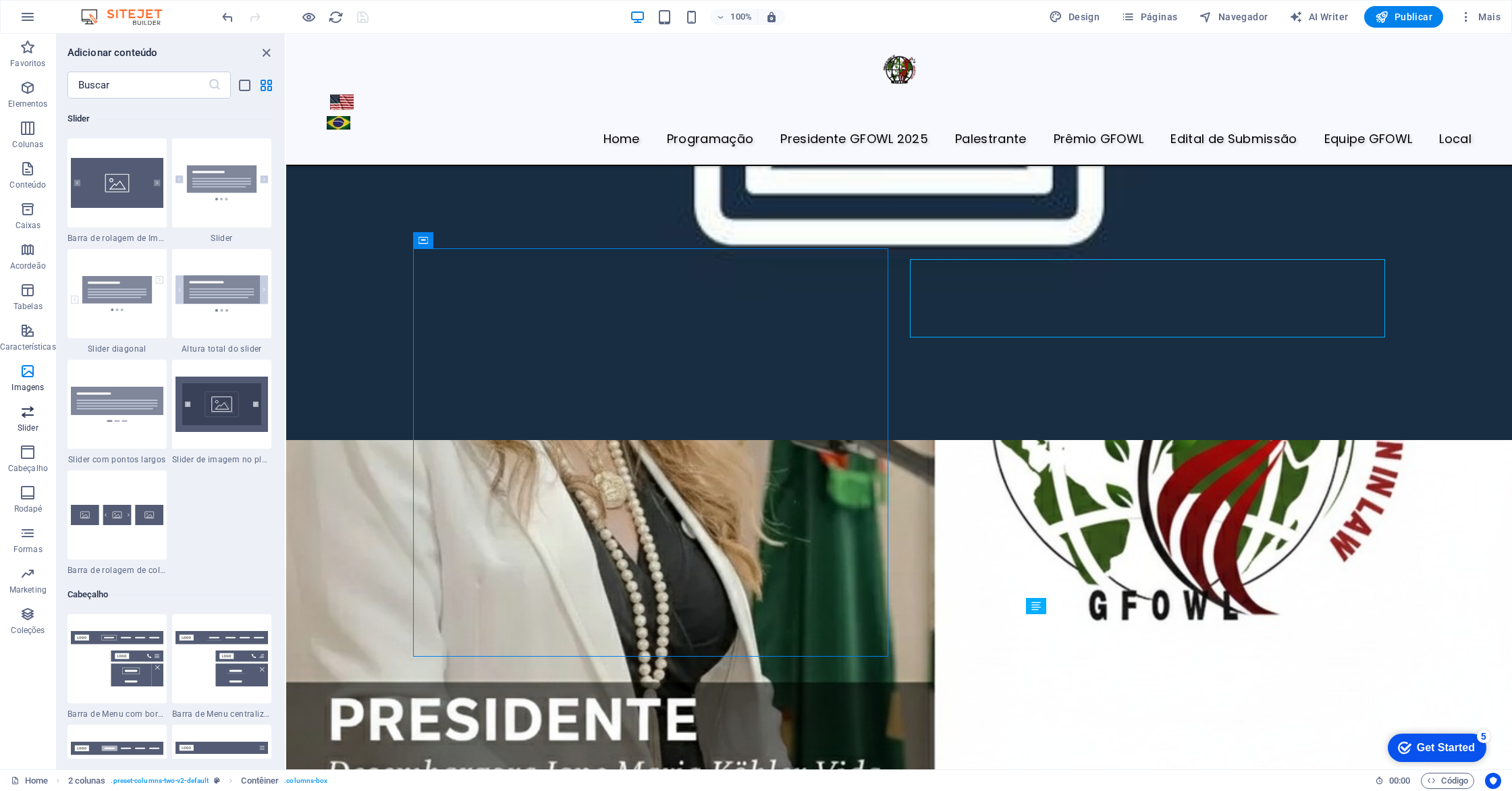
scroll to position [7650, 0]
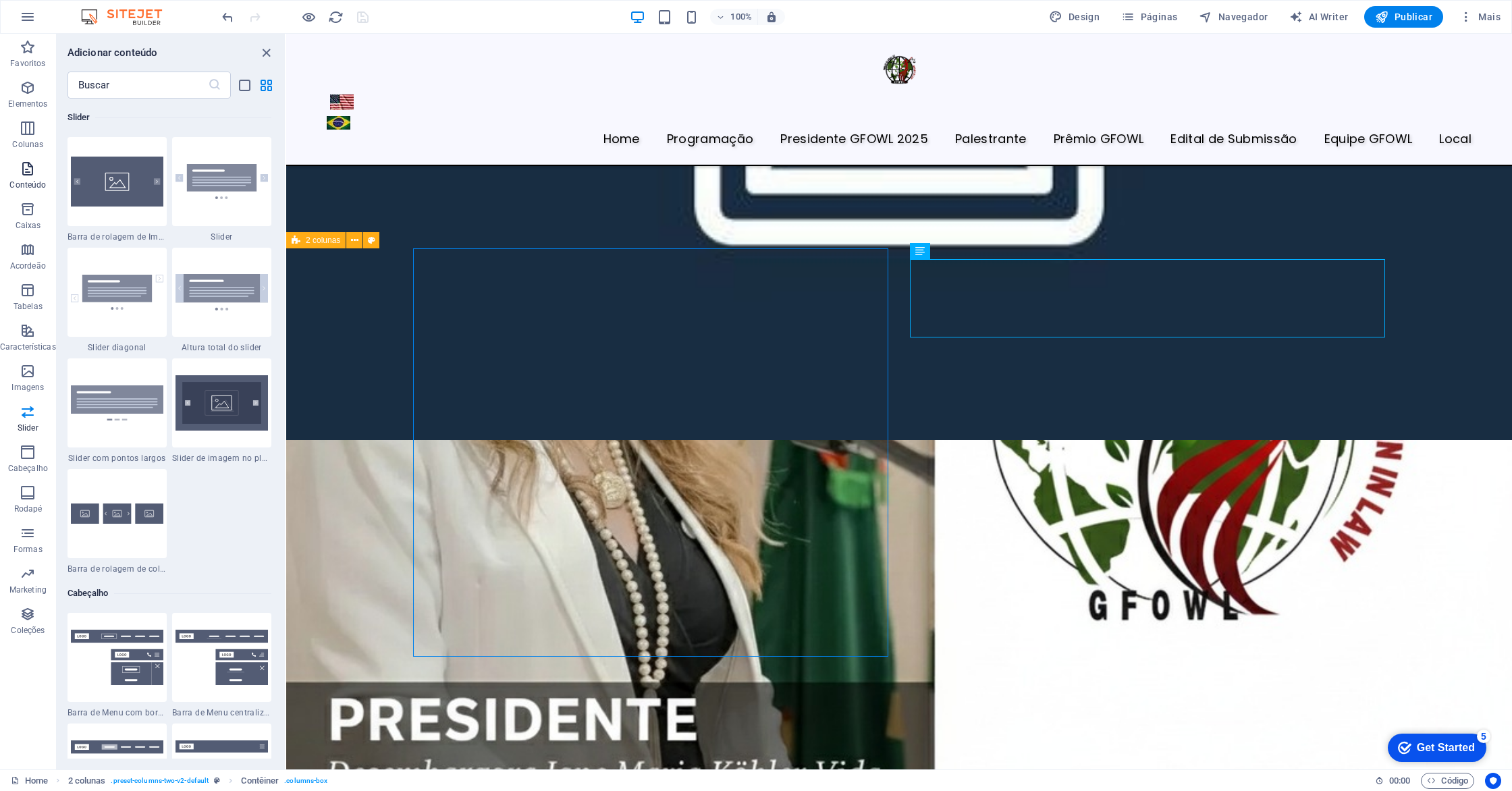
click at [27, 175] on icon "button" at bounding box center [28, 168] width 17 height 16
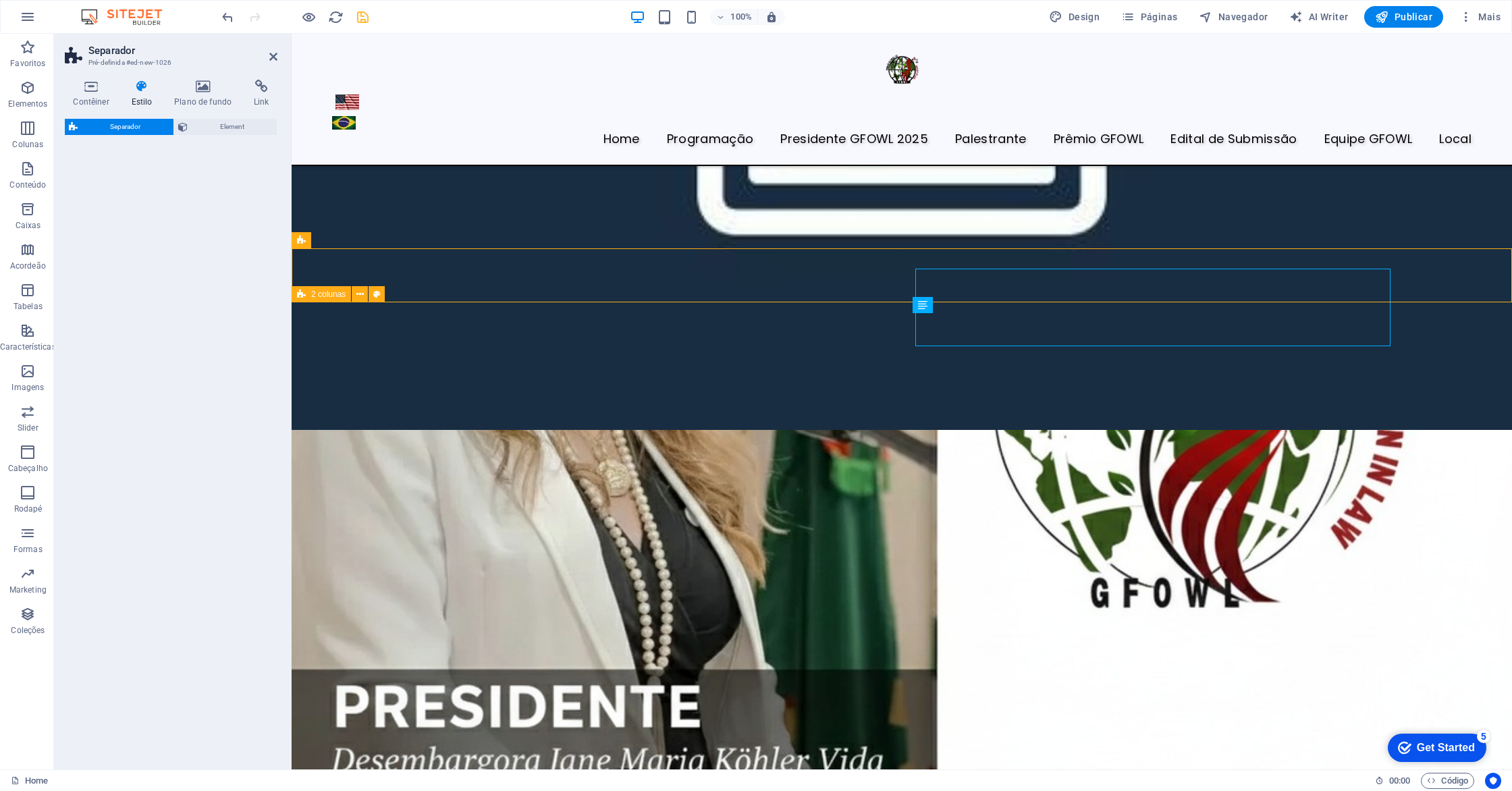
scroll to position [3982, 0]
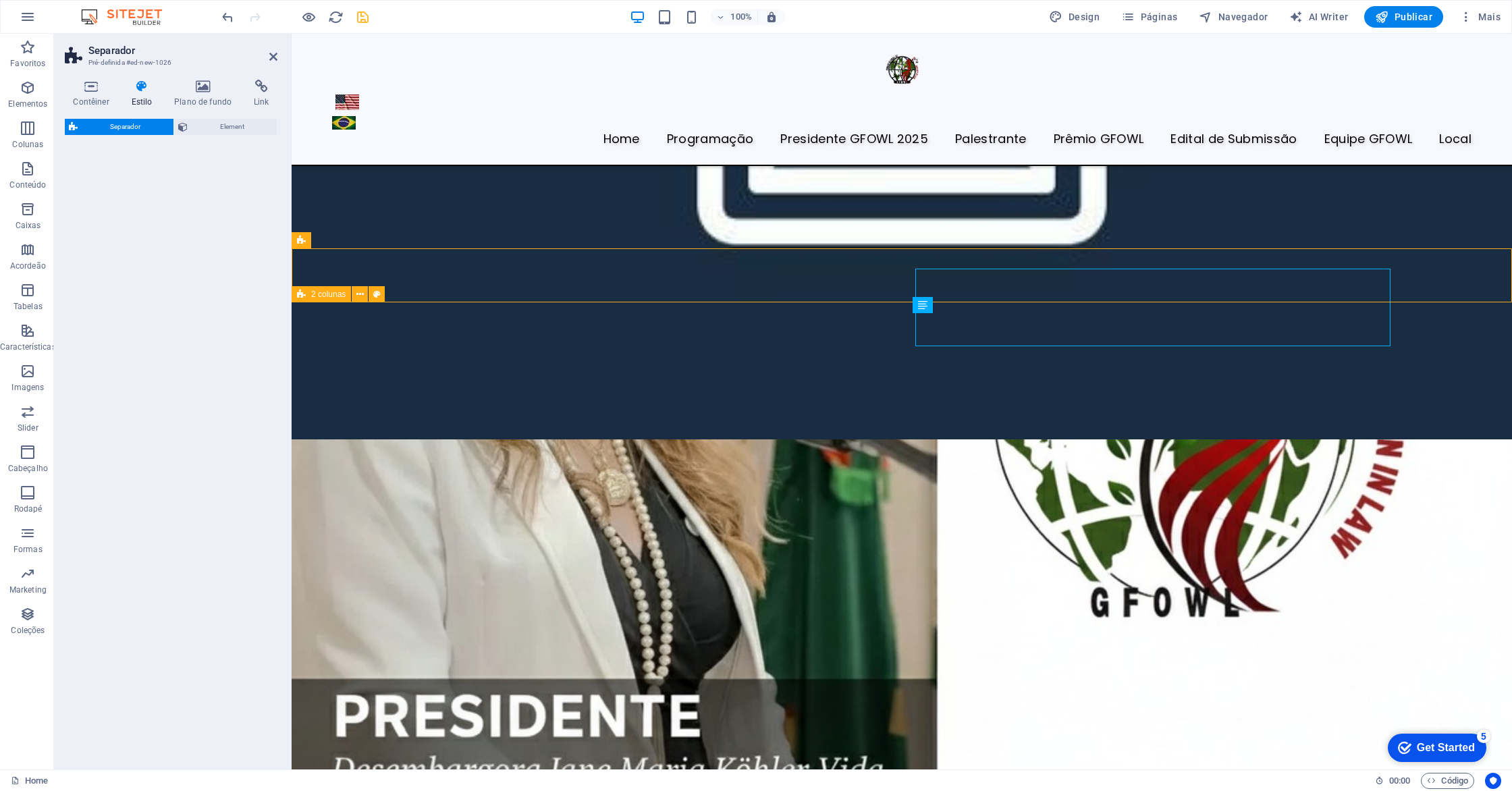
select select "polygon2"
select select "rem"
select select "preset-separator-v3-polygon2"
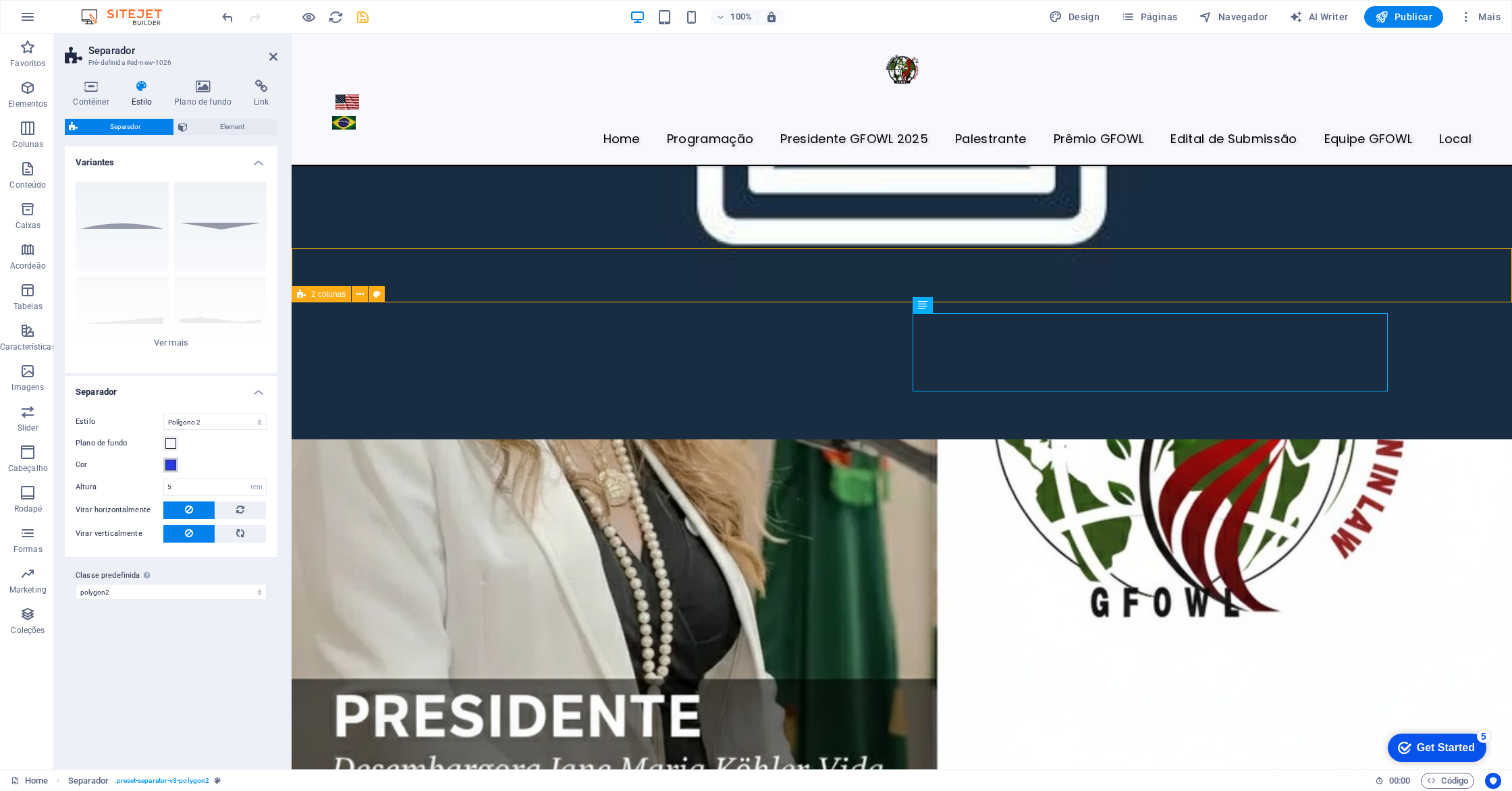
click at [172, 465] on span at bounding box center [170, 465] width 10 height 10
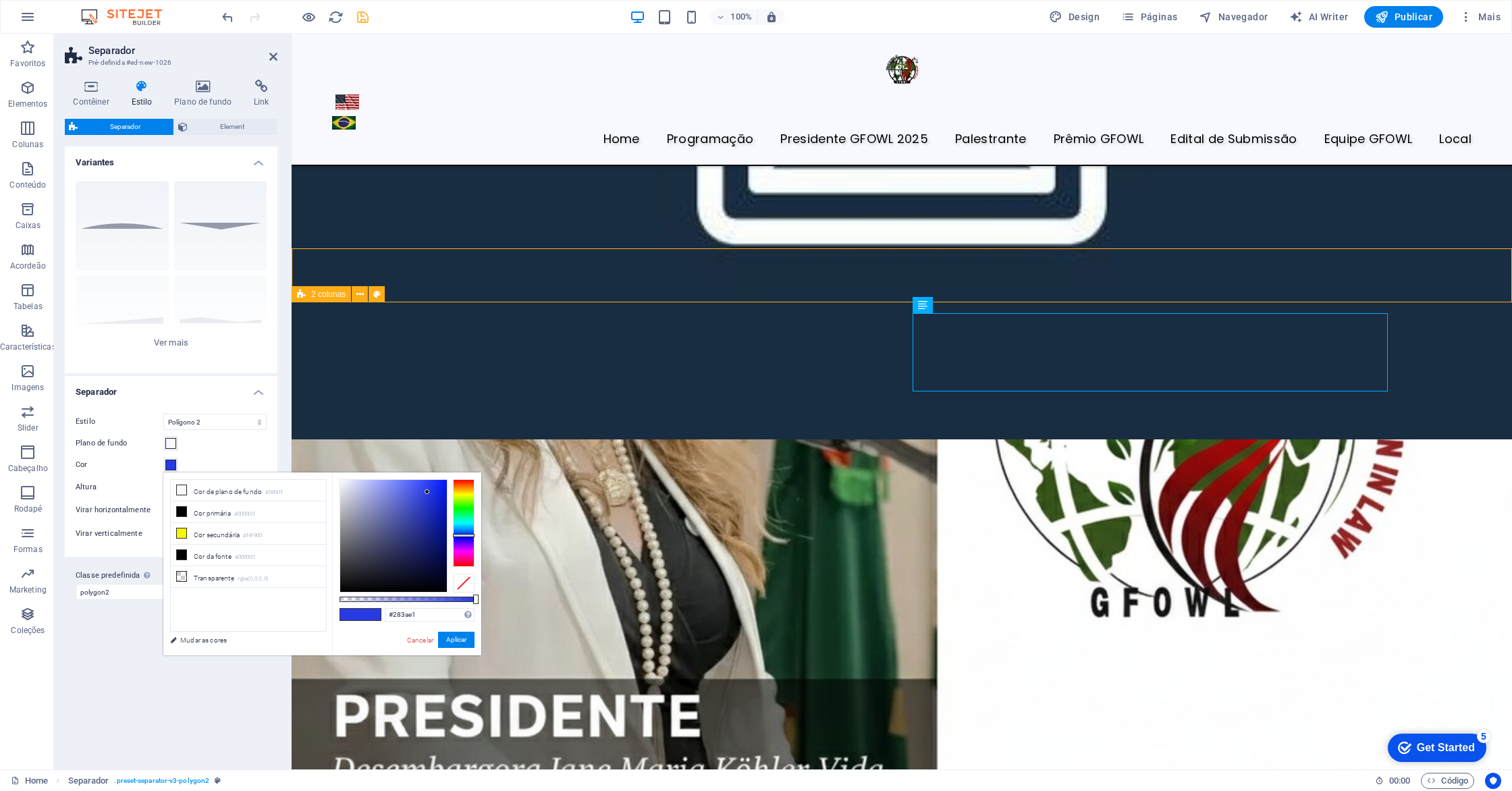
type input "#e12828"
click at [465, 566] on div at bounding box center [463, 523] width 22 height 88
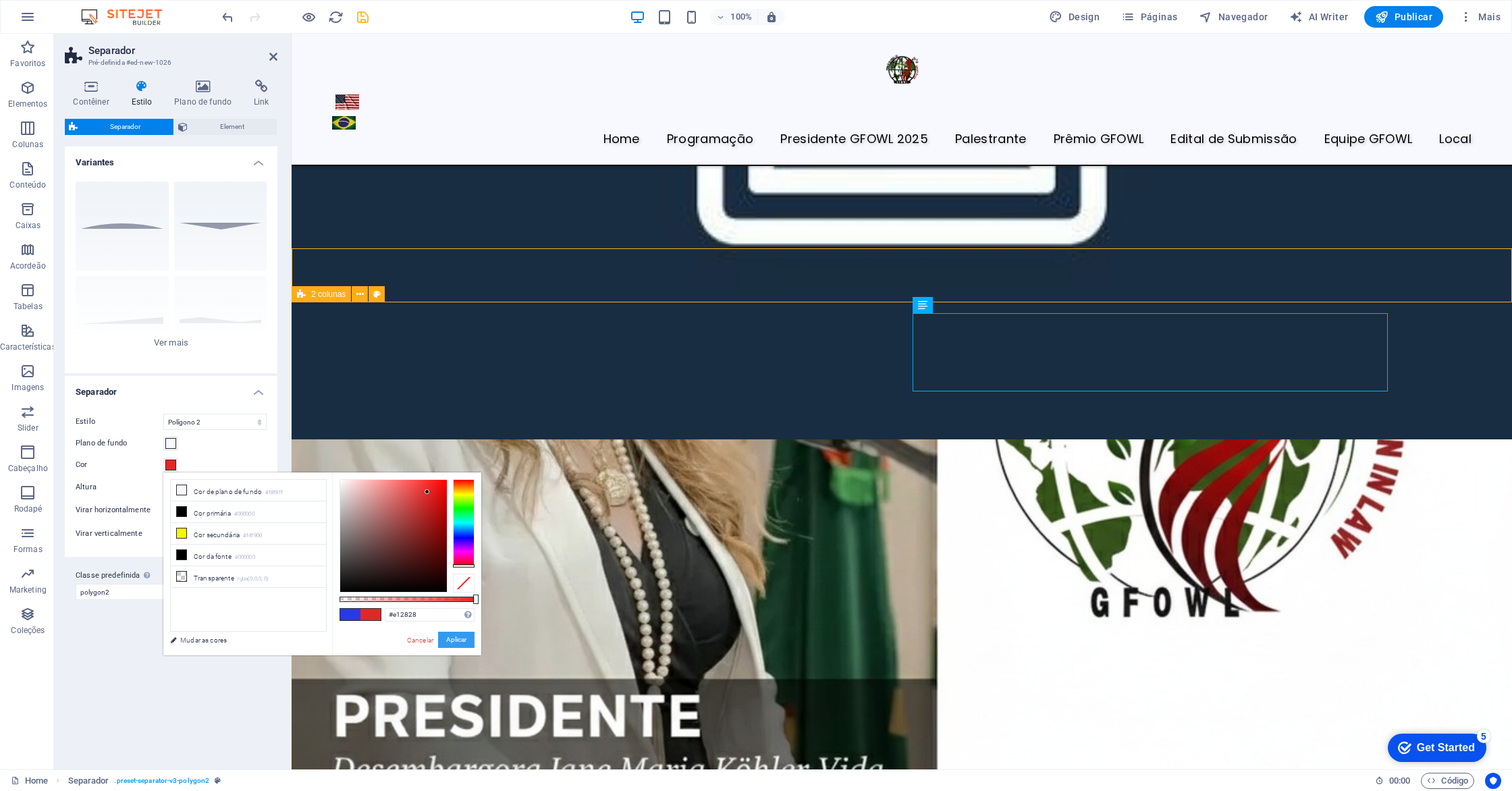
click at [462, 639] on button "Aplicar" at bounding box center [456, 639] width 36 height 16
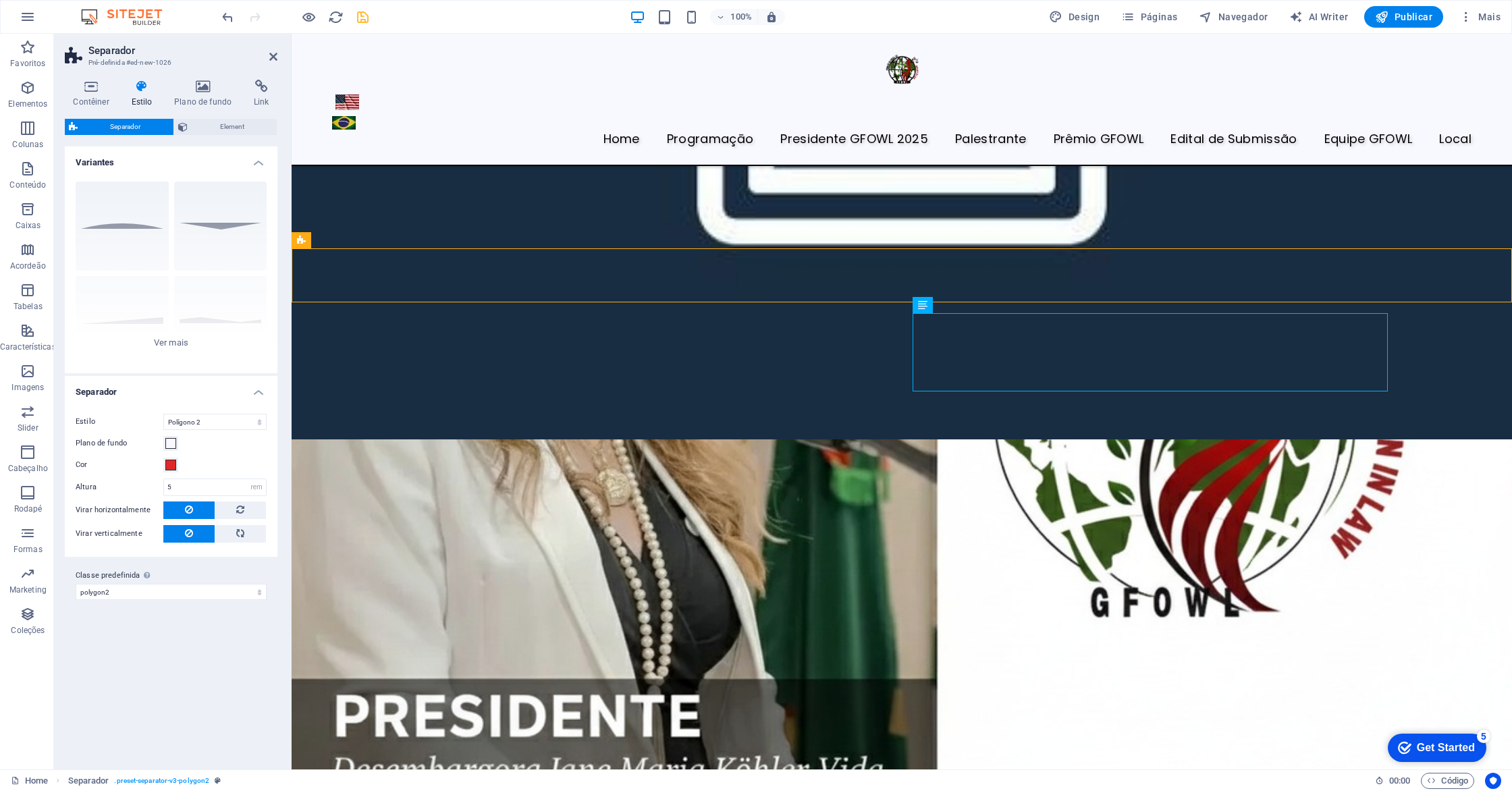
click at [365, 19] on icon "save" at bounding box center [363, 17] width 16 height 16
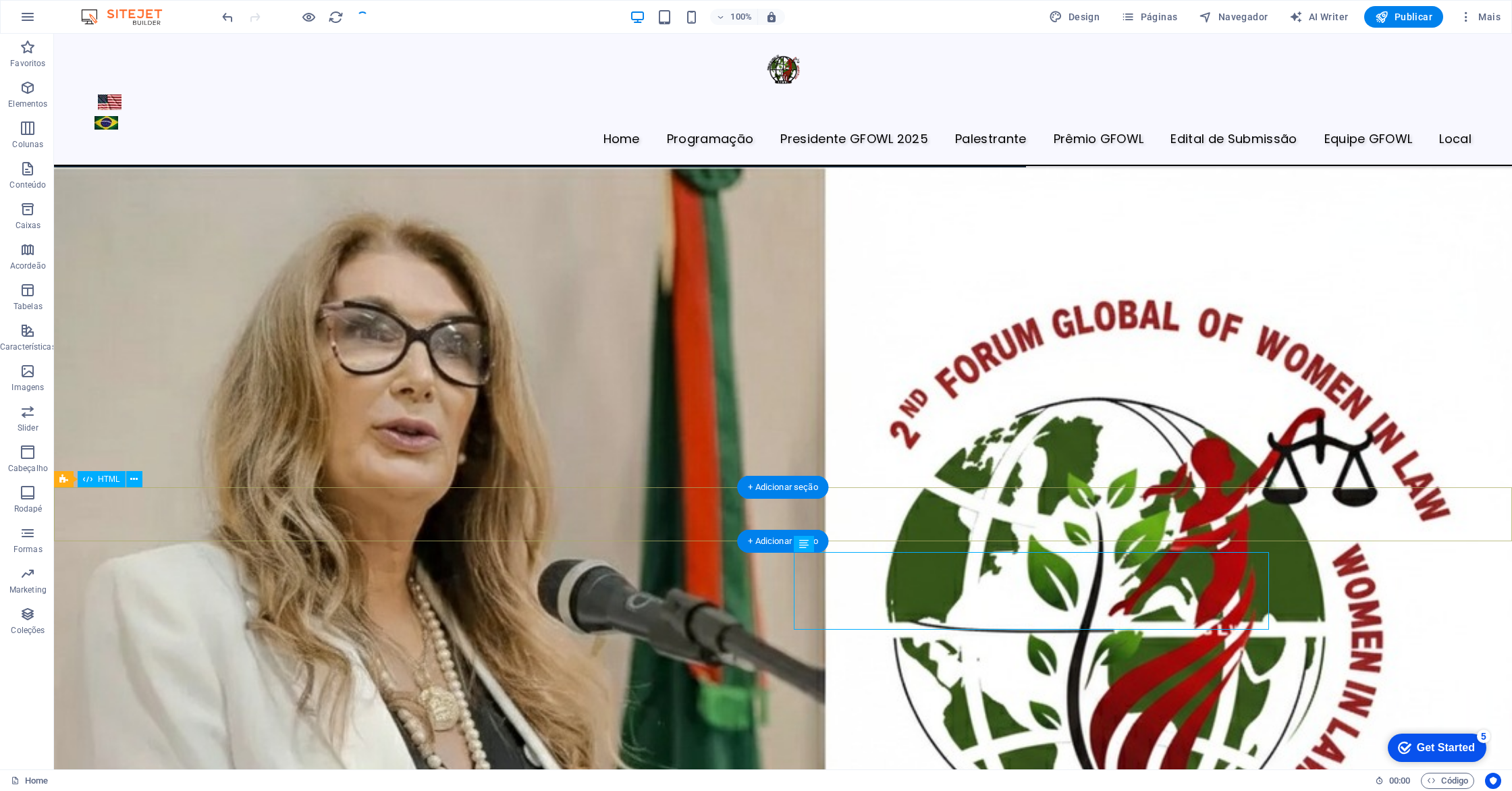
scroll to position [4326, 0]
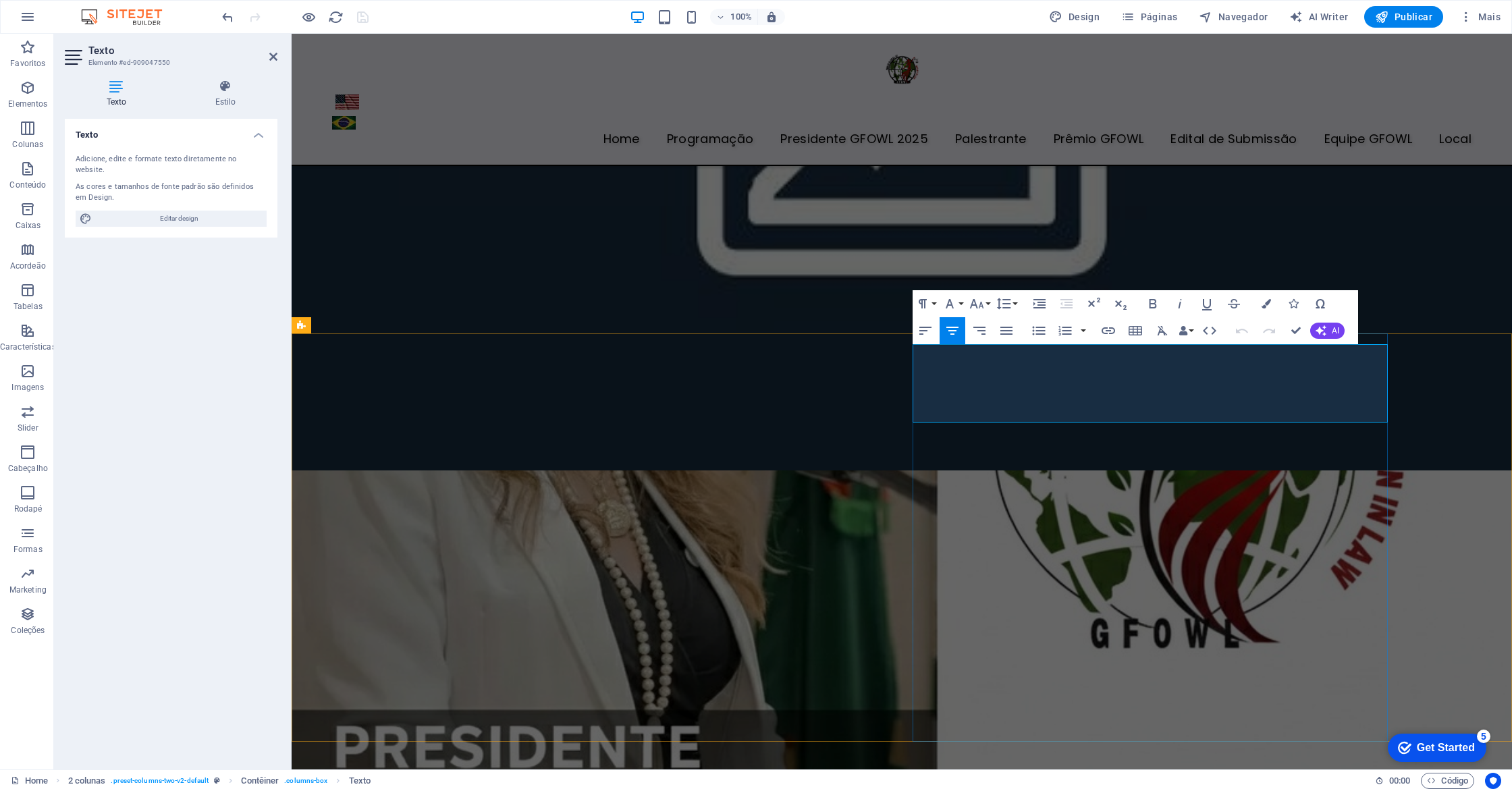
drag, startPoint x: 955, startPoint y: 368, endPoint x: 1206, endPoint y: 406, distance: 253.9
click at [987, 301] on button "Font Size" at bounding box center [980, 303] width 26 height 27
click at [987, 340] on link "18" at bounding box center [991, 342] width 49 height 20
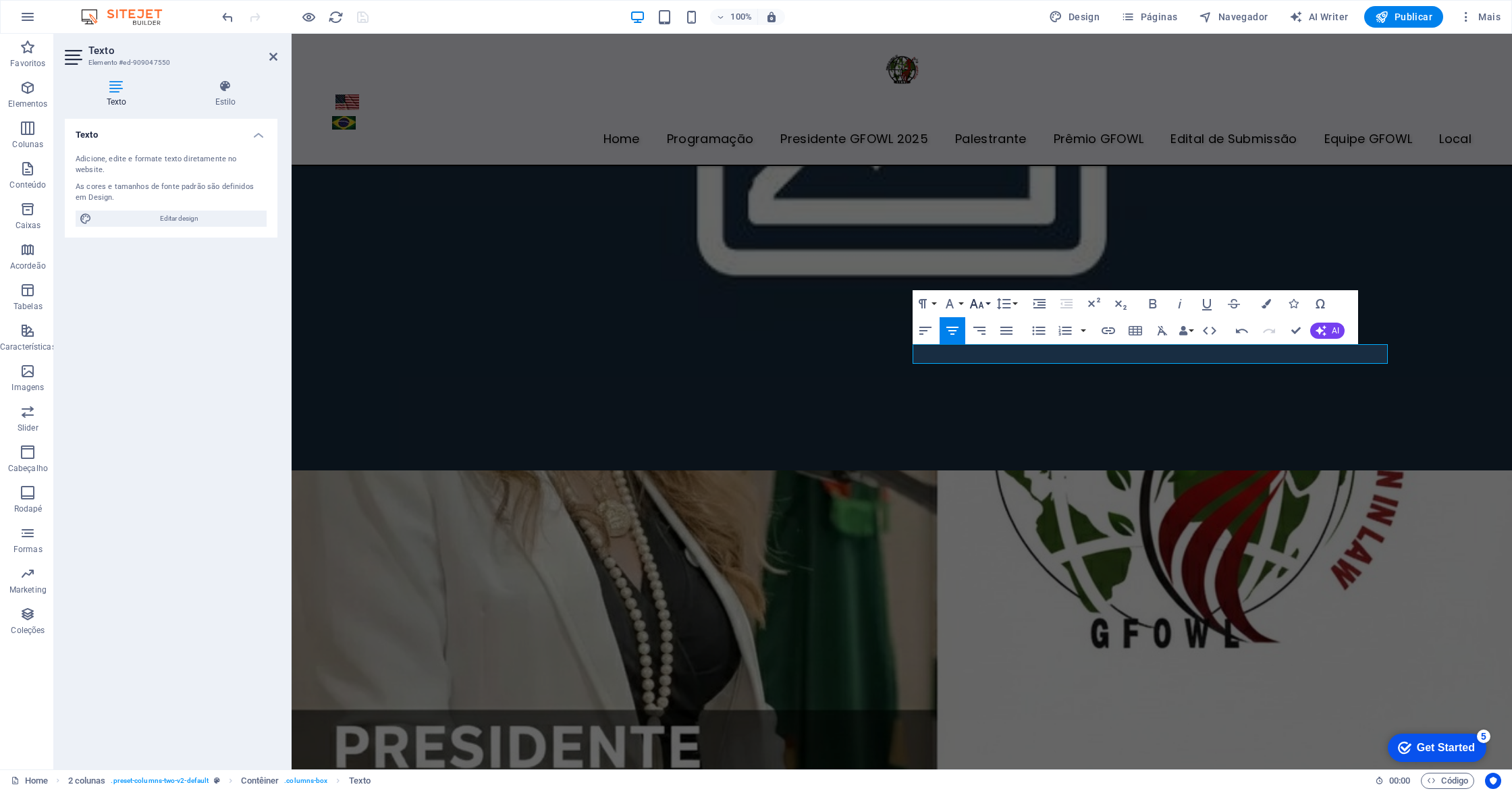
click at [991, 300] on button "Font Size" at bounding box center [980, 303] width 26 height 27
click at [987, 376] on link "30" at bounding box center [991, 383] width 49 height 20
drag, startPoint x: 1300, startPoint y: 330, endPoint x: 1246, endPoint y: 296, distance: 63.8
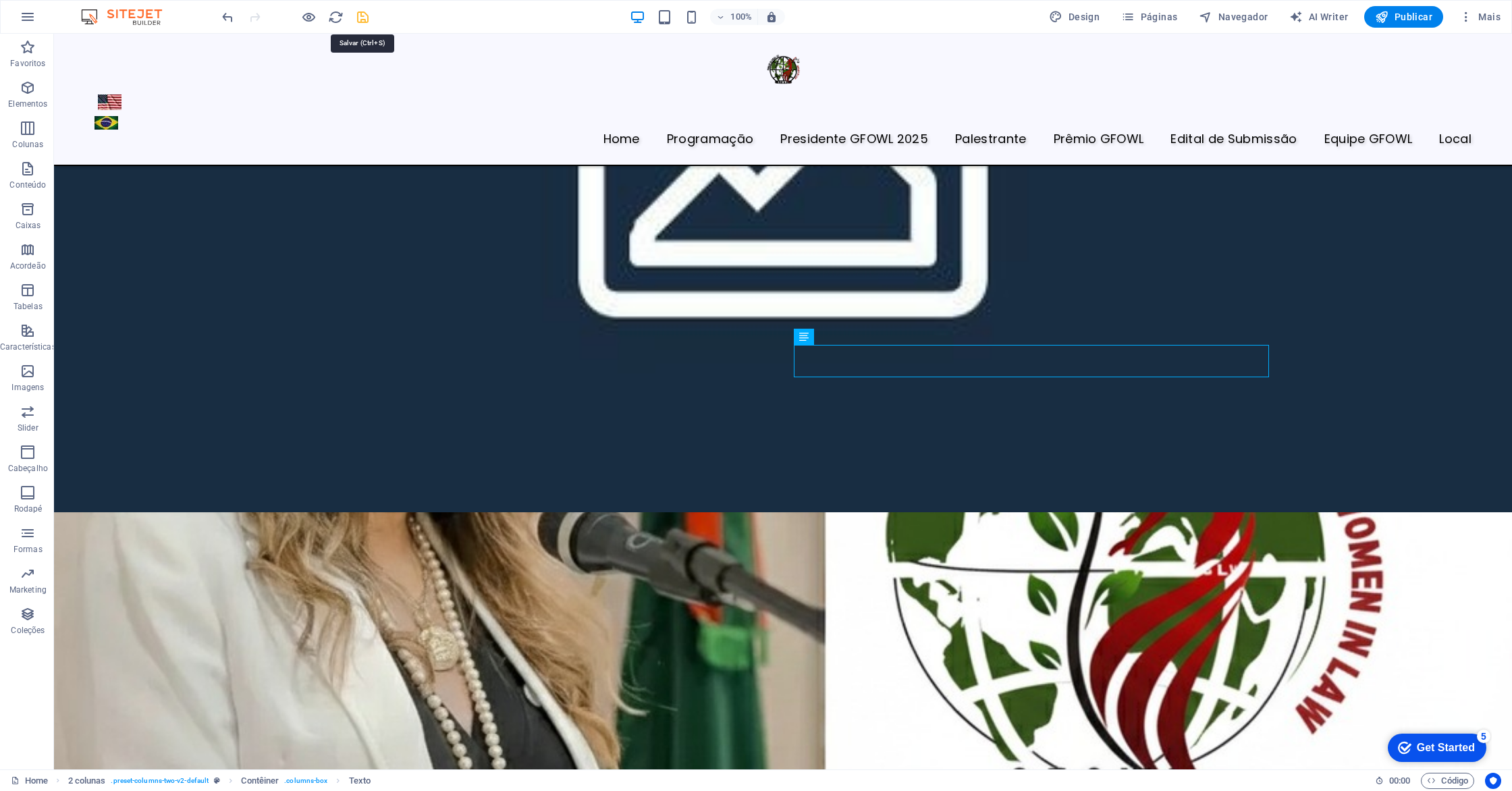
click at [363, 17] on icon "save" at bounding box center [363, 17] width 16 height 16
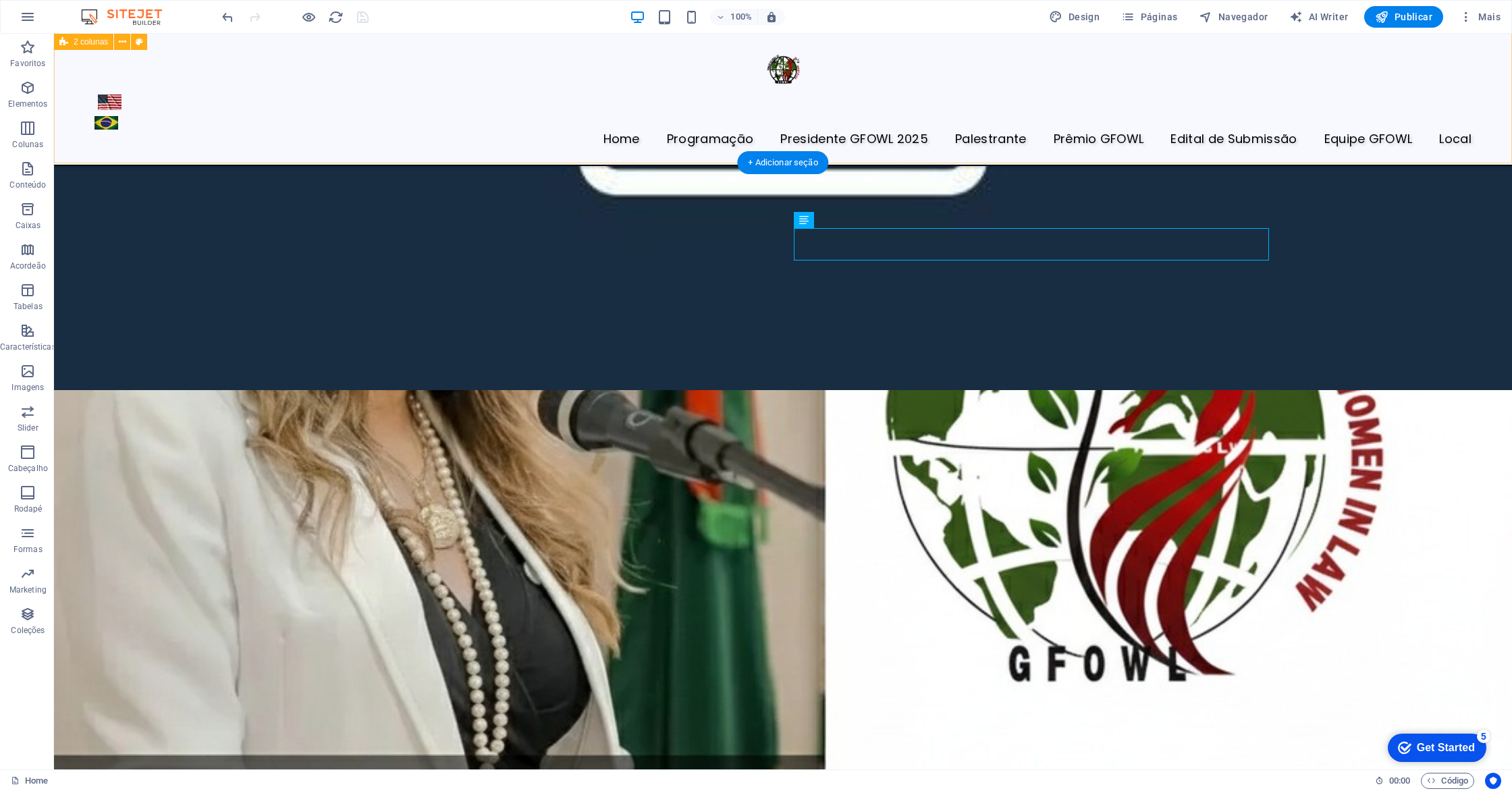
scroll to position [4438, 0]
